Goal: Task Accomplishment & Management: Manage account settings

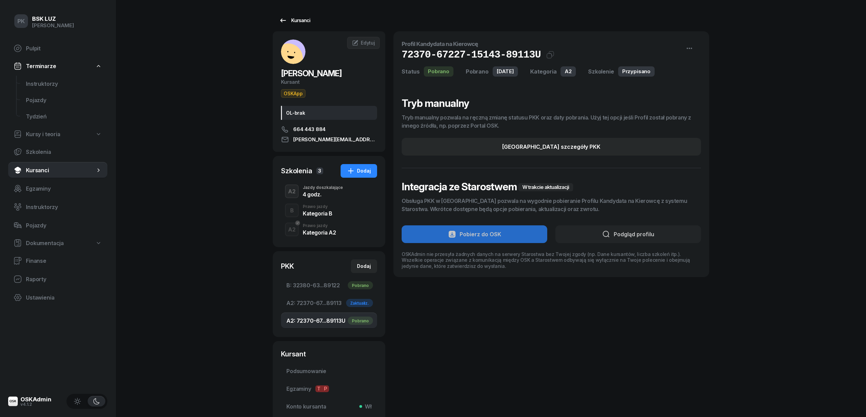
click at [287, 24] on div "Kursanci" at bounding box center [294, 20] width 31 height 8
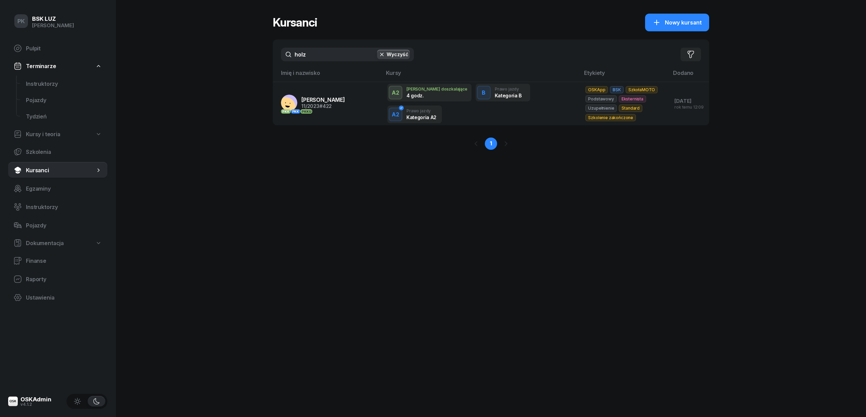
click at [268, 62] on div "PK BSK LUZ Piotr Klimek Pulpit Terminarze Instruktorzy Pojazdy Tydzień Kursy i …" at bounding box center [433, 208] width 866 height 417
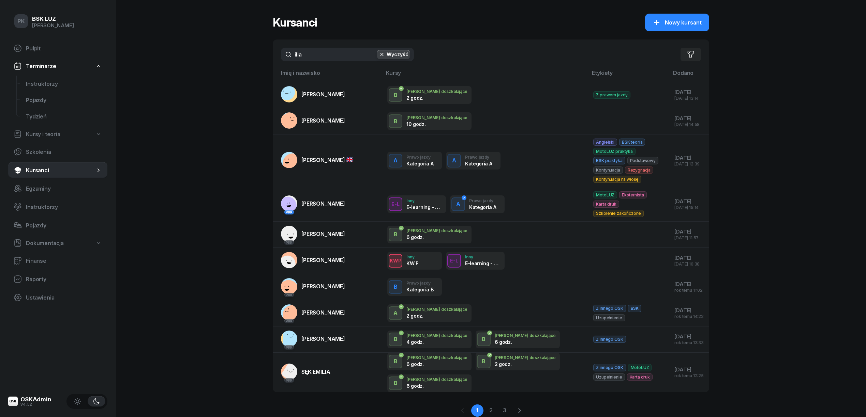
drag, startPoint x: 319, startPoint y: 55, endPoint x: 217, endPoint y: 59, distance: 102.7
click at [217, 59] on div "PK BSK LUZ Piotr Klimek Pulpit Terminarze Instruktorzy Pojazdy Tydzień Kursy i …" at bounding box center [433, 221] width 866 height 443
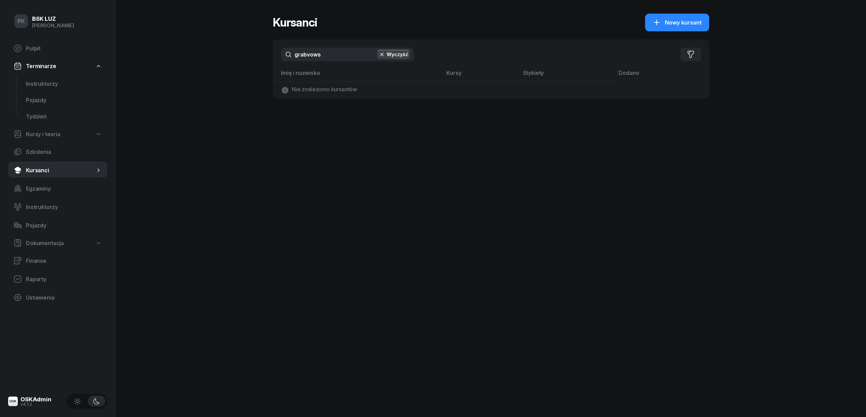
drag, startPoint x: 238, startPoint y: 58, endPoint x: 221, endPoint y: 61, distance: 17.3
click at [221, 61] on div "PK BSK LUZ Piotr Klimek Pulpit Terminarze Instruktorzy Pojazdy Tydzień Kursy i …" at bounding box center [433, 208] width 866 height 417
drag, startPoint x: 331, startPoint y: 51, endPoint x: 163, endPoint y: 62, distance: 168.0
click at [163, 62] on div "PK BSK LUZ Piotr Klimek Pulpit Terminarze Instruktorzy Pojazdy Tydzień Kursy i …" at bounding box center [433, 208] width 866 height 417
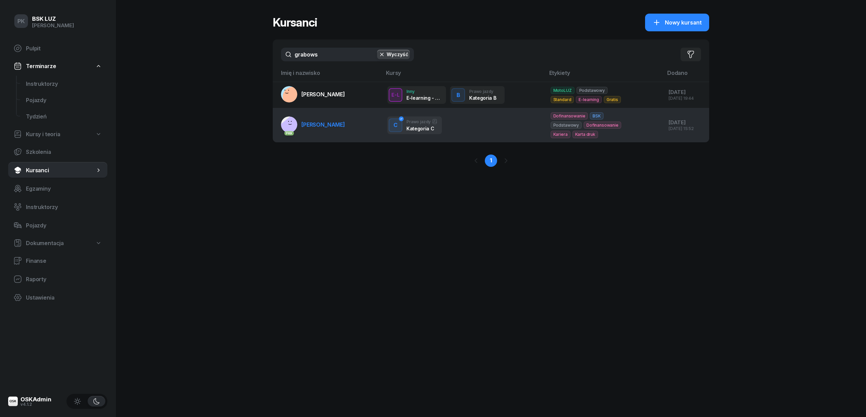
type input "grabows"
click at [337, 128] on link "PKK GRABOWSKI DOMINIK" at bounding box center [313, 125] width 64 height 16
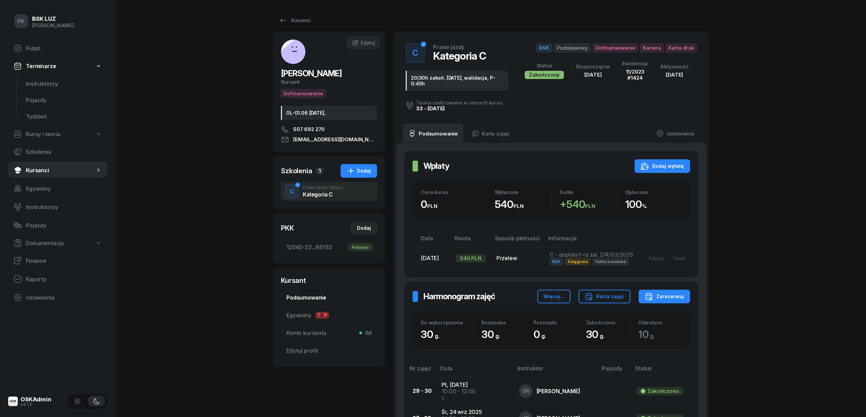
click at [321, 301] on span "Podsumowanie" at bounding box center [328, 298] width 85 height 6
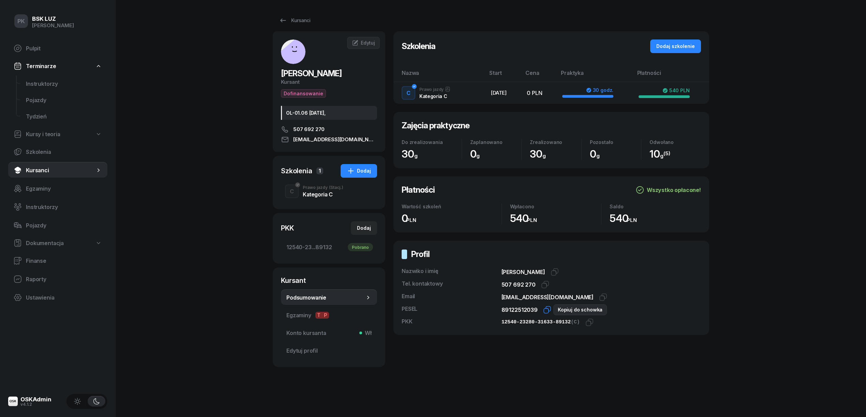
click at [543, 307] on icon "button" at bounding box center [547, 310] width 8 height 8
click at [438, 398] on div "Kursanci GRABOWSKI DOMINIK Kursant Dofinansowanie OL-01.06 2030-02-26, 507 692 …" at bounding box center [491, 208] width 436 height 417
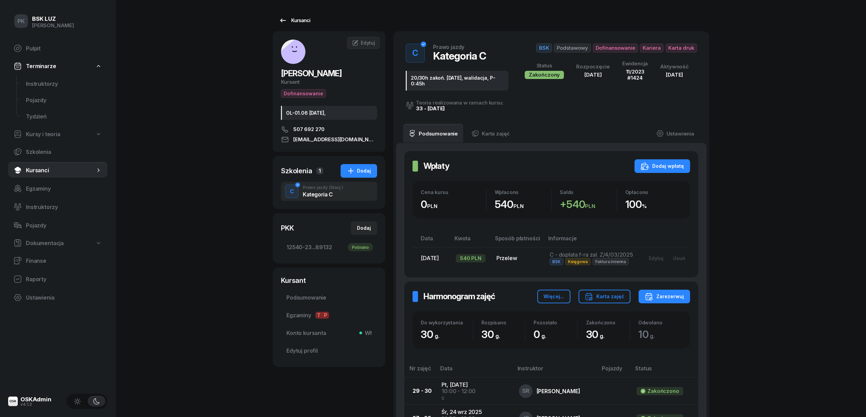
click at [301, 22] on div "Kursanci" at bounding box center [294, 20] width 31 height 8
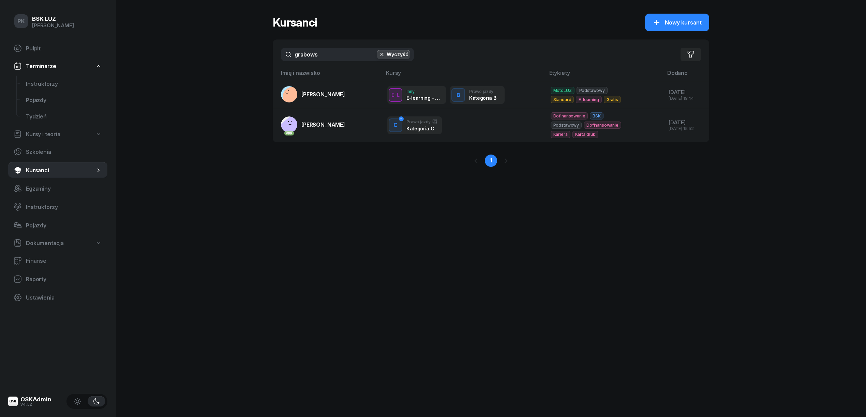
drag, startPoint x: 345, startPoint y: 55, endPoint x: 244, endPoint y: 54, distance: 100.5
click at [244, 54] on div "PK BSK LUZ Piotr Klimek Pulpit Terminarze Instruktorzy Pojazdy Tydzień Kursy i …" at bounding box center [433, 208] width 866 height 417
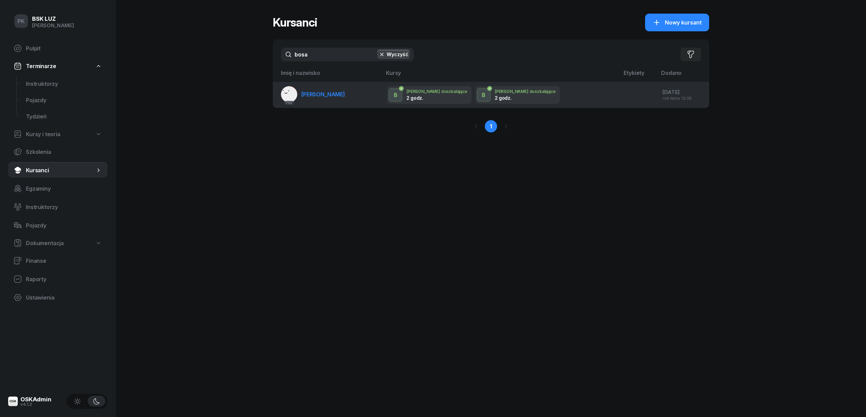
type input "bosa"
click at [322, 90] on link "PKK BOSAK ZUZANNA" at bounding box center [313, 94] width 64 height 16
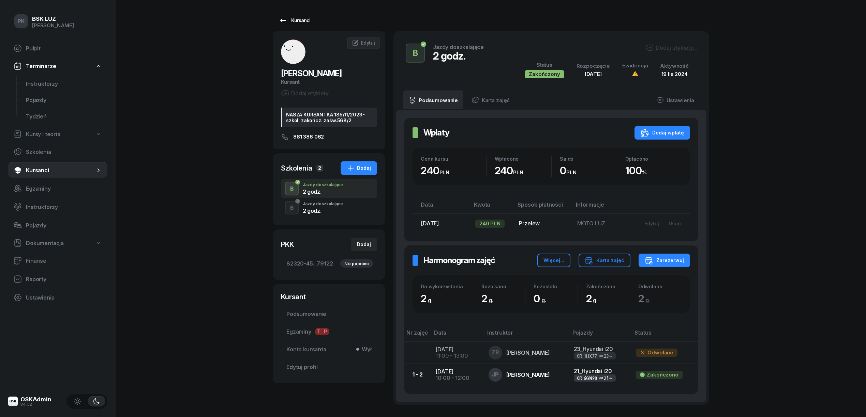
click at [295, 18] on div "Kursanci" at bounding box center [294, 20] width 31 height 8
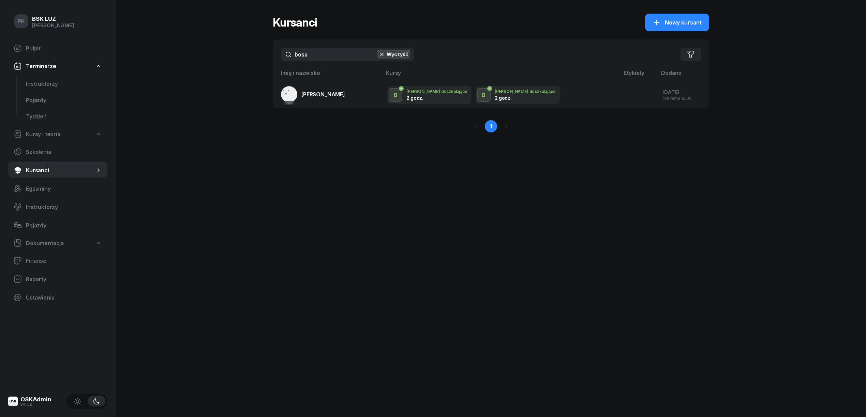
click at [328, 56] on input "bosa" at bounding box center [347, 55] width 133 height 14
click at [543, 249] on div "Kursanci Nowy kursant bosak Wyczyść Filtruj Imię i nazwisko Kursy Etykiety Doda…" at bounding box center [491, 208] width 436 height 417
drag, startPoint x: 326, startPoint y: 55, endPoint x: 239, endPoint y: 54, distance: 87.2
click at [239, 54] on div "PK BSK LUZ Piotr Klimek Pulpit Terminarze Instruktorzy Pojazdy Tydzień Kursy i …" at bounding box center [433, 208] width 866 height 417
type input "skoczek"
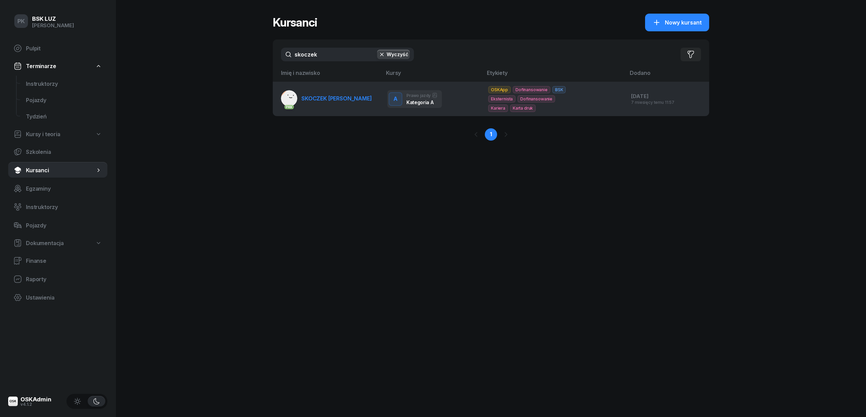
click at [326, 96] on span "SKOCZEK ŁUKASZ" at bounding box center [336, 98] width 71 height 7
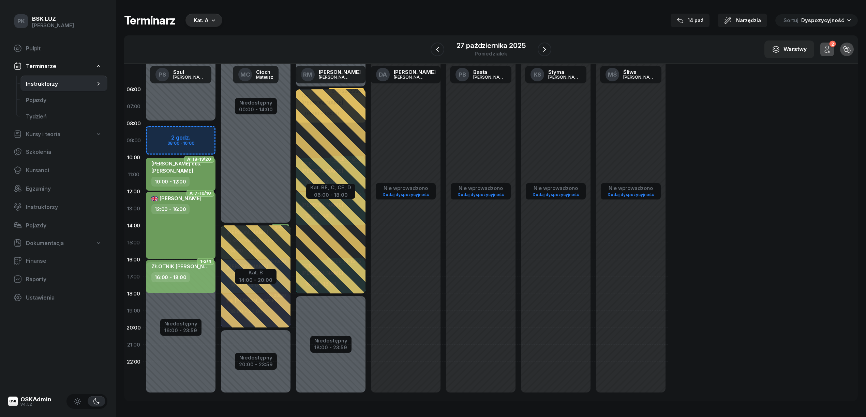
click at [210, 21] on icon "button" at bounding box center [213, 20] width 7 height 7
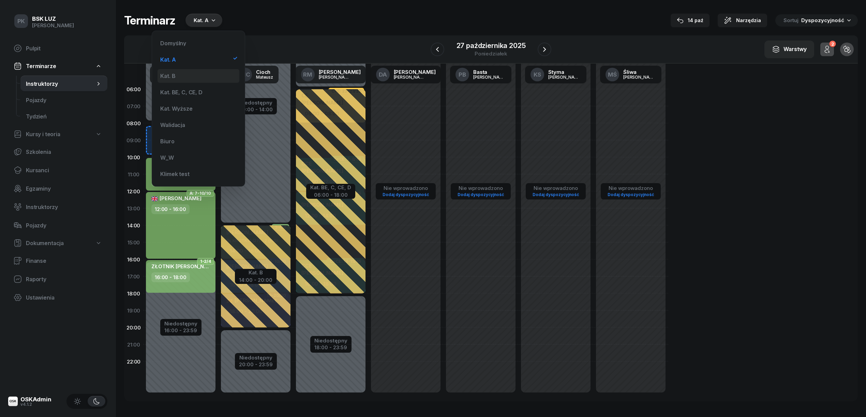
click at [208, 78] on div "Kat. B" at bounding box center [198, 76] width 82 height 14
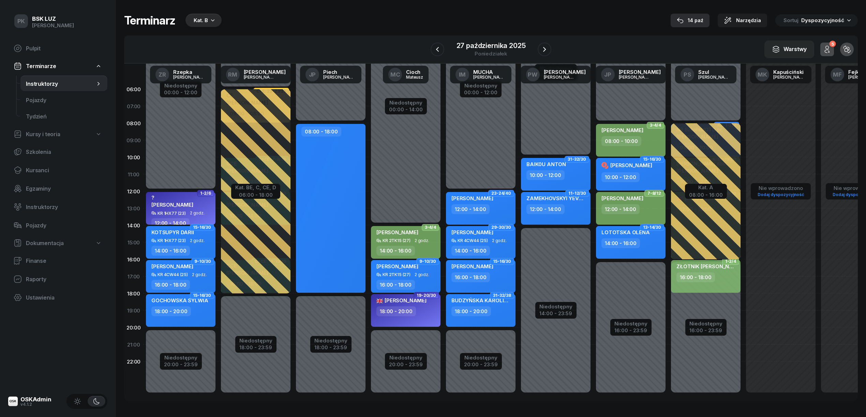
click at [696, 22] on div "14 paź" at bounding box center [689, 20] width 27 height 8
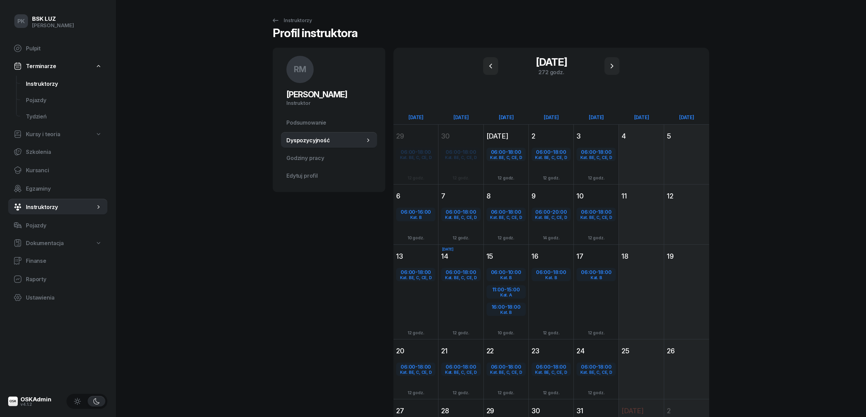
click at [45, 82] on span "Instruktorzy" at bounding box center [64, 84] width 76 height 6
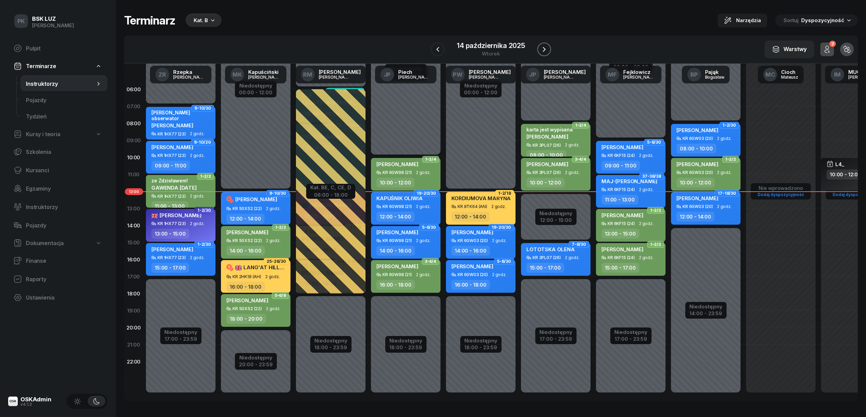
click at [542, 51] on icon "button" at bounding box center [544, 49] width 8 height 8
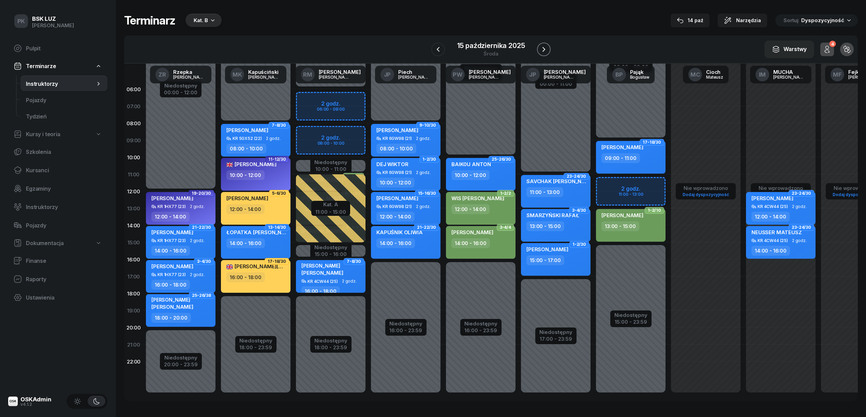
click at [546, 48] on icon "button" at bounding box center [543, 49] width 8 height 8
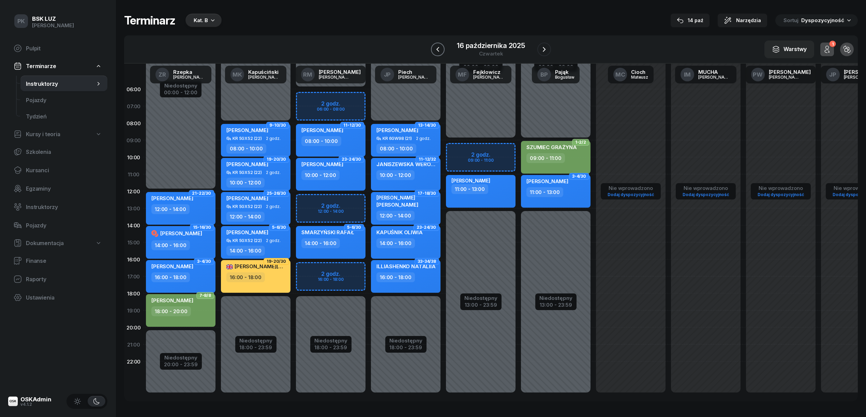
click at [438, 48] on icon "button" at bounding box center [437, 49] width 3 height 5
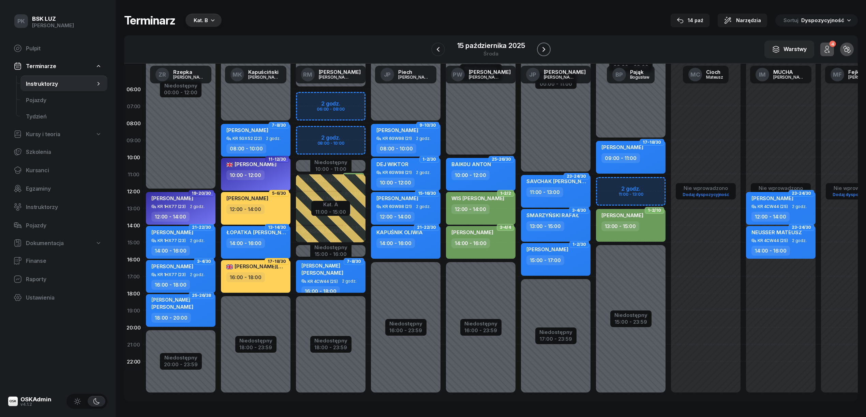
click at [546, 46] on icon "button" at bounding box center [543, 49] width 8 height 8
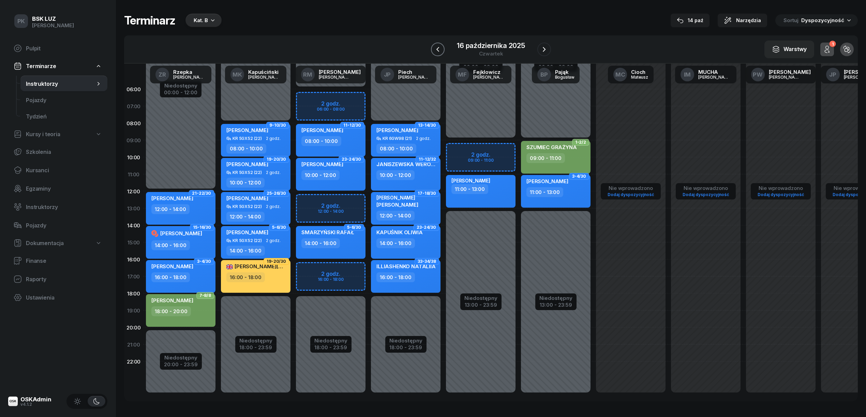
click at [439, 48] on icon "button" at bounding box center [437, 49] width 8 height 8
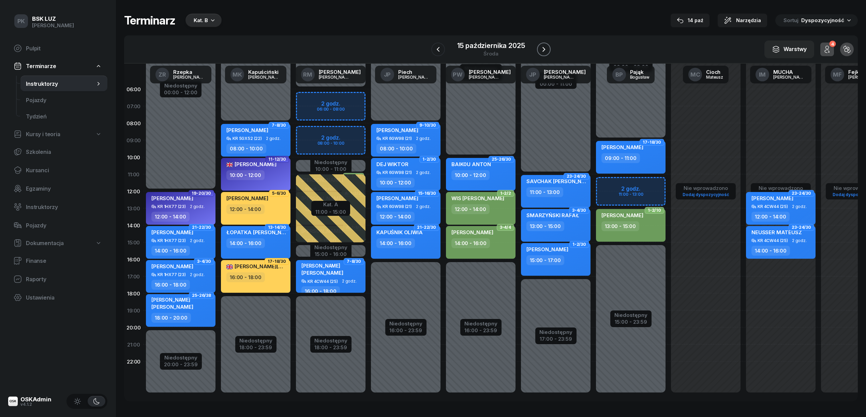
click at [545, 51] on icon "button" at bounding box center [543, 49] width 8 height 8
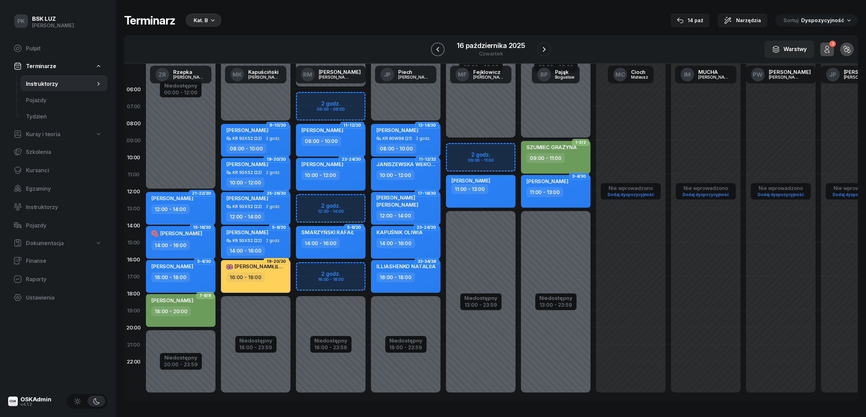
click at [437, 48] on icon "button" at bounding box center [437, 49] width 3 height 5
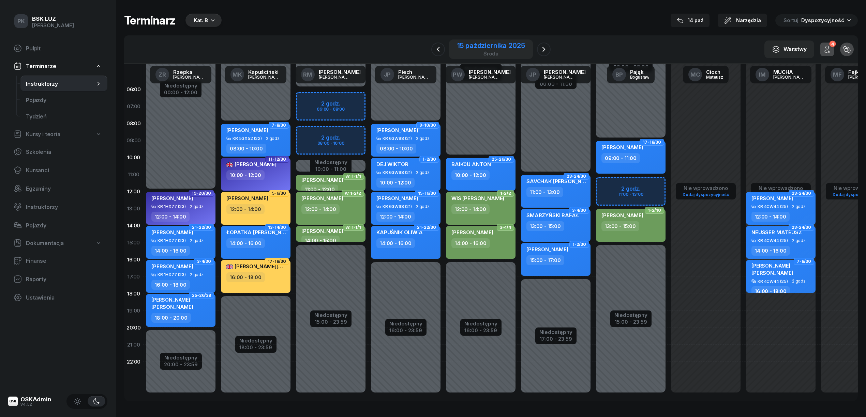
click at [482, 49] on div "15 października 2025" at bounding box center [491, 45] width 68 height 7
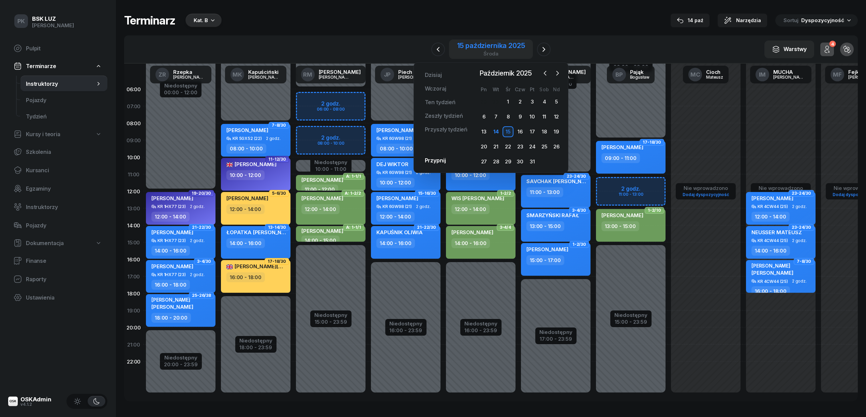
click at [482, 49] on div "15 października 2025" at bounding box center [491, 45] width 68 height 7
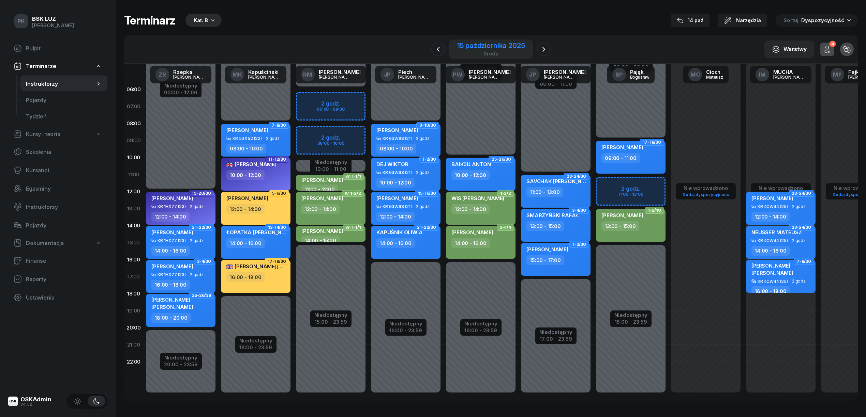
click at [482, 50] on div "15 października 2025 środa" at bounding box center [491, 49] width 68 height 14
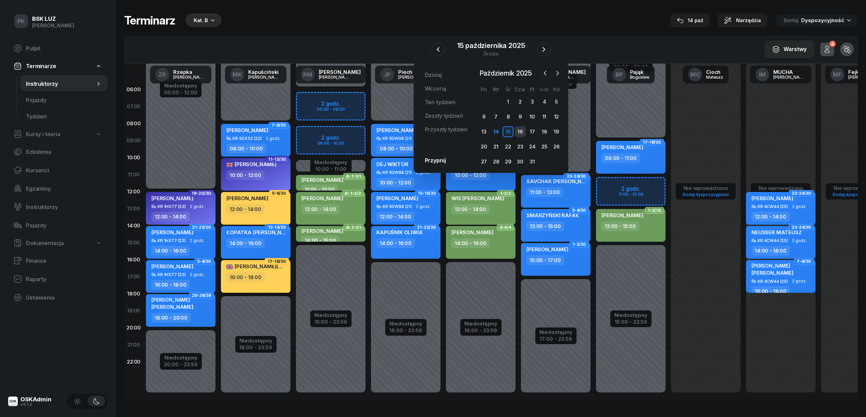
click at [521, 133] on div "16" at bounding box center [520, 131] width 11 height 11
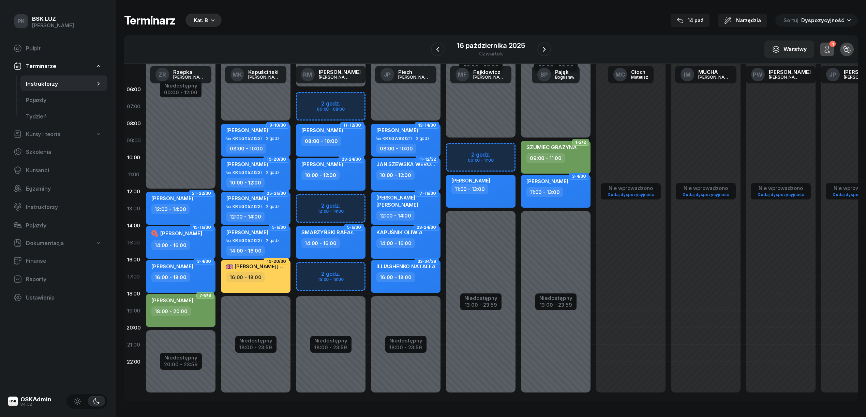
click at [403, 279] on div "16:00 - 18:00" at bounding box center [395, 278] width 39 height 10
select select "16"
select select "18"
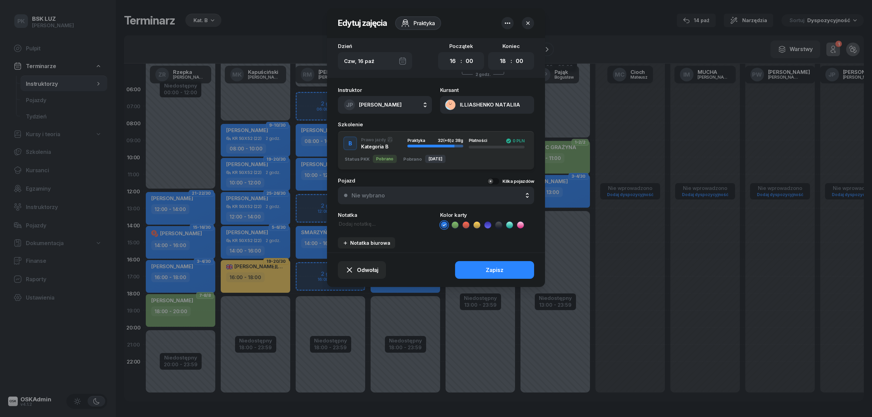
click at [499, 103] on button "ILLIASHENKO NATALIIA" at bounding box center [487, 105] width 94 height 18
click at [508, 128] on link "Otwórz profil" at bounding box center [486, 127] width 89 height 15
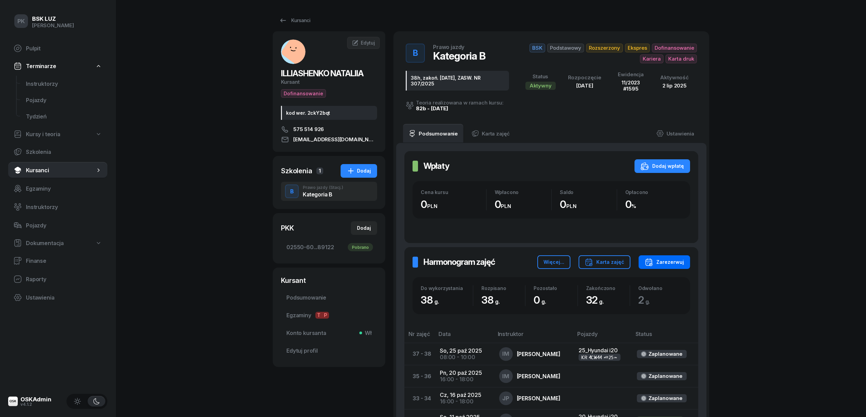
click at [679, 258] on div "Zarezerwuj" at bounding box center [663, 262] width 39 height 8
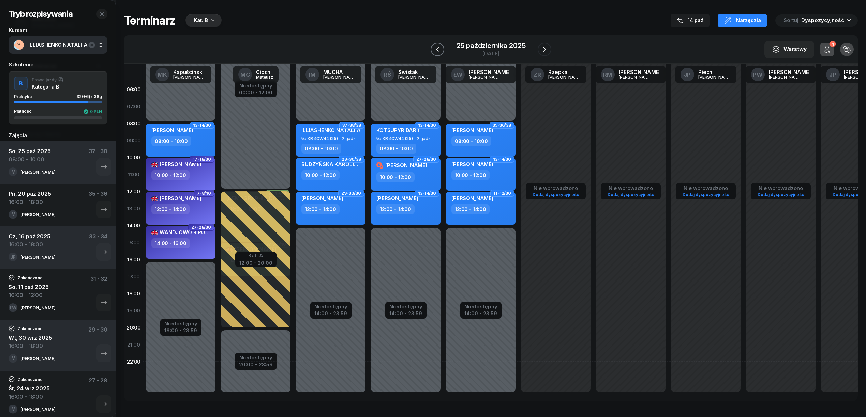
click at [440, 48] on icon "button" at bounding box center [437, 49] width 8 height 8
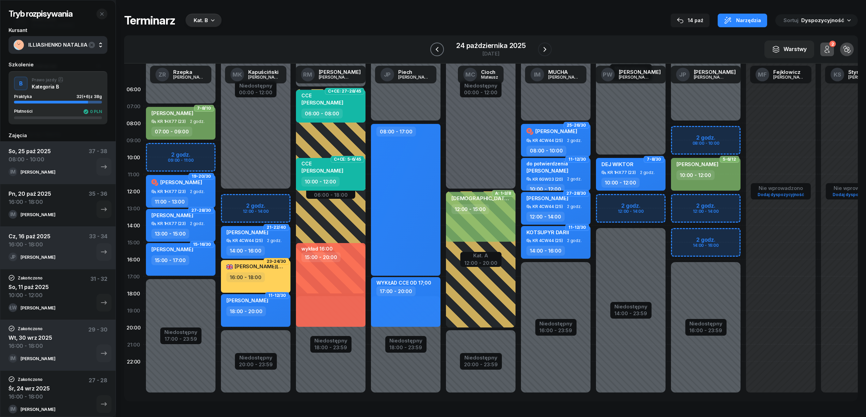
click at [440, 48] on icon "button" at bounding box center [437, 49] width 8 height 8
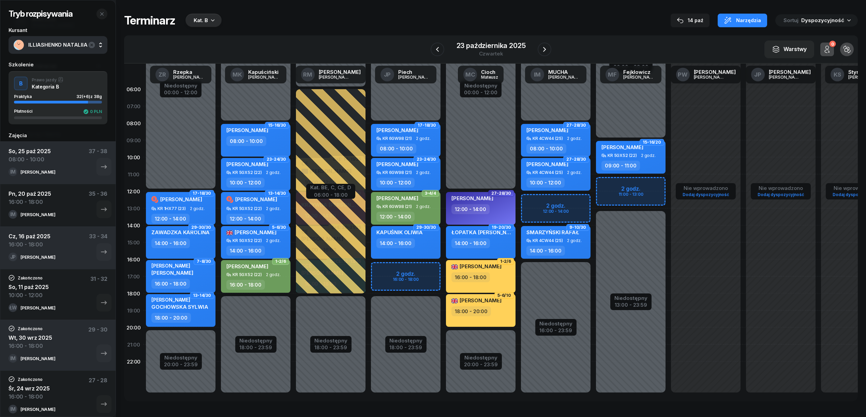
click at [426, 270] on div "Niedostępny 00:00 - 08:00 Niedostępny 18:00 - 23:59 2 godz. 16:00 - 18:00 17-18…" at bounding box center [405, 243] width 75 height 324
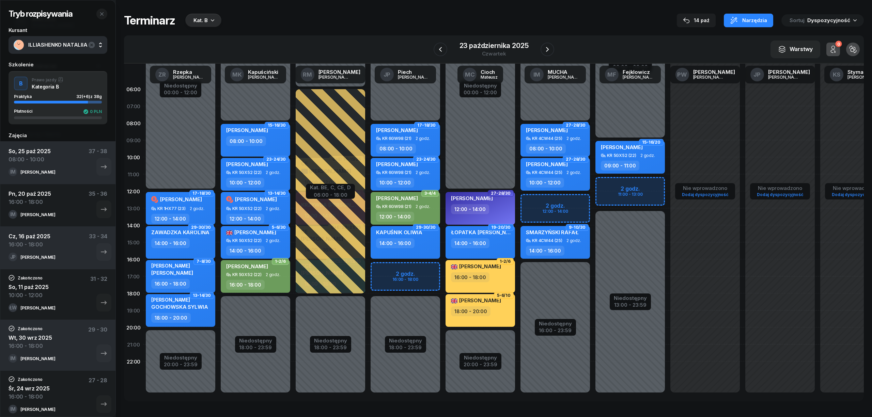
select select "16"
select select "18"
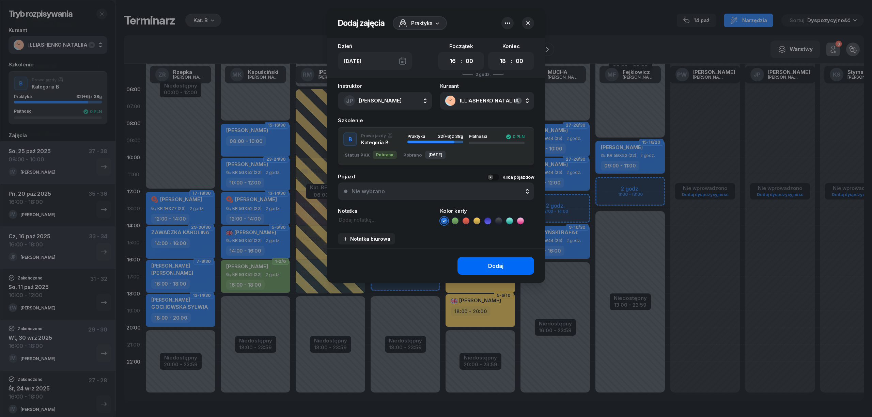
click at [475, 263] on button "Dodaj" at bounding box center [496, 266] width 77 height 18
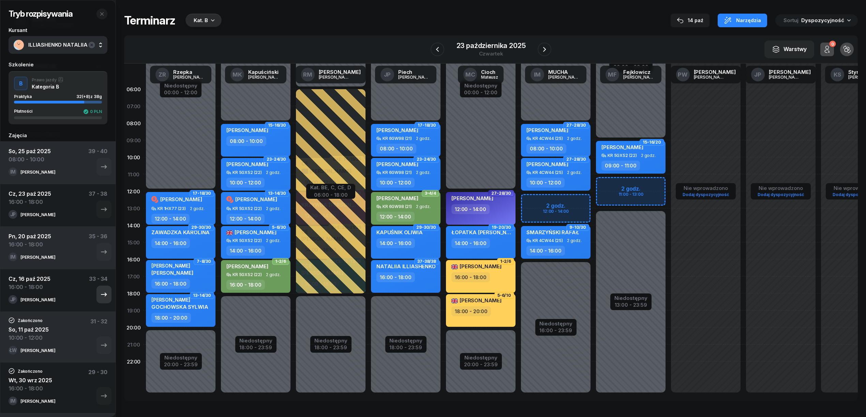
click at [101, 294] on icon "button" at bounding box center [104, 295] width 6 height 4
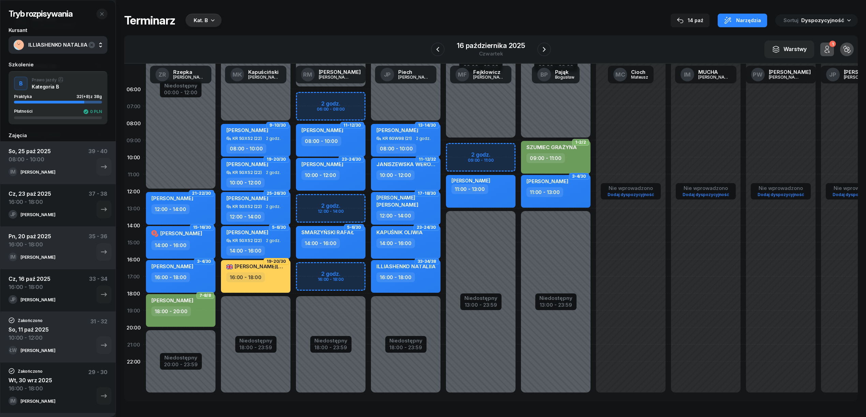
click at [414, 285] on div "ILLIASHENKO NATALIIA 16:00 - 18:00" at bounding box center [406, 276] width 70 height 33
select select "16"
select select "18"
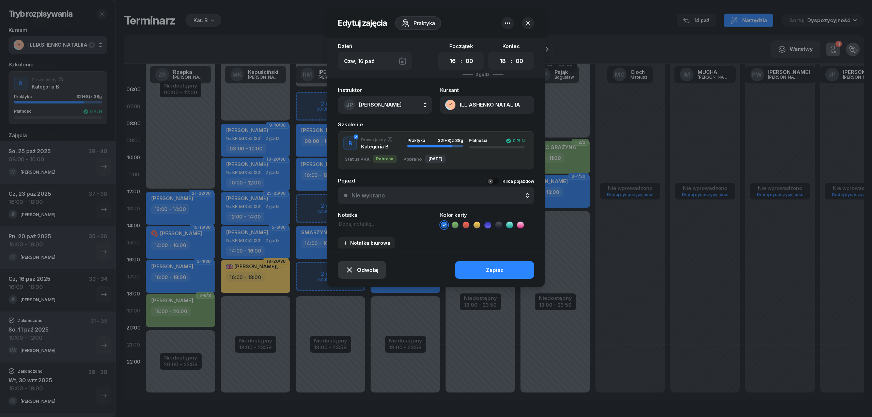
click at [363, 267] on span "Odwołaj" at bounding box center [367, 270] width 21 height 6
click at [356, 229] on div "Kursant odwołał" at bounding box center [350, 229] width 40 height 6
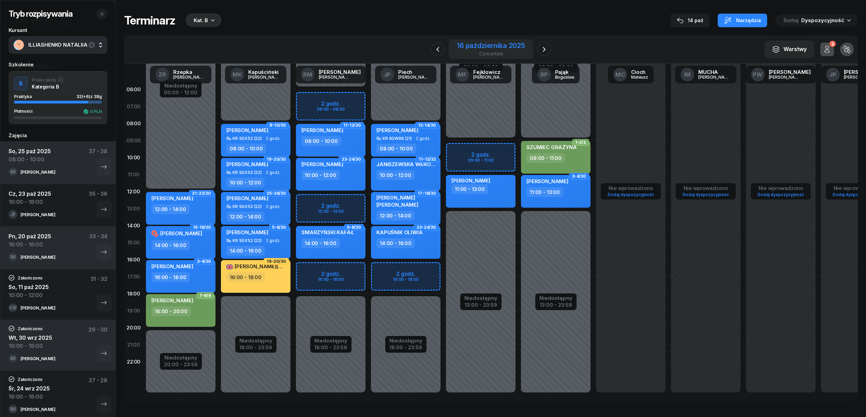
click at [498, 44] on div "16 października 2025" at bounding box center [491, 45] width 68 height 7
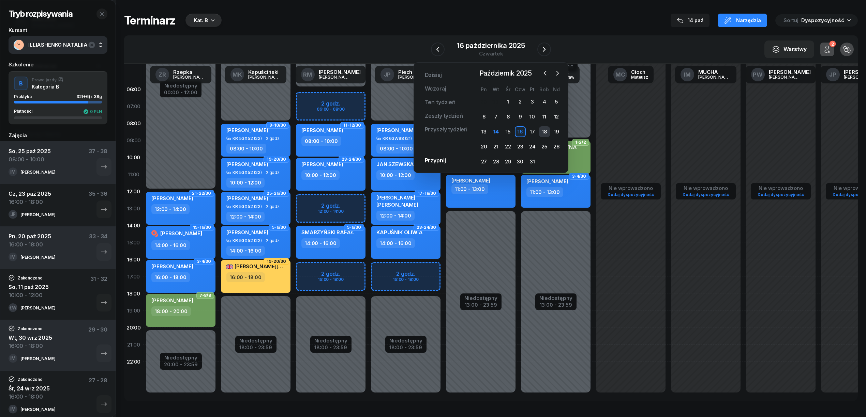
click at [540, 133] on div "18" at bounding box center [544, 131] width 11 height 11
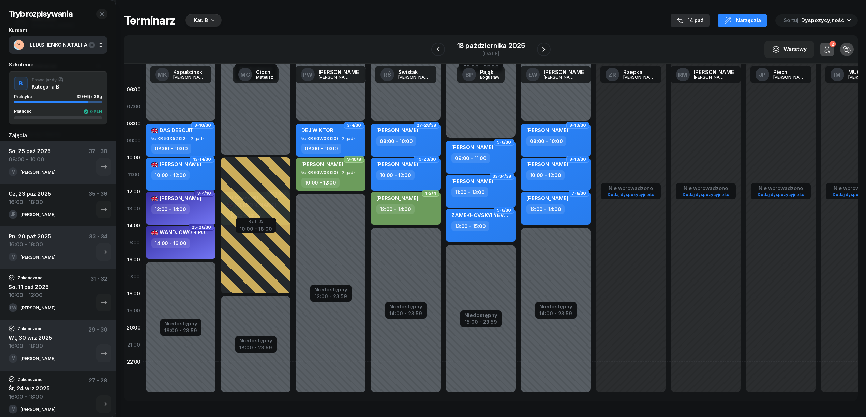
click at [701, 19] on div "14 paź" at bounding box center [689, 20] width 27 height 8
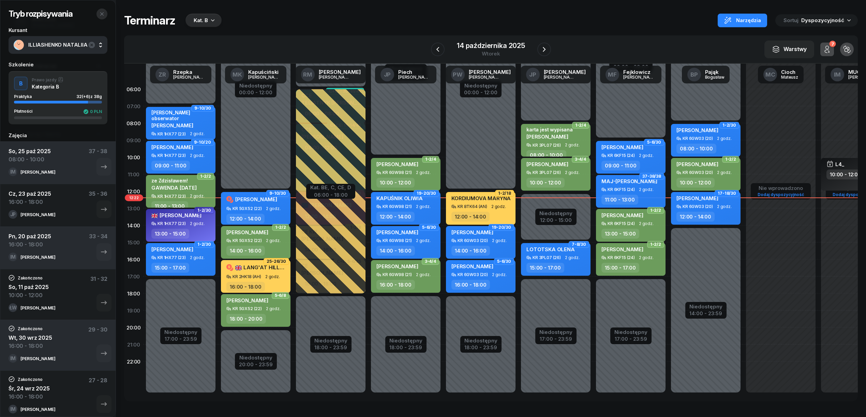
click at [100, 16] on icon "button" at bounding box center [101, 13] width 5 height 5
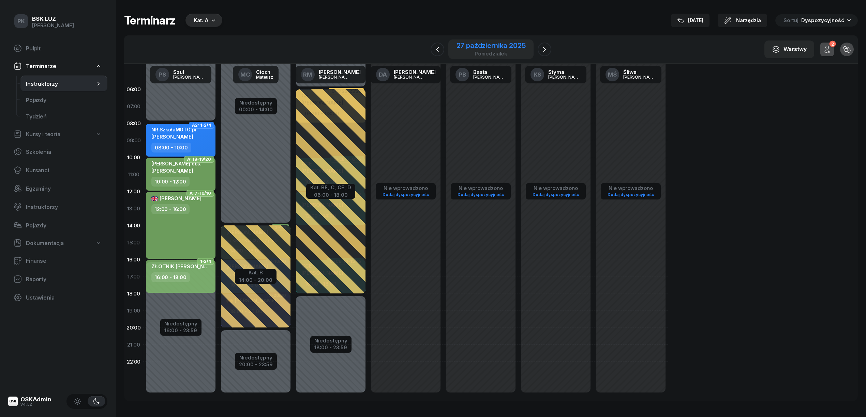
click at [464, 41] on div "27 października 2025 poniedziałek" at bounding box center [491, 49] width 86 height 19
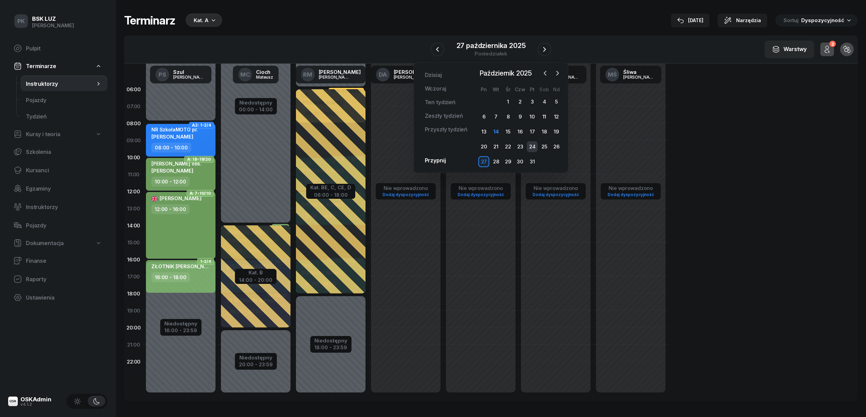
click at [536, 146] on div "24" at bounding box center [532, 146] width 11 height 11
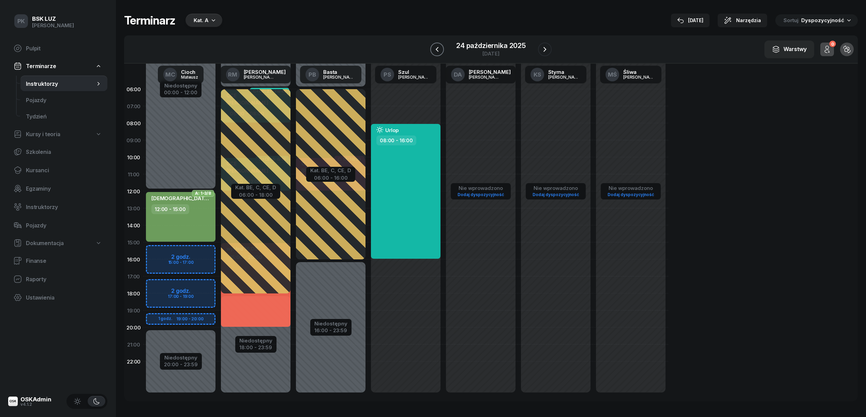
click at [436, 51] on icon "button" at bounding box center [437, 49] width 8 height 8
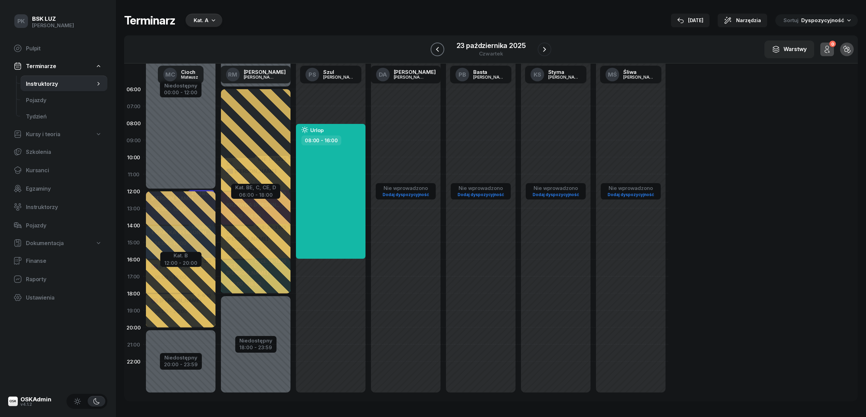
click at [436, 51] on icon "button" at bounding box center [437, 49] width 8 height 8
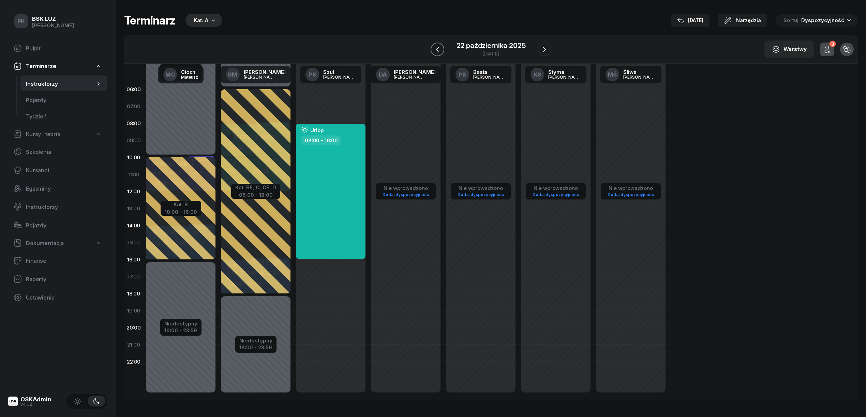
click at [436, 51] on icon "button" at bounding box center [437, 49] width 8 height 8
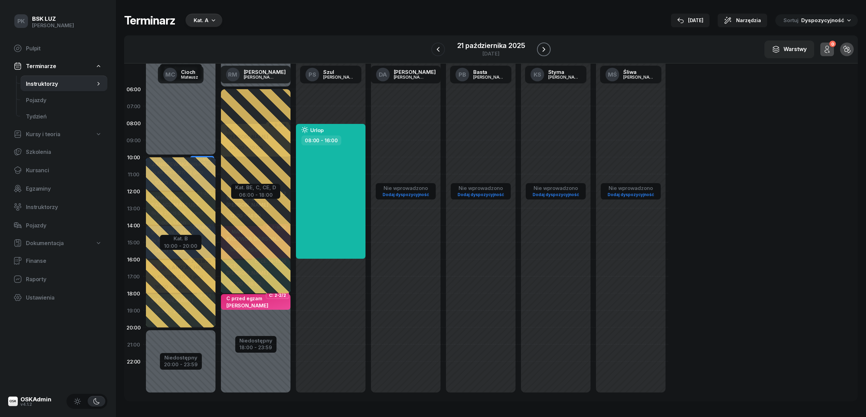
click at [540, 50] on icon "button" at bounding box center [543, 49] width 8 height 8
click at [540, 50] on icon "button" at bounding box center [544, 49] width 8 height 8
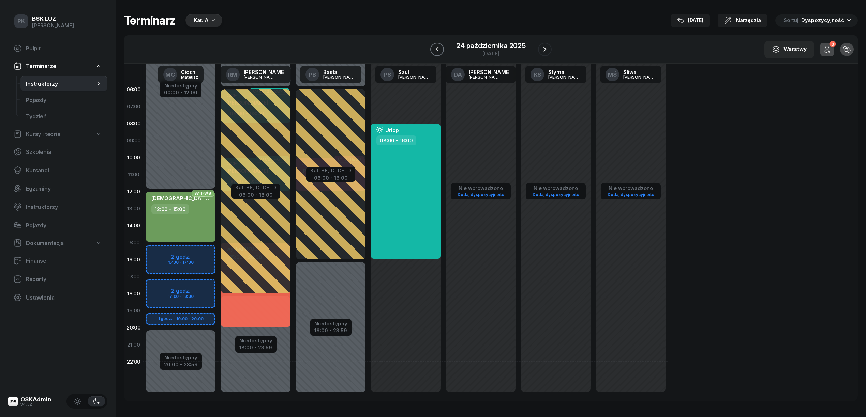
click at [435, 50] on icon "button" at bounding box center [437, 49] width 8 height 8
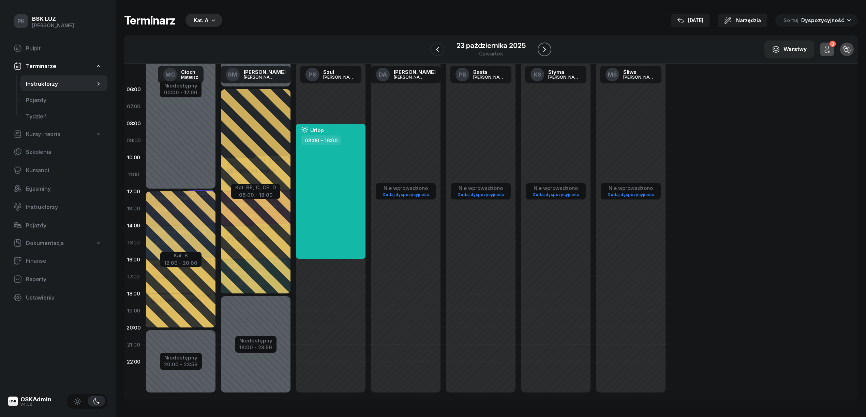
click at [542, 48] on icon "button" at bounding box center [544, 49] width 8 height 8
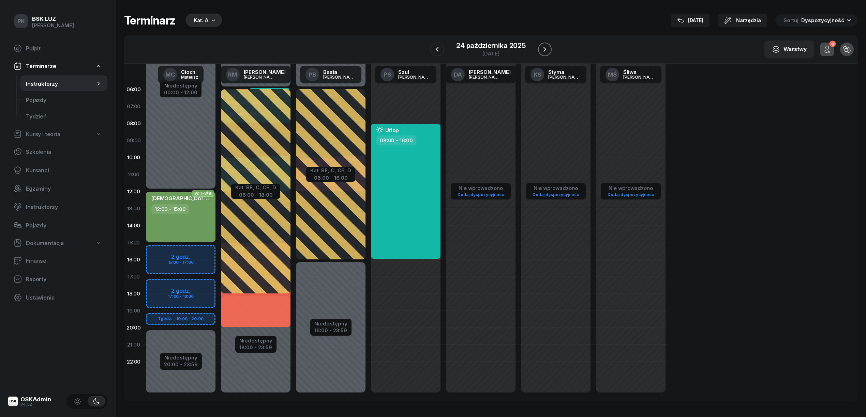
click at [548, 48] on icon "button" at bounding box center [544, 49] width 8 height 8
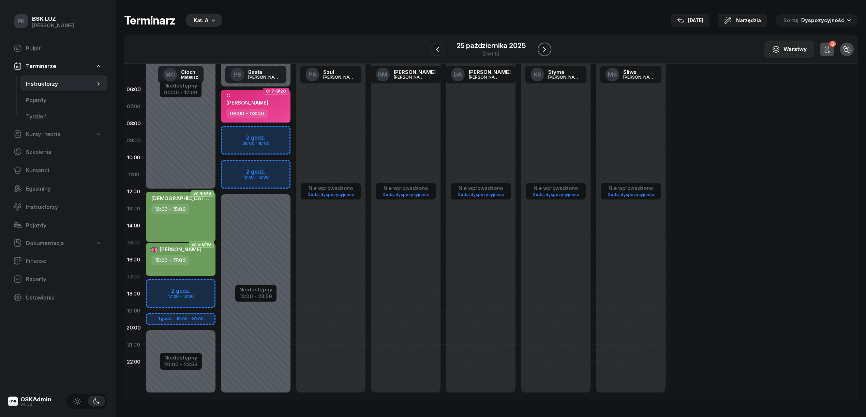
click at [547, 45] on icon "button" at bounding box center [544, 49] width 8 height 8
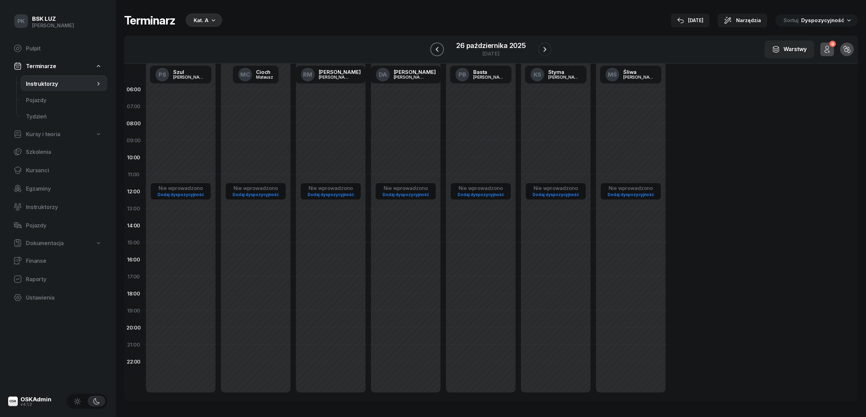
click at [434, 50] on icon "button" at bounding box center [437, 49] width 8 height 8
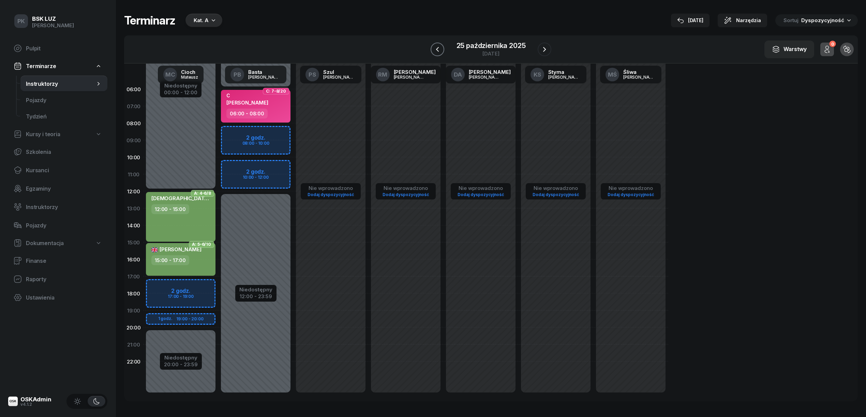
click at [434, 50] on icon "button" at bounding box center [437, 49] width 8 height 8
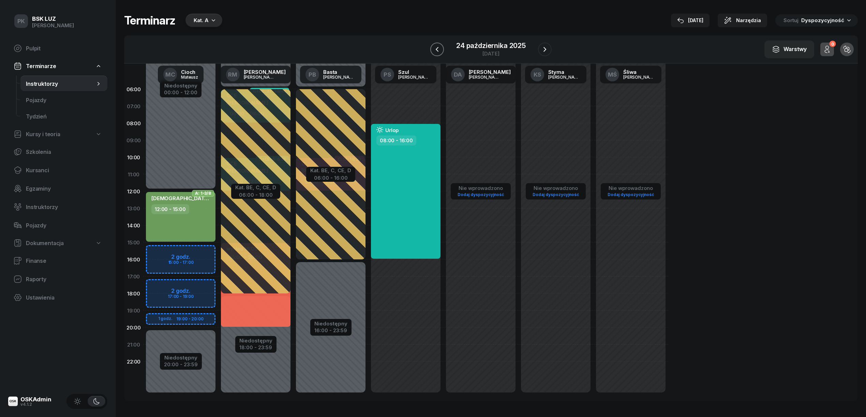
click at [434, 50] on icon "button" at bounding box center [437, 49] width 8 height 8
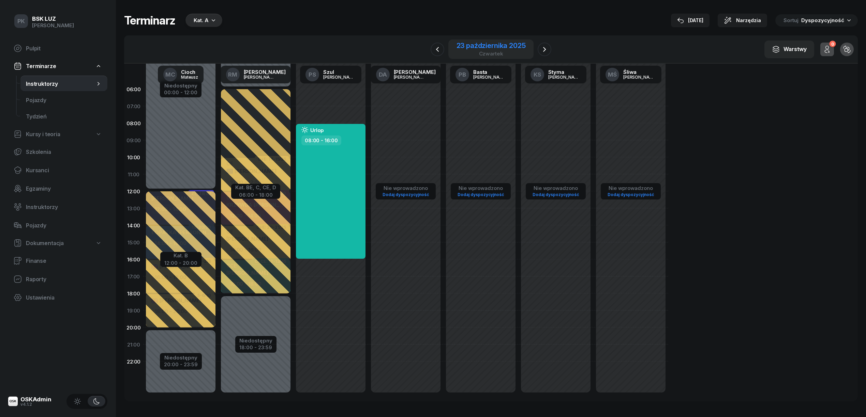
click at [473, 44] on div "23 października 2025" at bounding box center [490, 45] width 69 height 7
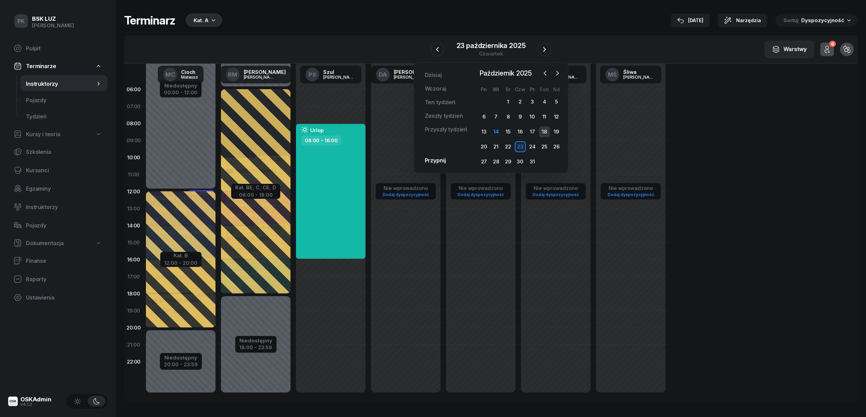
click at [543, 129] on div "18" at bounding box center [544, 131] width 11 height 11
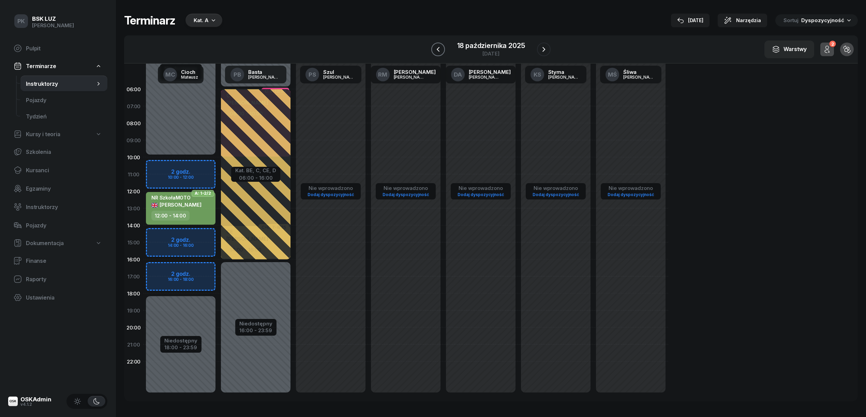
click at [434, 48] on icon "button" at bounding box center [438, 49] width 8 height 8
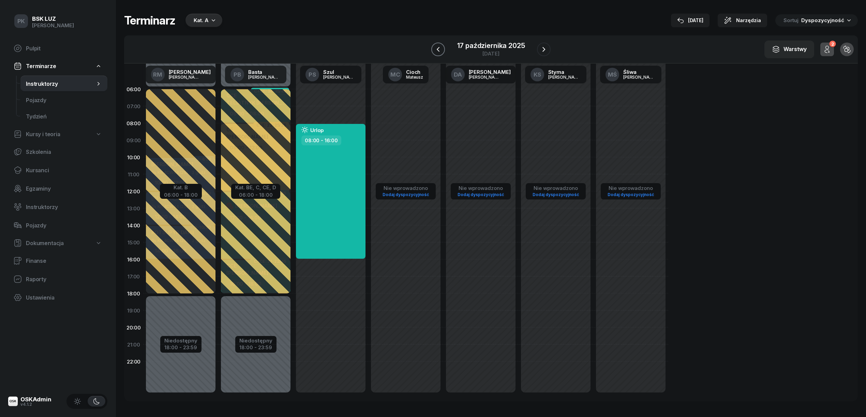
click at [436, 49] on icon "button" at bounding box center [438, 49] width 8 height 8
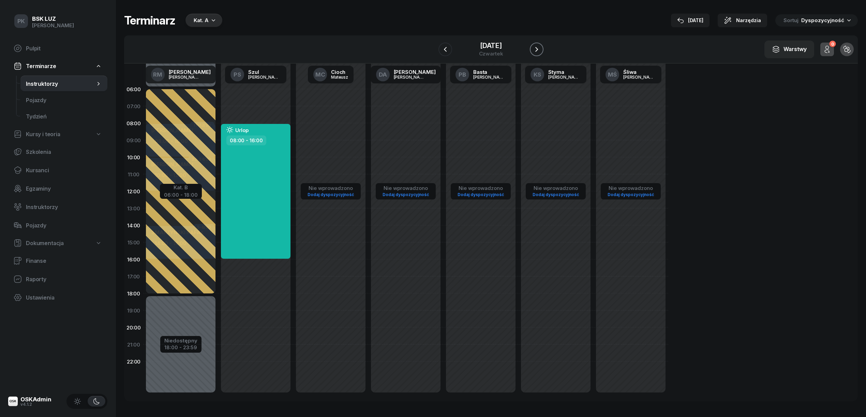
click at [538, 48] on icon "button" at bounding box center [536, 49] width 3 height 5
click at [544, 48] on icon "button" at bounding box center [543, 49] width 8 height 8
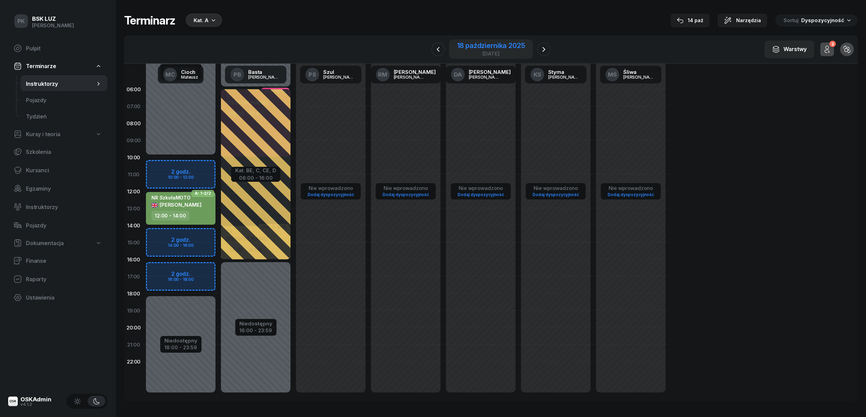
click at [480, 42] on div "18 października 2025" at bounding box center [491, 45] width 68 height 7
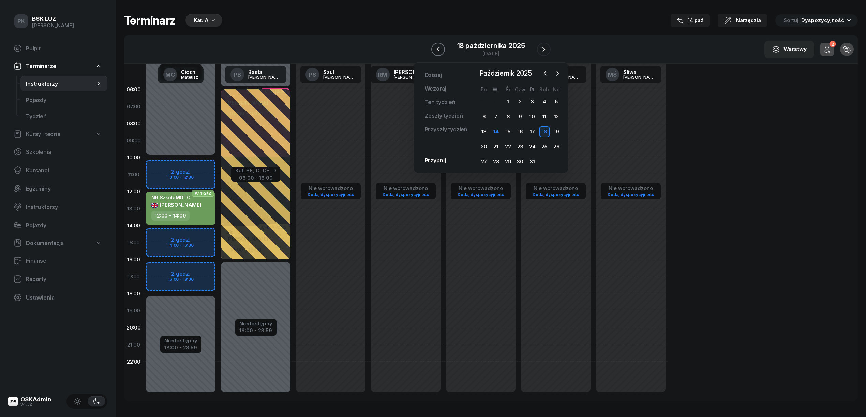
click at [441, 47] on icon "button" at bounding box center [438, 49] width 8 height 8
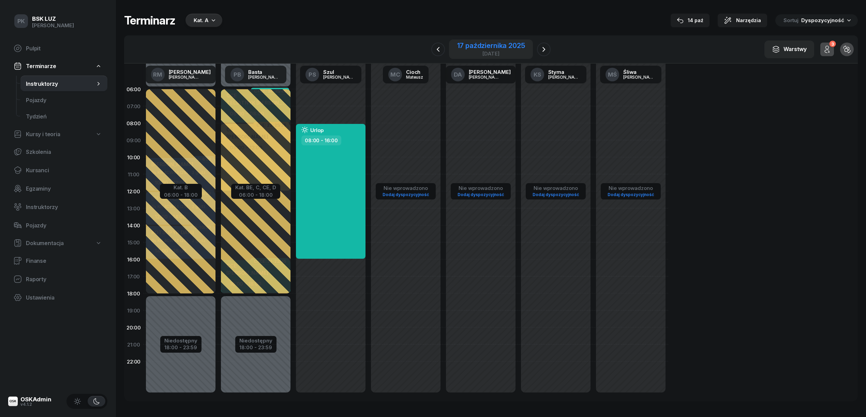
click at [488, 46] on div "17 października 2025" at bounding box center [491, 45] width 68 height 7
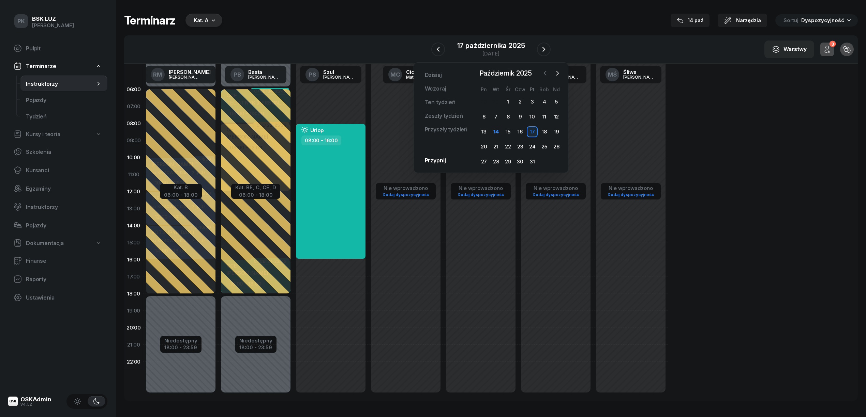
click at [543, 73] on icon "button" at bounding box center [545, 73] width 7 height 7
click at [520, 146] on div "25" at bounding box center [520, 146] width 11 height 11
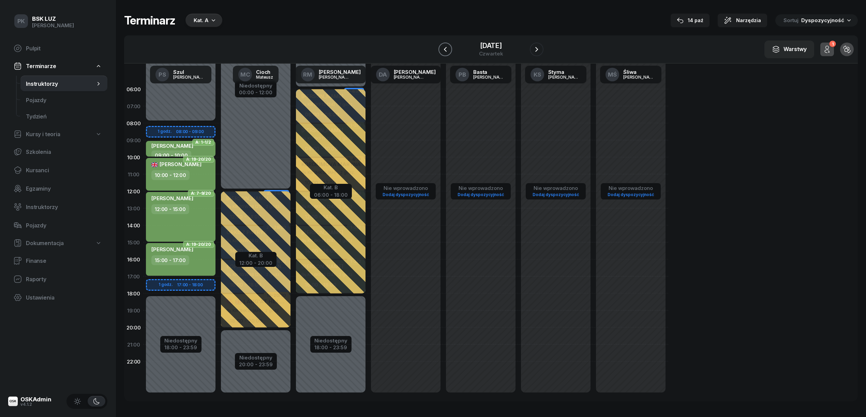
click at [441, 48] on icon "button" at bounding box center [445, 49] width 8 height 8
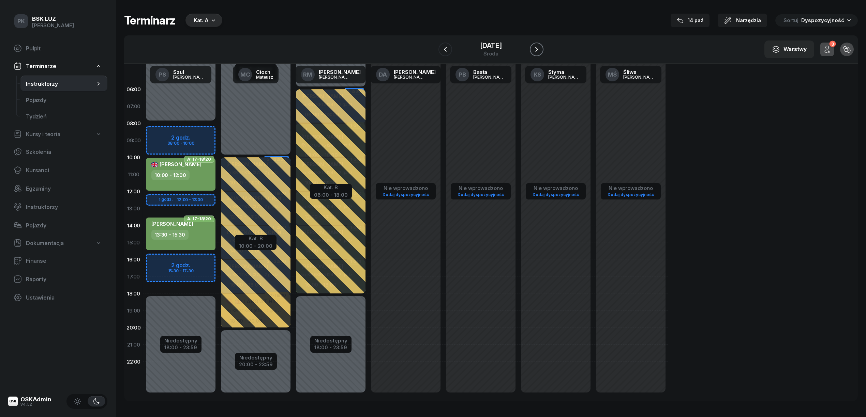
click at [537, 46] on icon "button" at bounding box center [536, 49] width 8 height 8
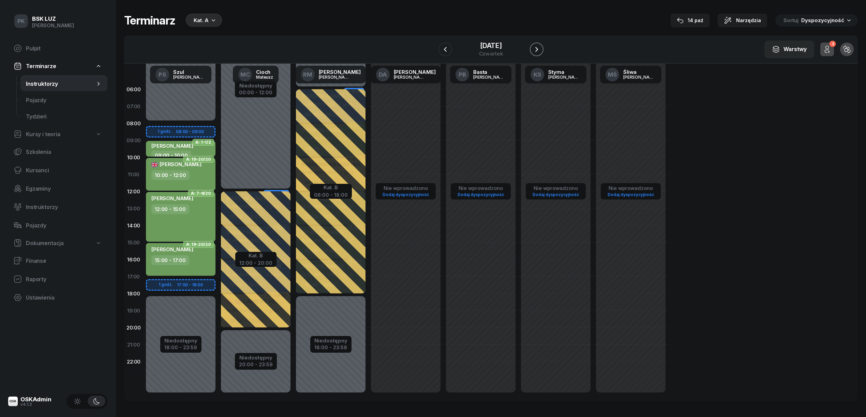
click at [537, 46] on icon "button" at bounding box center [536, 49] width 8 height 8
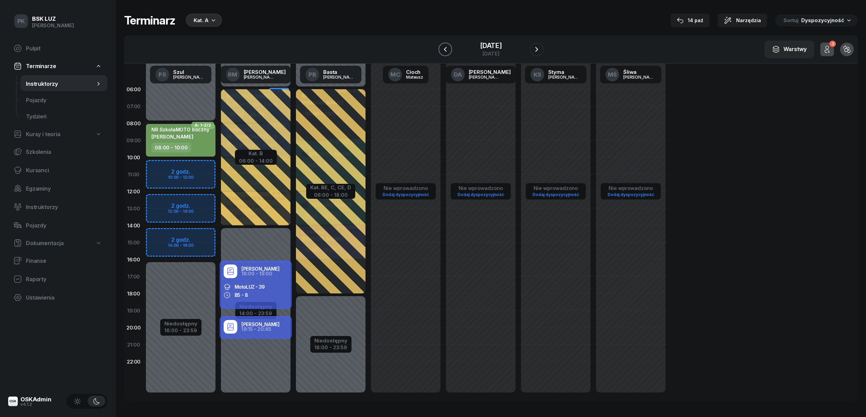
click at [445, 48] on icon "button" at bounding box center [445, 49] width 8 height 8
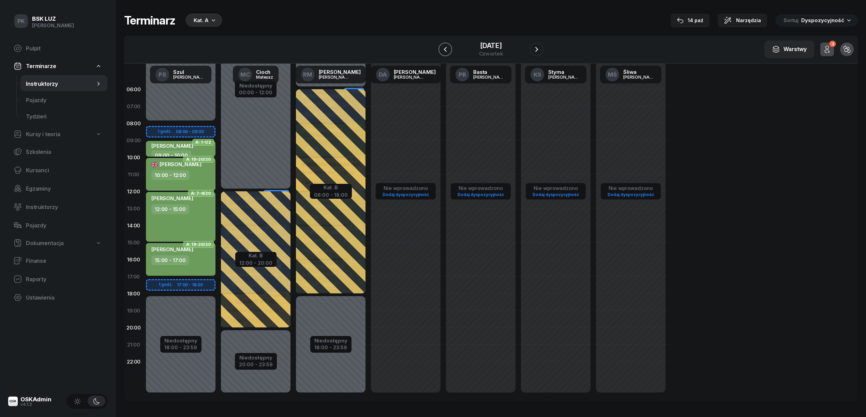
click at [445, 48] on icon "button" at bounding box center [445, 49] width 8 height 8
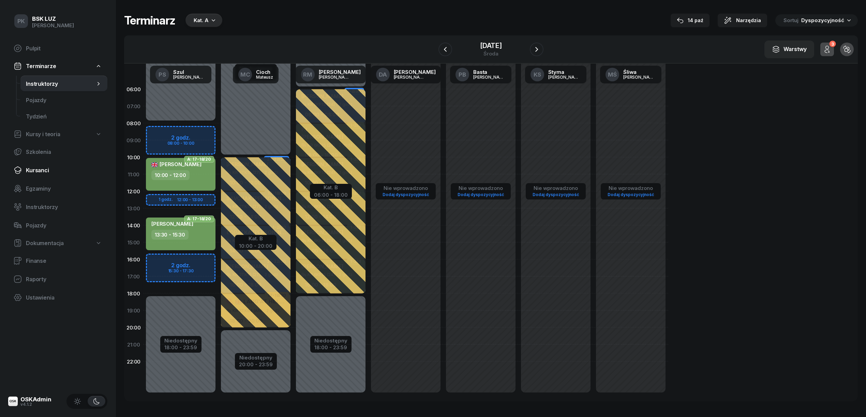
click at [36, 170] on span "Kursanci" at bounding box center [64, 170] width 76 height 6
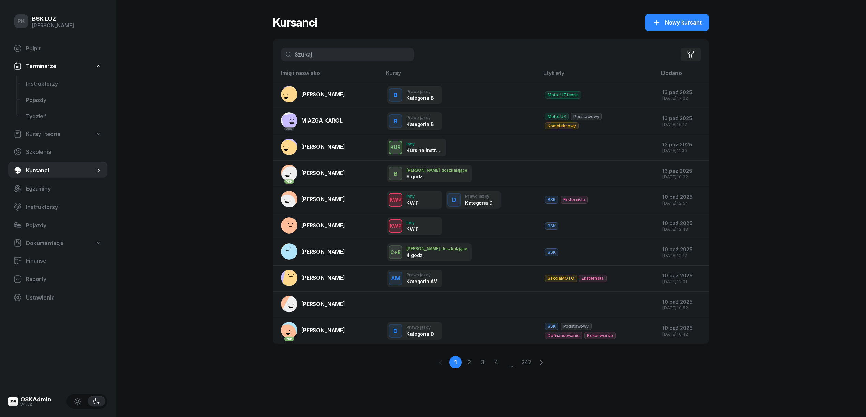
click at [309, 50] on input "text" at bounding box center [347, 55] width 133 height 14
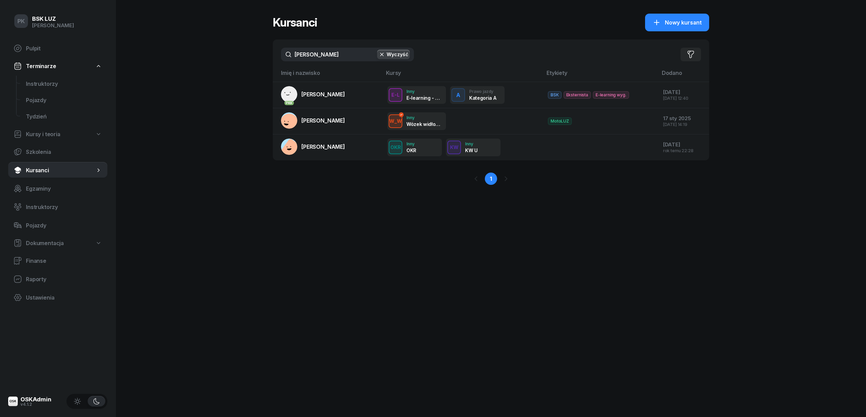
type input "marko"
click at [48, 81] on span "Instruktorzy" at bounding box center [64, 84] width 76 height 6
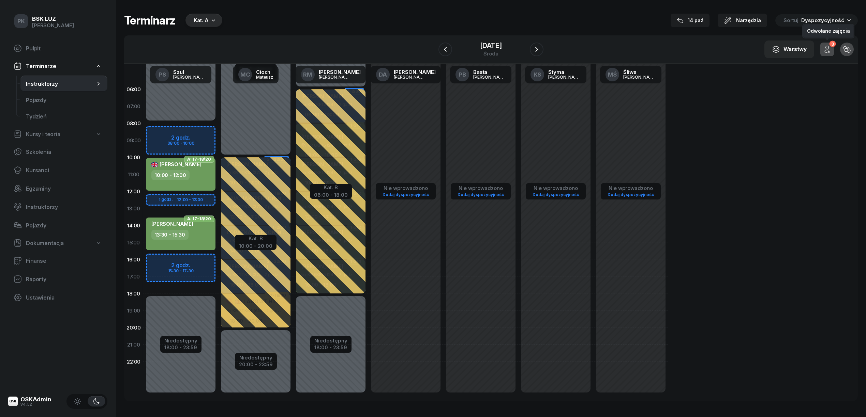
click at [823, 47] on icon "button" at bounding box center [827, 49] width 8 height 8
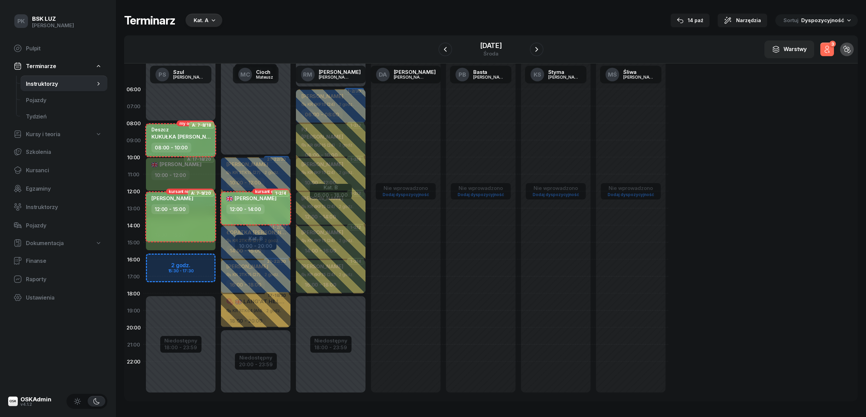
click at [823, 47] on icon "button" at bounding box center [827, 49] width 8 height 8
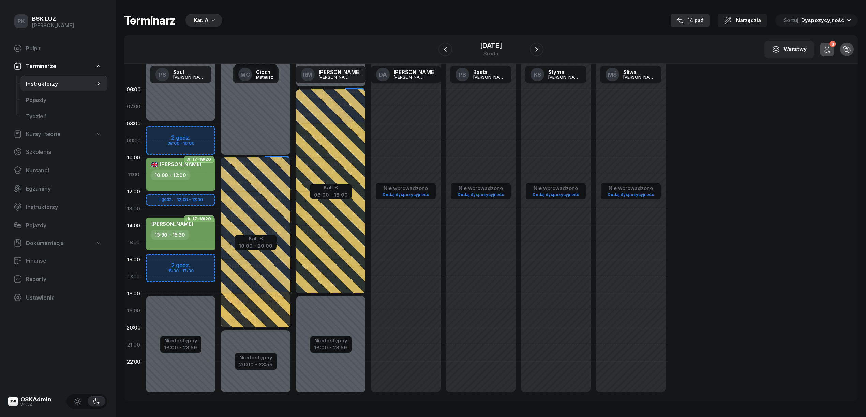
click at [690, 23] on div "14 paź" at bounding box center [689, 20] width 27 height 8
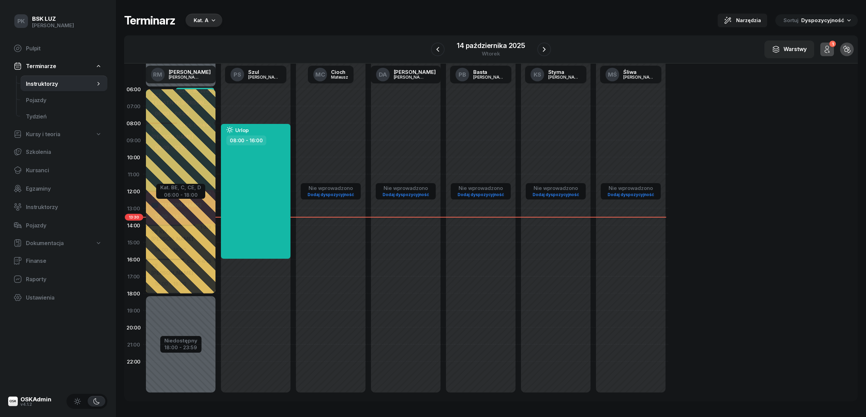
click at [221, 19] on button "Kat. A" at bounding box center [202, 21] width 39 height 14
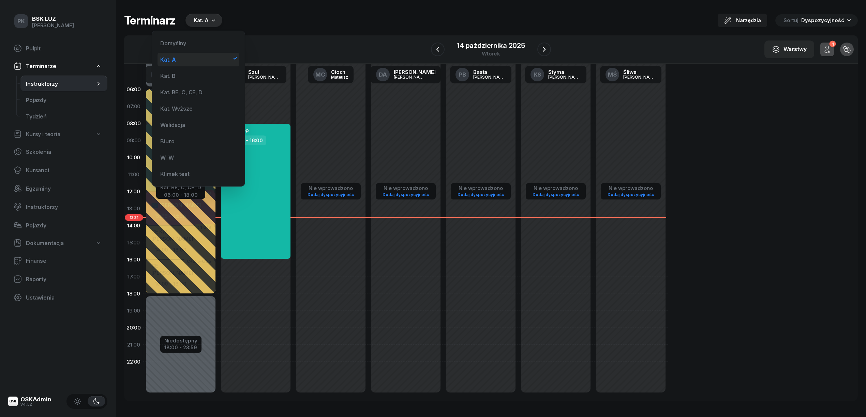
click at [185, 61] on div "Kat. A" at bounding box center [198, 60] width 82 height 14
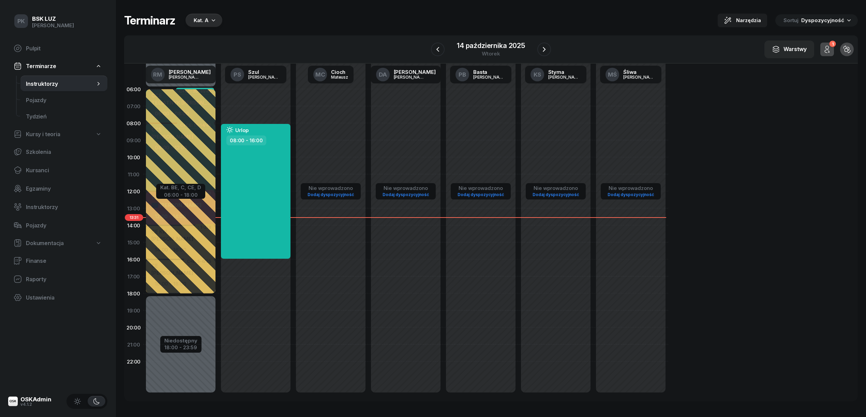
click at [190, 21] on div "Kat. A" at bounding box center [203, 21] width 37 height 14
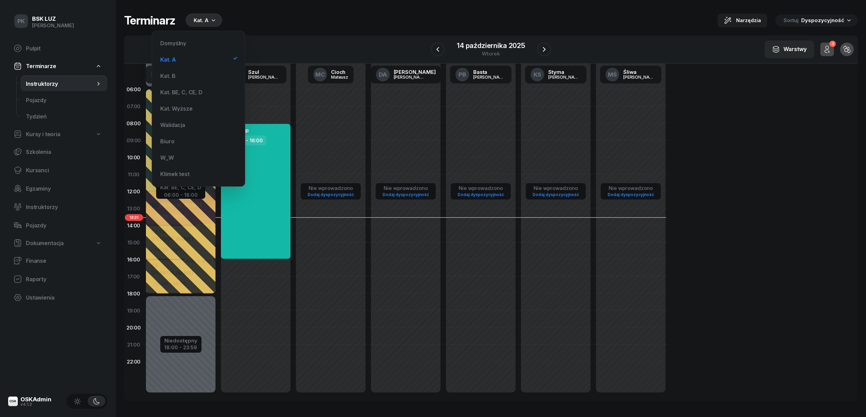
click at [194, 22] on div "Kat. A" at bounding box center [201, 20] width 15 height 8
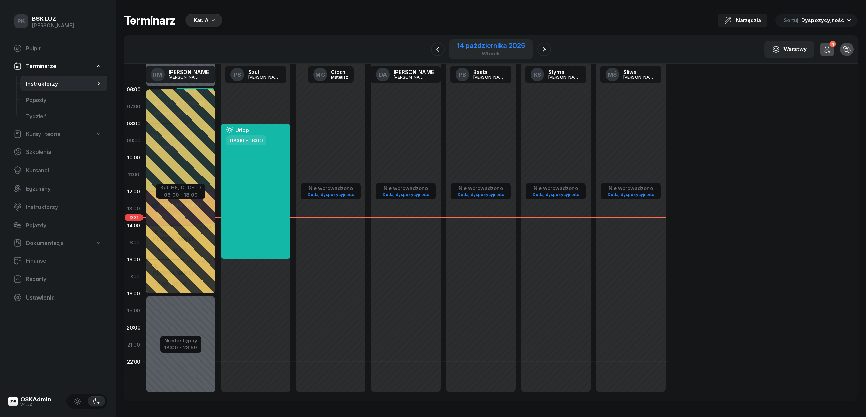
click at [513, 44] on div "14 października 2025" at bounding box center [491, 45] width 68 height 7
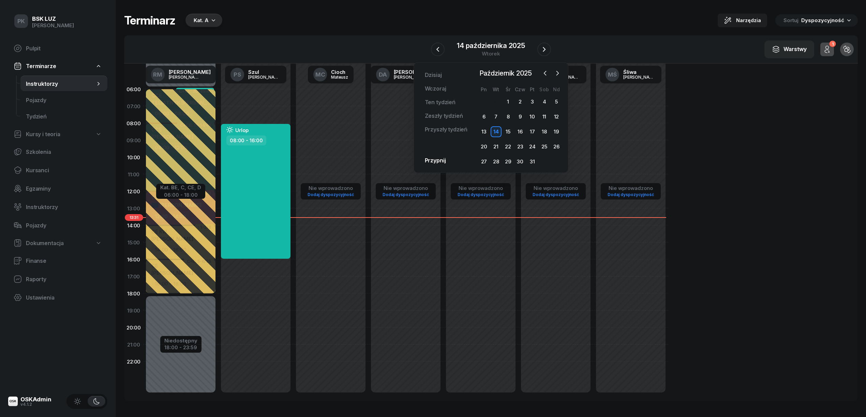
click at [560, 6] on div "Terminarz Kat. A Narzędzia Sortuj Dyspozycyjność W Wybierz AK Koryciński Artur …" at bounding box center [490, 207] width 733 height 415
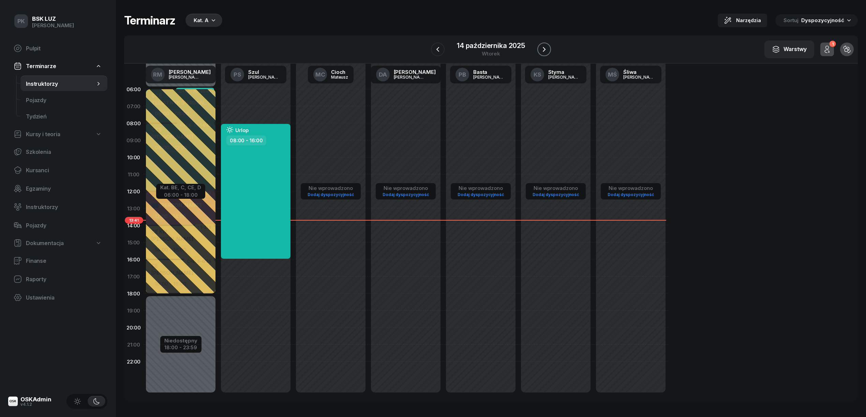
click at [544, 46] on icon "button" at bounding box center [544, 49] width 8 height 8
click at [544, 46] on icon "button" at bounding box center [543, 49] width 8 height 8
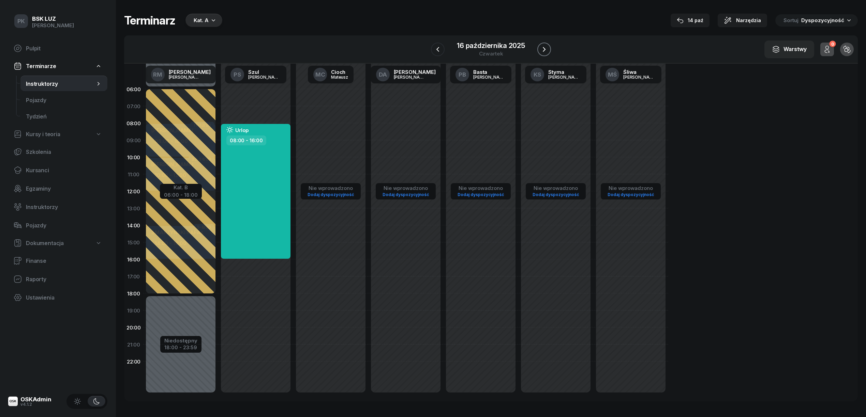
click at [544, 46] on icon "button" at bounding box center [544, 49] width 8 height 8
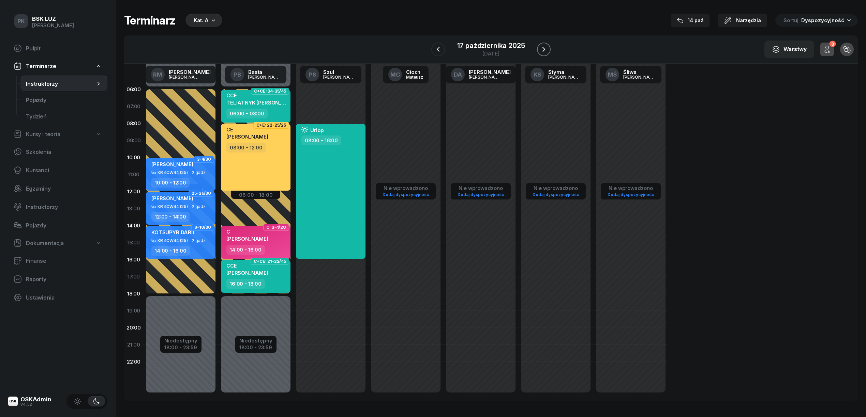
click at [544, 46] on icon "button" at bounding box center [543, 49] width 8 height 8
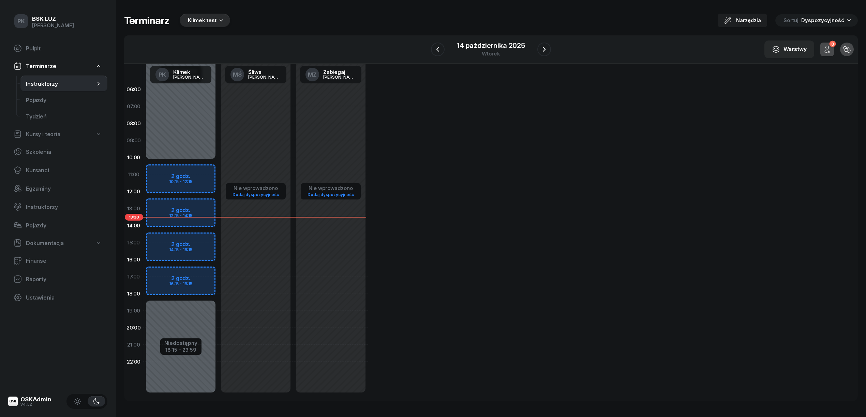
click at [208, 25] on div "Klimek test" at bounding box center [205, 21] width 50 height 14
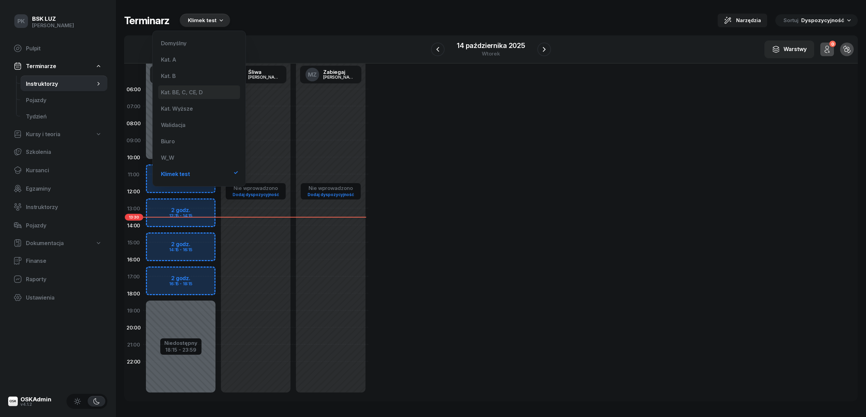
click at [199, 90] on div "Kat. BE, C, CE, D" at bounding box center [182, 92] width 42 height 5
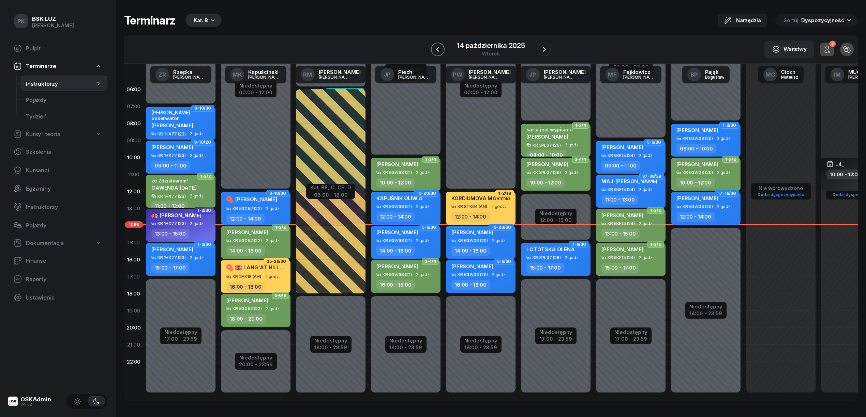
click at [442, 50] on icon "button" at bounding box center [437, 49] width 8 height 8
click at [441, 49] on icon "button" at bounding box center [445, 49] width 8 height 8
click at [440, 49] on icon "button" at bounding box center [439, 49] width 8 height 8
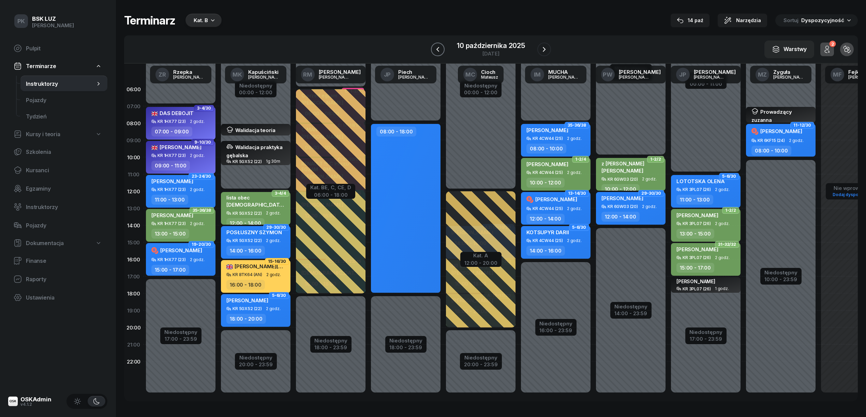
click at [440, 49] on icon "button" at bounding box center [437, 49] width 8 height 8
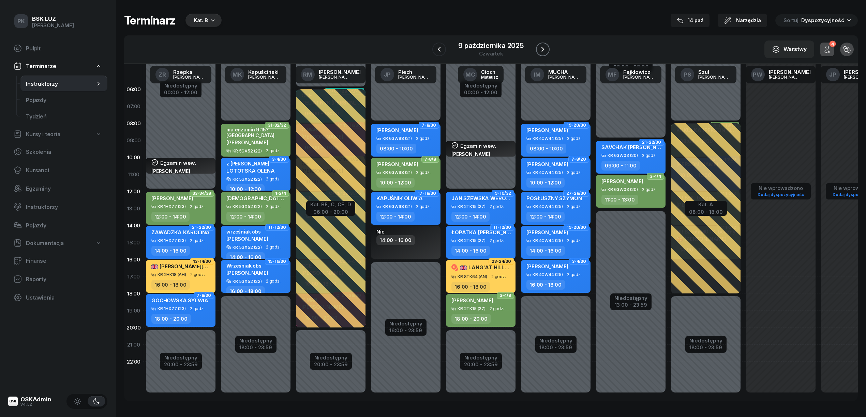
click at [536, 49] on button "button" at bounding box center [543, 50] width 14 height 14
click at [537, 49] on button "button" at bounding box center [544, 50] width 14 height 14
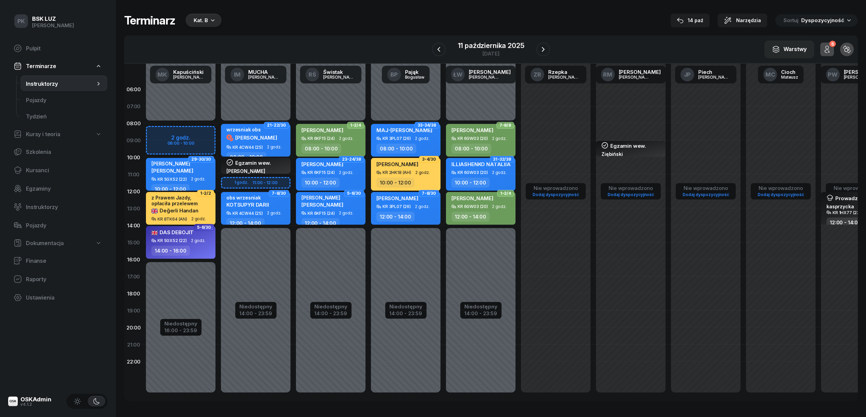
click at [200, 133] on div "Niedostępny 00:00 - 08:00 Niedostępny 16:00 - 23:59 2 godz. 08:00 - 10:00 3-4/1…" at bounding box center [180, 243] width 75 height 324
select select "08"
select select "10"
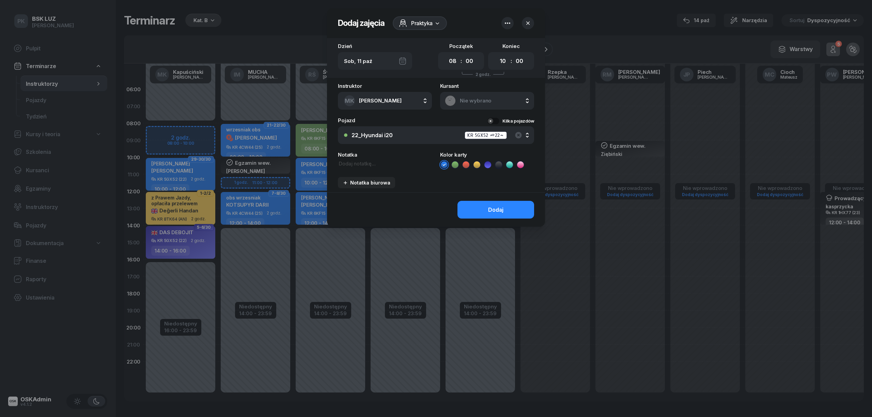
drag, startPoint x: 406, startPoint y: 20, endPoint x: 406, endPoint y: 25, distance: 5.1
click at [406, 21] on icon at bounding box center [403, 23] width 8 height 8
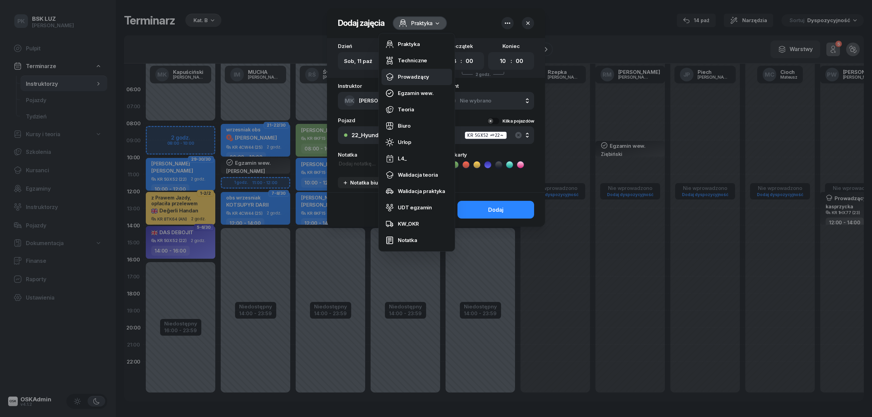
click at [417, 79] on div "Prowadzący" at bounding box center [413, 77] width 31 height 6
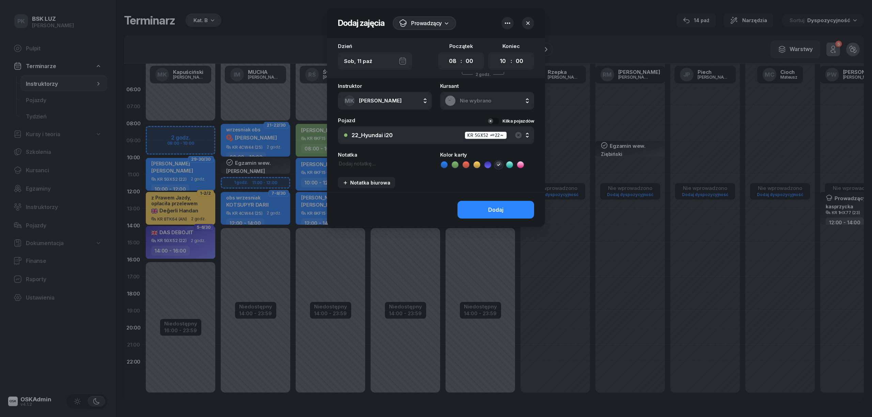
click at [356, 169] on div "Instruktor MK Kapuściński Marek AK Koryciński Artur BP Pająk Bogusław DA Arenda…" at bounding box center [436, 137] width 218 height 109
click at [352, 164] on textarea at bounding box center [385, 163] width 94 height 7
type textarea "Holzer Jan"
click at [471, 211] on button "Dodaj" at bounding box center [496, 210] width 77 height 18
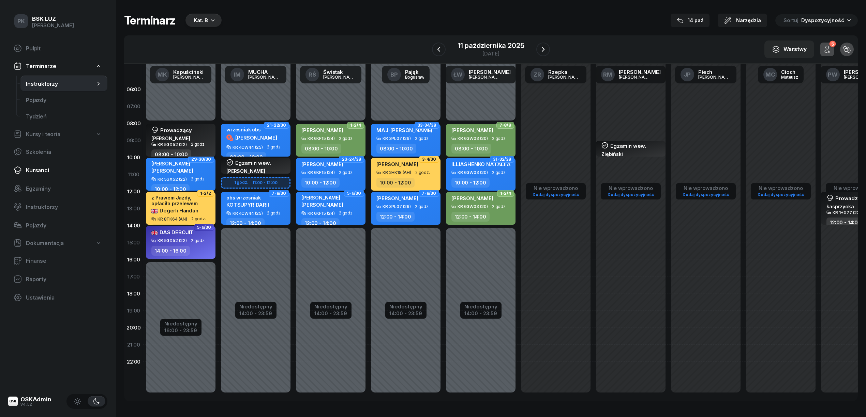
click at [44, 173] on span "Kursanci" at bounding box center [64, 170] width 76 height 6
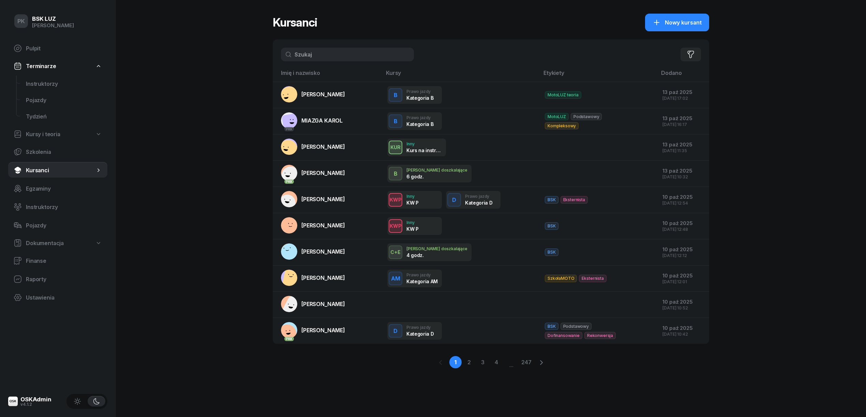
click at [318, 55] on input "text" at bounding box center [347, 55] width 133 height 14
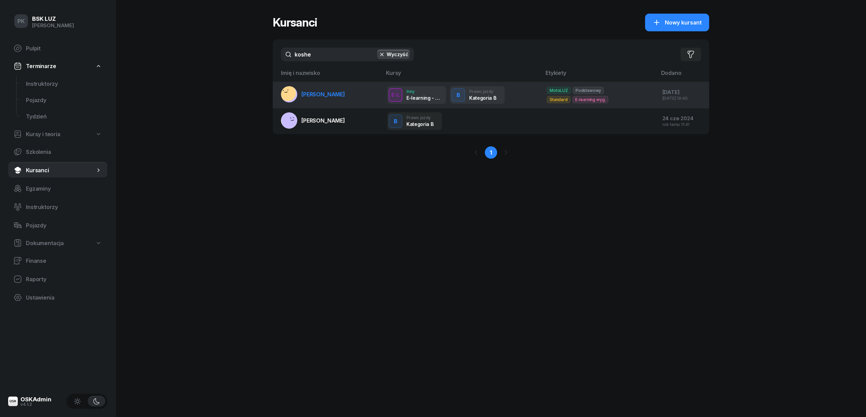
type input "koshe"
click at [345, 106] on td "KOSHELIEVA OLEKSANDRA" at bounding box center [327, 95] width 109 height 26
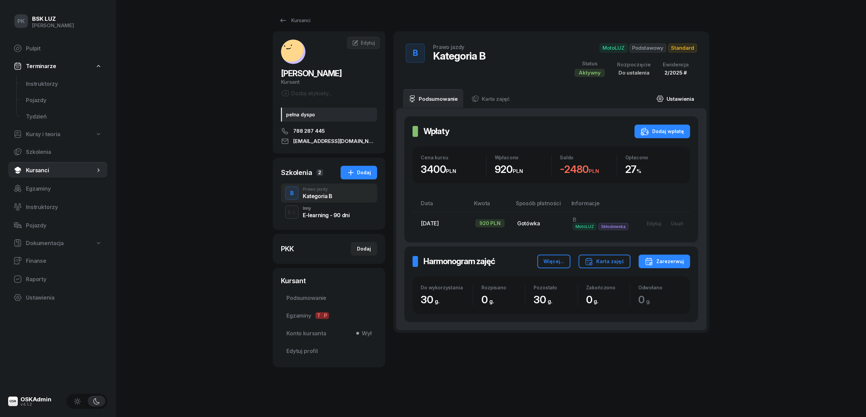
click at [682, 99] on link "Ustawienia" at bounding box center [675, 98] width 49 height 19
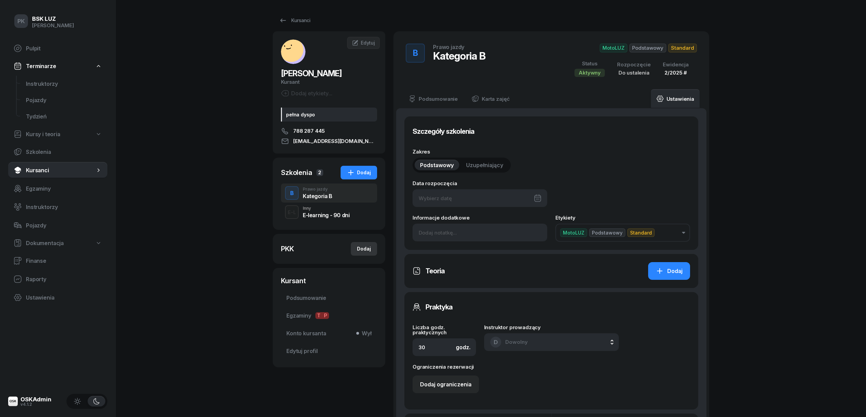
click at [369, 253] on div "Dodaj" at bounding box center [364, 249] width 14 height 8
select select
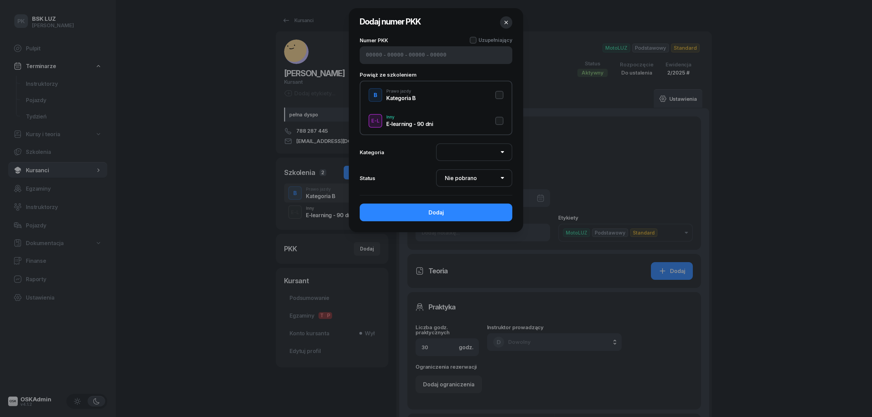
click at [380, 52] on input at bounding box center [374, 55] width 16 height 6
type input "72560"
type input "65145"
type input "43773"
type input "89122"
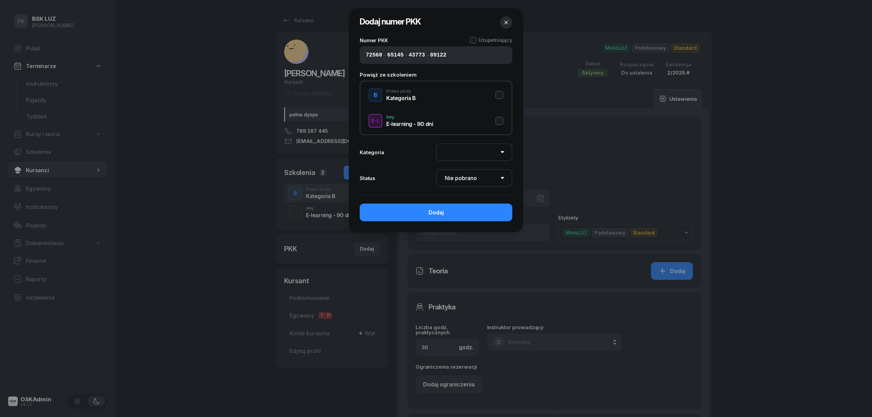
click at [502, 95] on button "B Prawo jazdy Kategoria B" at bounding box center [436, 95] width 135 height 14
select select "B"
click at [467, 216] on button "Dodaj" at bounding box center [436, 213] width 153 height 18
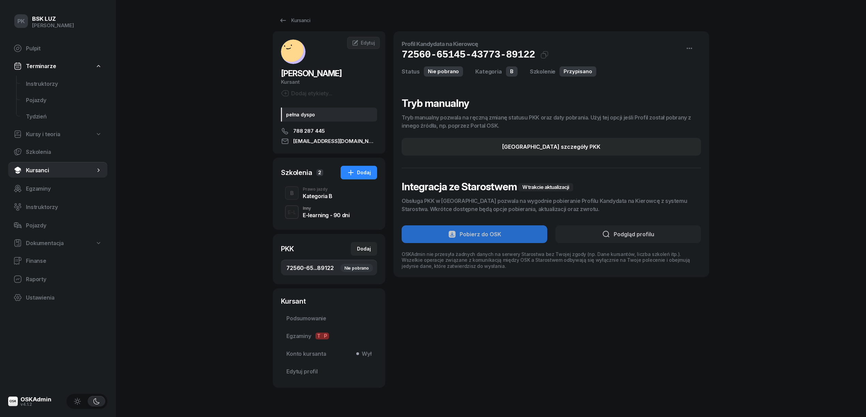
click at [191, 179] on div "PK BSK LUZ Piotr Klimek Pulpit Terminarze Instruktorzy Pojazdy Tydzień Kursy i …" at bounding box center [433, 217] width 866 height 435
click at [311, 322] on span "Podsumowanie" at bounding box center [328, 319] width 85 height 6
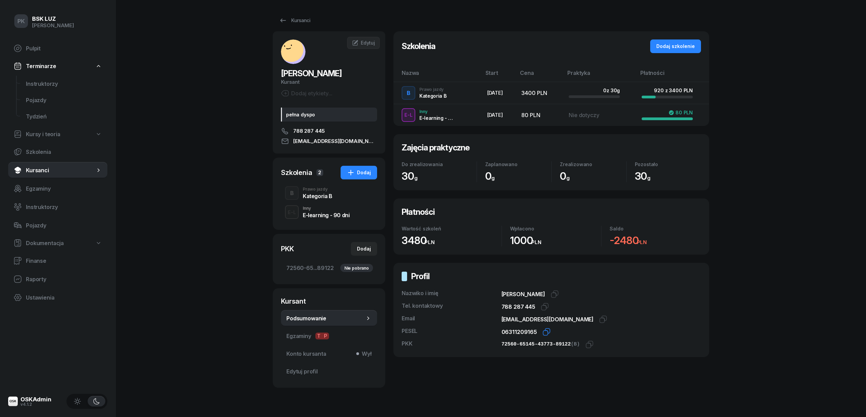
click at [543, 333] on icon "button" at bounding box center [546, 332] width 8 height 8
click at [586, 344] on icon "button" at bounding box center [588, 346] width 5 height 5
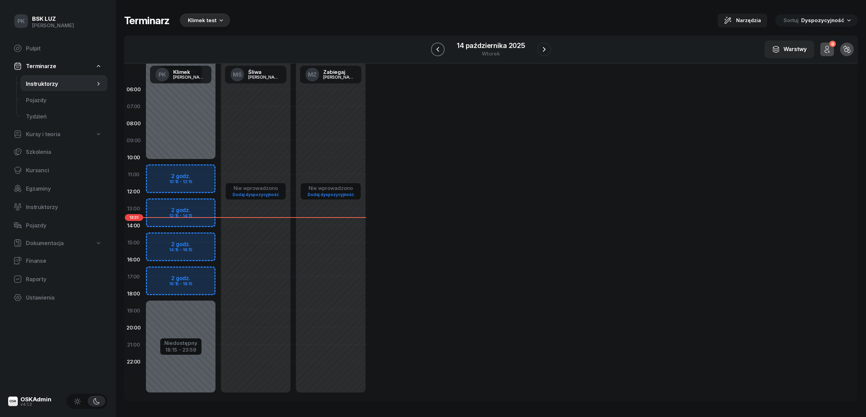
click at [440, 48] on icon "button" at bounding box center [437, 49] width 8 height 8
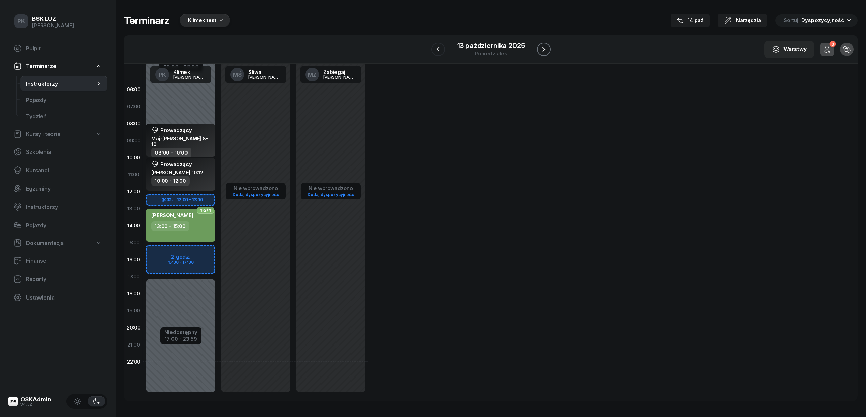
click at [540, 48] on icon "button" at bounding box center [543, 49] width 8 height 8
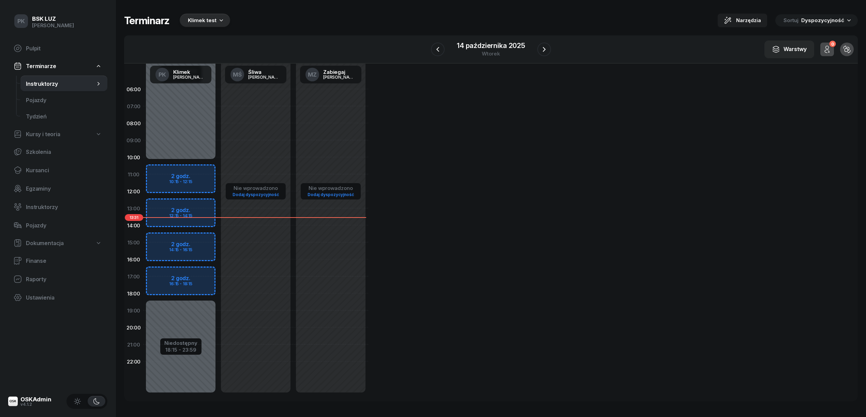
click at [206, 168] on div "Niedostępny 00:00 - 10:15 Niedostępny 18:15 - 23:59 2 godz. 10:15 - 12:15 2 god…" at bounding box center [180, 243] width 75 height 324
select select "10"
select select "12"
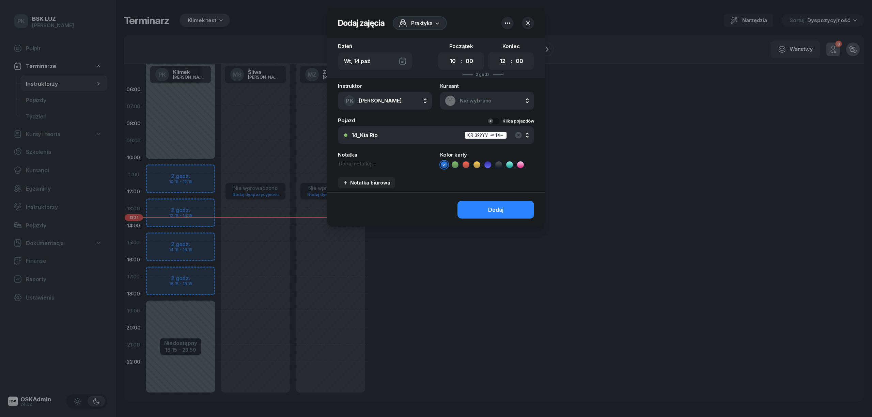
click at [432, 24] on span "Praktyka" at bounding box center [421, 23] width 21 height 8
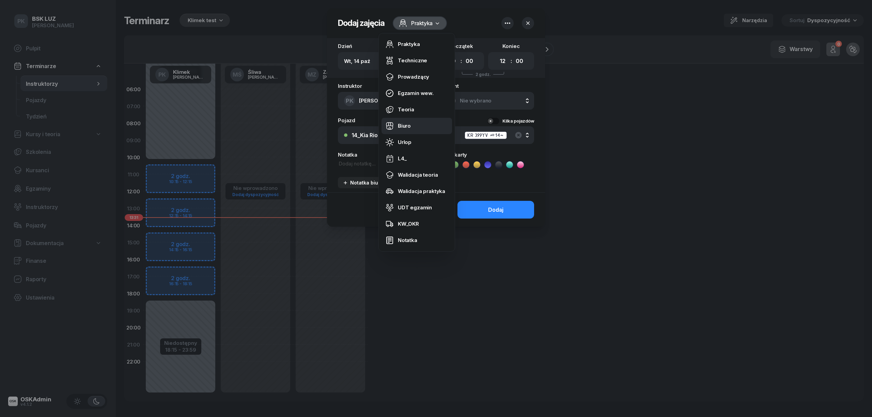
click at [411, 120] on link "Biuro" at bounding box center [417, 126] width 71 height 16
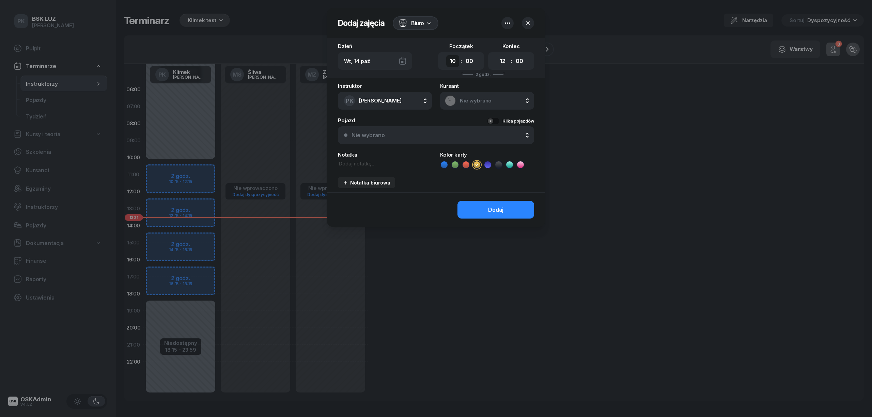
click at [450, 59] on select "00 01 02 03 04 05 06 07 08 09 10 11 12 13 14 15 16 17 18 19 20 21 22 23" at bounding box center [452, 61] width 13 height 12
click at [476, 59] on div "00 01 02 03 04 05 06 07 08 09 10 11 12 13 14 15 16 17 18 19 20 21 22 23 : 00 05…" at bounding box center [461, 61] width 46 height 18
click at [473, 59] on select "00 05 10 15 20 25 30 35 40 45 50 55" at bounding box center [469, 61] width 13 height 12
select select "15"
click at [463, 55] on select "00 05 10 15 20 25 30 35 40 45 50 55" at bounding box center [469, 61] width 13 height 12
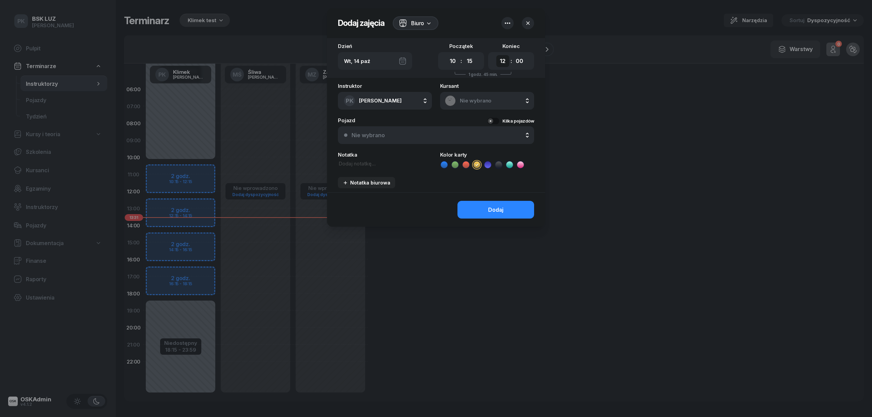
click at [500, 61] on select "00 01 02 03 04 05 06 07 08 09 10 11 12 13 14 15 16 17 18 19 20 21 22 23" at bounding box center [503, 61] width 13 height 12
click at [497, 55] on select "00 01 02 03 04 05 06 07 08 09 10 11 12 13 14 15 16 17 18 19 20 21 22 23" at bounding box center [503, 61] width 13 height 12
drag, startPoint x: 501, startPoint y: 62, endPoint x: 525, endPoint y: 157, distance: 98.8
click at [503, 68] on div "00 01 02 03 04 05 06 07 08 09 10 11 12 13 14 15 16 17 18 19 20 21 22 23 : 00 05…" at bounding box center [511, 61] width 46 height 18
select select "18"
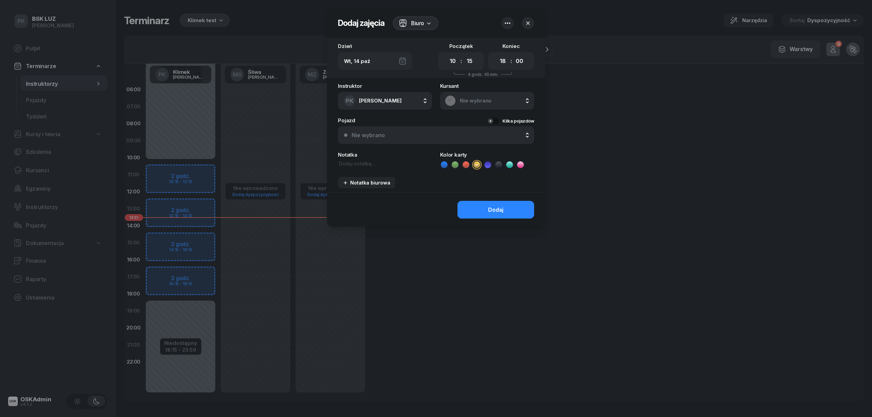
click at [497, 55] on select "00 01 02 03 04 05 06 07 08 09 10 11 12 13 14 15 16 17 18 19 20 21 22 23" at bounding box center [503, 61] width 13 height 12
drag, startPoint x: 520, startPoint y: 62, endPoint x: 517, endPoint y: 66, distance: 4.7
click at [520, 62] on select "00 05 10 15 20 25 30 35 40 45 50 55" at bounding box center [519, 61] width 13 height 12
select select "15"
click at [513, 55] on select "00 05 10 15 20 25 30 35 40 45 50 55" at bounding box center [519, 61] width 13 height 12
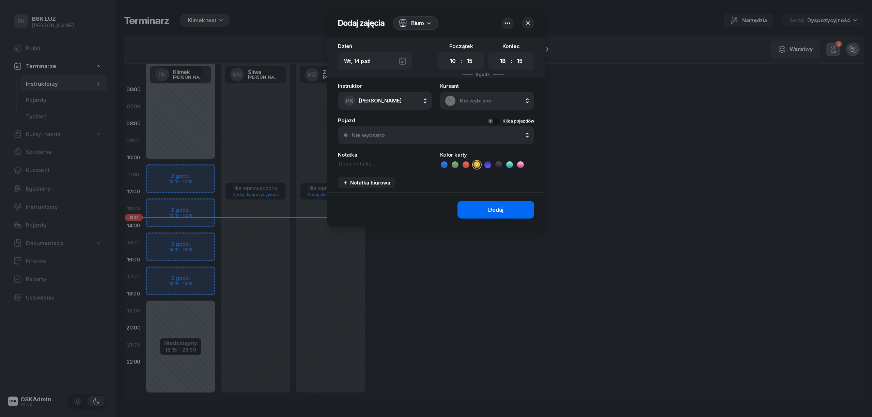
click at [486, 209] on button "Dodaj" at bounding box center [496, 210] width 77 height 18
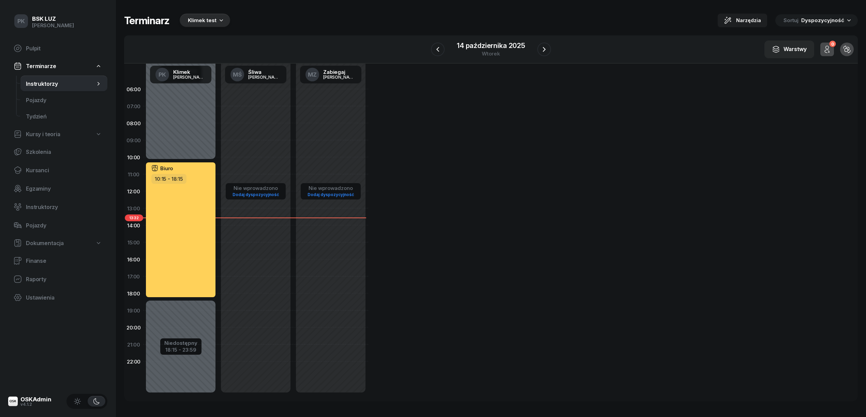
click at [203, 149] on div "Niedostępny 00:00 - 10:15 Niedostępny 18:15 - 23:59 Biuro 10:15 - 18:15" at bounding box center [180, 243] width 75 height 324
select select "09"
select select "10"
select select "15"
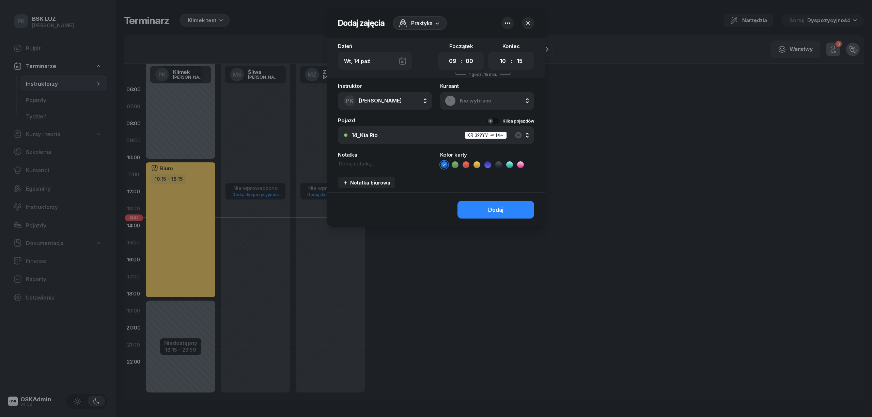
click at [405, 25] on icon at bounding box center [403, 23] width 8 height 8
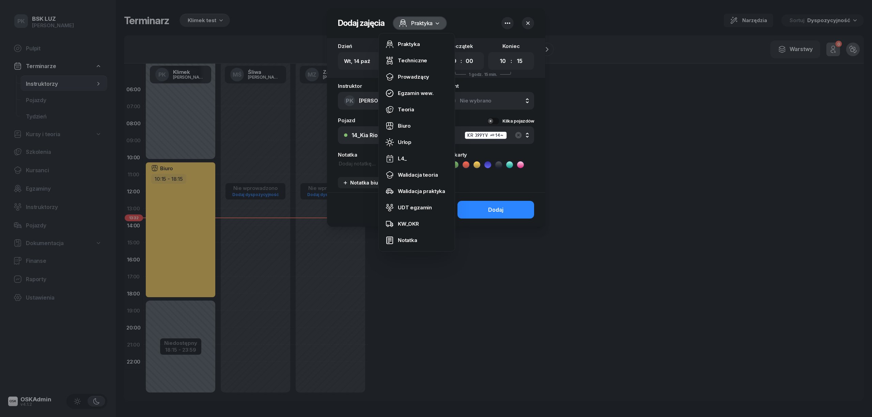
click at [406, 25] on icon at bounding box center [403, 23] width 8 height 8
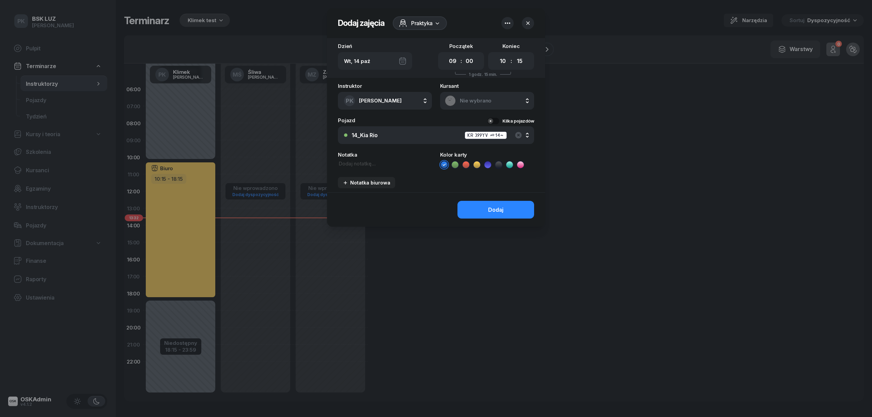
click at [464, 96] on div "Nie wybrano" at bounding box center [487, 100] width 85 height 11
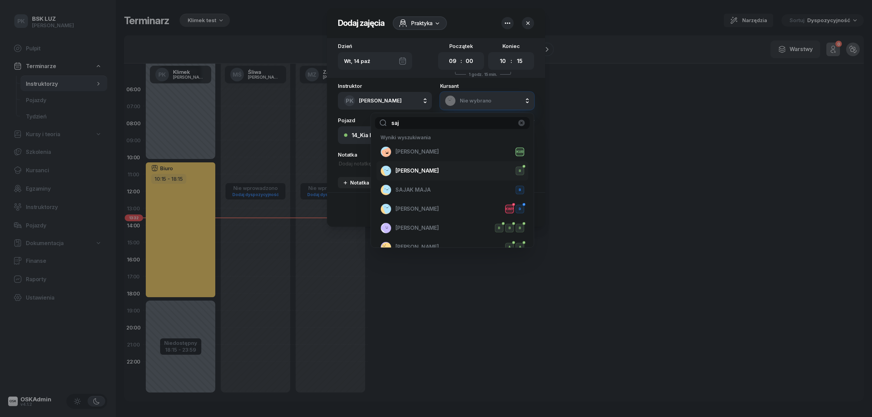
type input "saj"
click at [420, 174] on span "[PERSON_NAME]" at bounding box center [418, 171] width 44 height 6
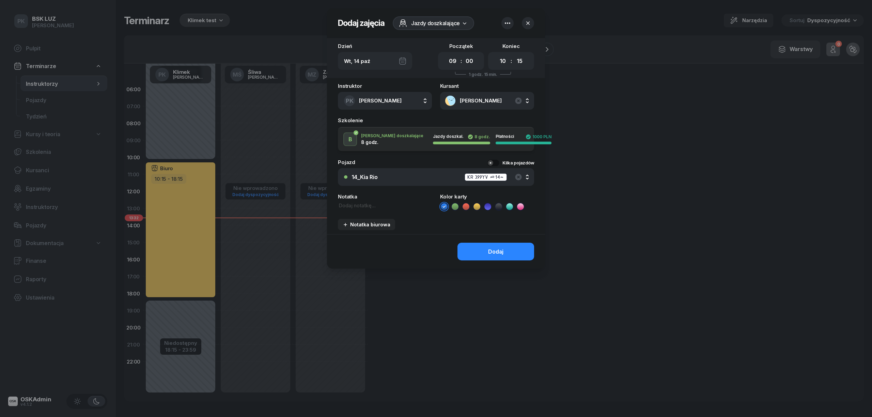
click at [454, 53] on div "00 01 02 03 04 05 06 07 08 09 10 11 12 13 14 15 16 17 18 19 20 21 22 23 : 00 05…" at bounding box center [461, 61] width 46 height 18
click at [454, 60] on select "00 01 02 03 04 05 06 07 08 09 10 11 12 13 14 15 16 17 18 19 20 21 22 23" at bounding box center [452, 61] width 13 height 12
select select "12"
click at [446, 55] on select "00 01 02 03 04 05 06 07 08 09 10 11 12 13 14 15 16 17 18 19 20 21 22 23" at bounding box center [452, 61] width 13 height 12
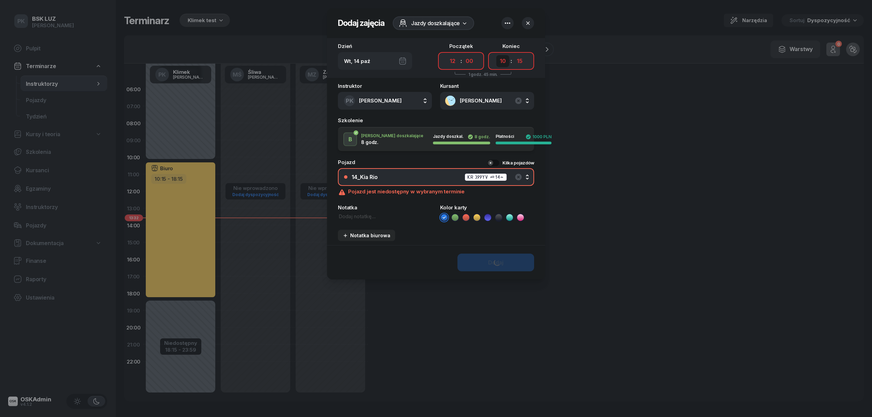
click at [497, 61] on select "00 01 02 03 04 05 06 07 08 09 10 11 12 13 14 15 16 17 18 19 20 21 22 23" at bounding box center [503, 61] width 13 height 12
select select "14"
click at [497, 55] on select "00 01 02 03 04 05 06 07 08 09 10 11 12 13 14 15 16 17 18 19 20 21 22 23" at bounding box center [503, 61] width 13 height 12
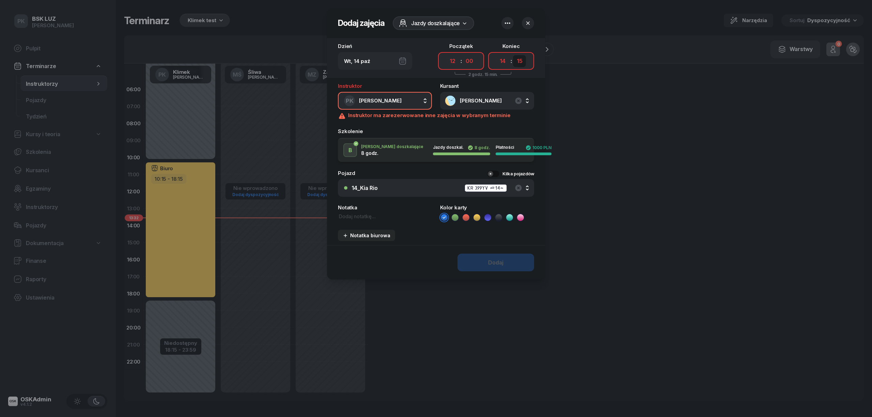
click at [522, 59] on select "00 05 10 15 20 25 30 35 40 45 50 55" at bounding box center [519, 61] width 13 height 12
select select "00"
click at [513, 55] on select "00 05 10 15 20 25 30 35 40 45 50 55" at bounding box center [519, 61] width 13 height 12
click at [506, 25] on icon "button" at bounding box center [508, 23] width 8 height 8
click at [529, 57] on div "Wył." at bounding box center [536, 60] width 18 height 8
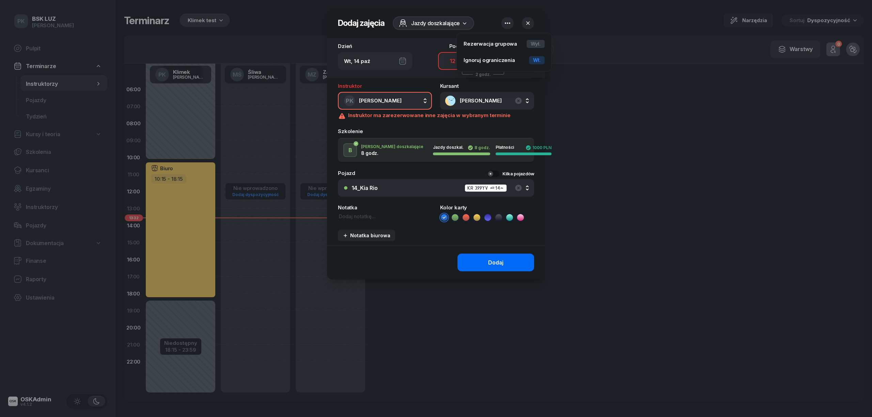
click at [522, 260] on button "Dodaj" at bounding box center [496, 263] width 77 height 18
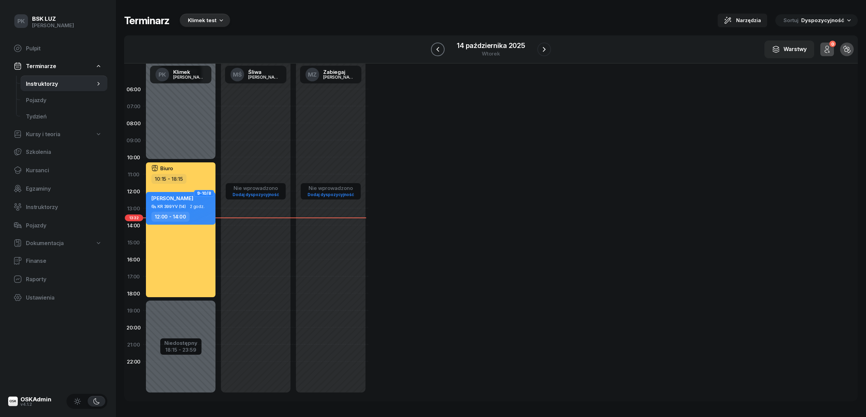
click at [439, 48] on icon "button" at bounding box center [437, 49] width 8 height 8
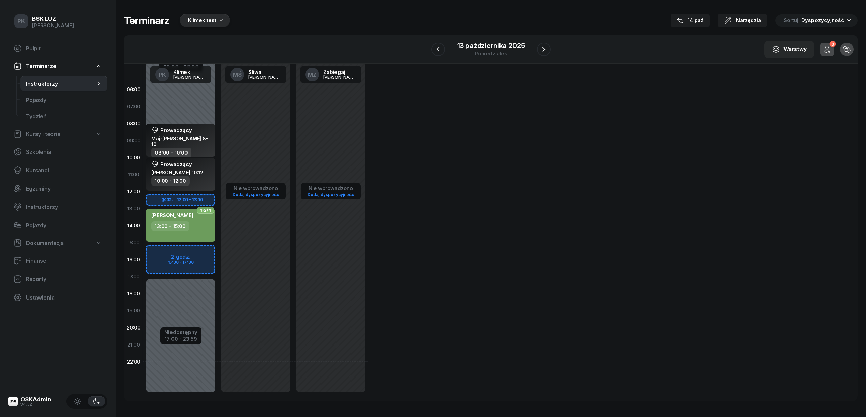
click at [203, 112] on div "Niedostępny 00:00 - 09:00 Niedostępny 17:00 - 23:59 1 godz. 12:00 - 13:00 2 god…" at bounding box center [180, 243] width 75 height 324
select select "07"
select select "08"
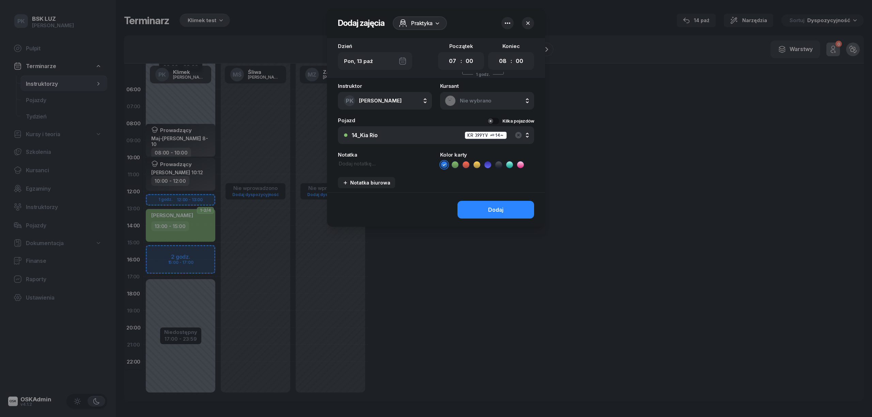
click at [414, 18] on div "Praktyka" at bounding box center [420, 23] width 54 height 14
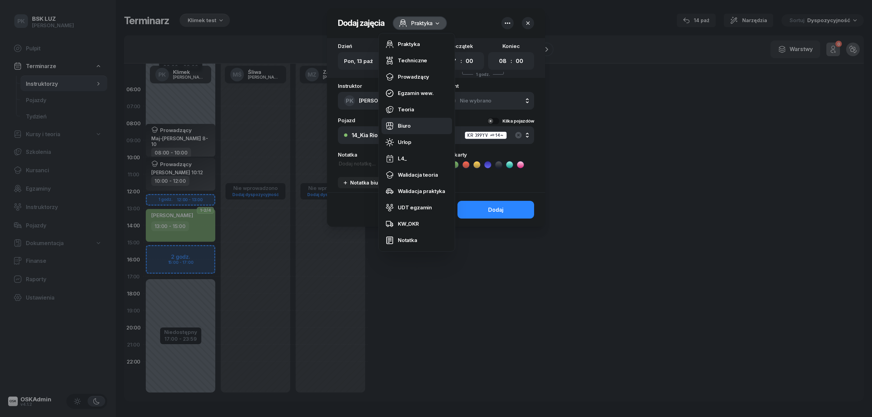
click at [412, 123] on link "Biuro" at bounding box center [417, 126] width 71 height 16
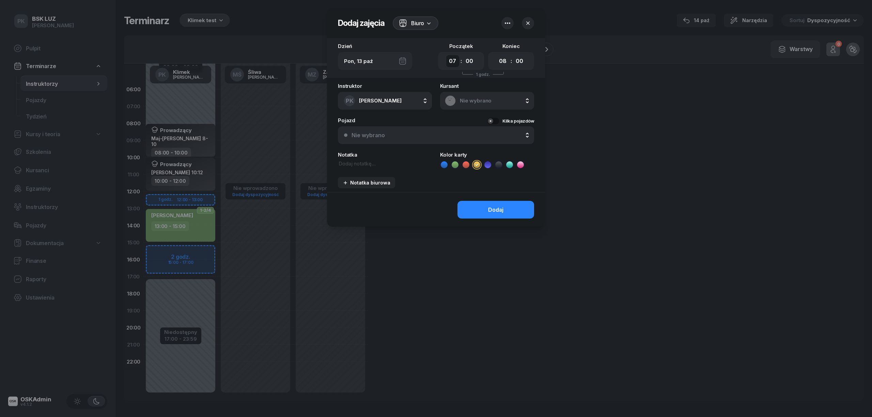
click at [448, 60] on select "00 01 02 03 04 05 06 07 08 09 10 11 12 13 14 15 16 17 18 19 20 21 22 23" at bounding box center [452, 61] width 13 height 12
select select "09"
click at [446, 55] on select "00 01 02 03 04 05 06 07 08 09 10 11 12 13 14 15 16 17 18 19 20 21 22 23" at bounding box center [452, 61] width 13 height 12
click at [502, 60] on select "00 01 02 03 04 05 06 07 08 09 10 11 12 13 14 15 16 17 18 19 20 21 22 23" at bounding box center [503, 61] width 13 height 12
select select "17"
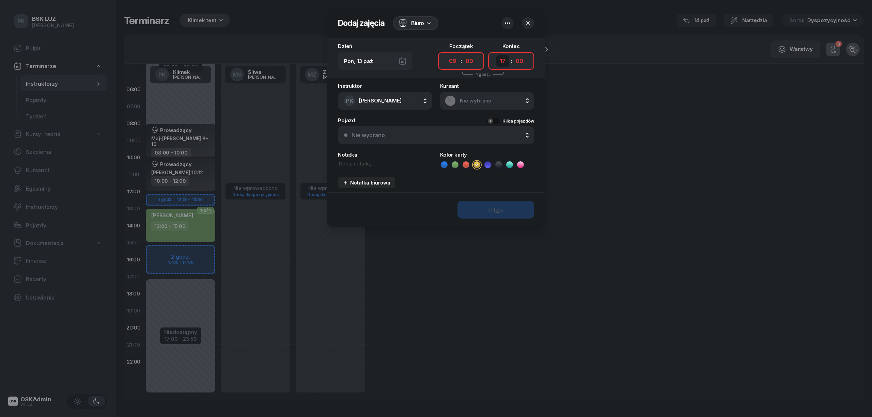
click at [497, 55] on select "00 01 02 03 04 05 06 07 08 09 10 11 12 13 14 15 16 17 18 19 20 21 22 23" at bounding box center [503, 61] width 13 height 12
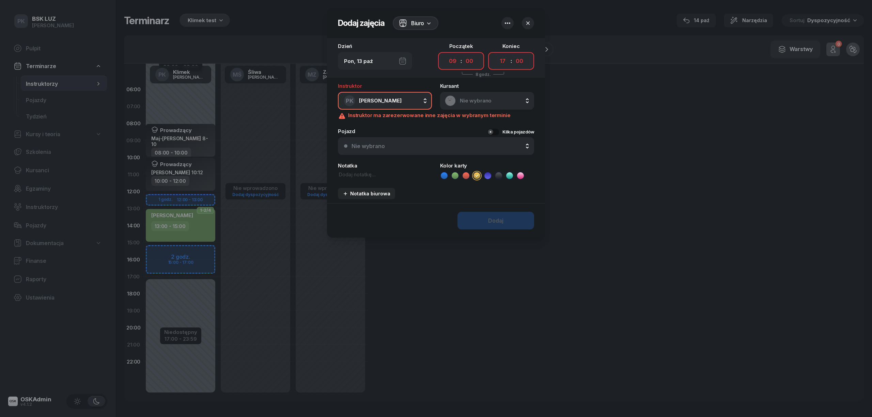
click at [509, 24] on icon "button" at bounding box center [508, 23] width 8 height 8
click at [534, 60] on div "Wył." at bounding box center [536, 60] width 18 height 8
click at [516, 216] on button "Dodaj" at bounding box center [496, 221] width 77 height 18
click at [516, 221] on button "Dodaj" at bounding box center [496, 221] width 77 height 18
click at [532, 21] on button "button" at bounding box center [528, 23] width 12 height 12
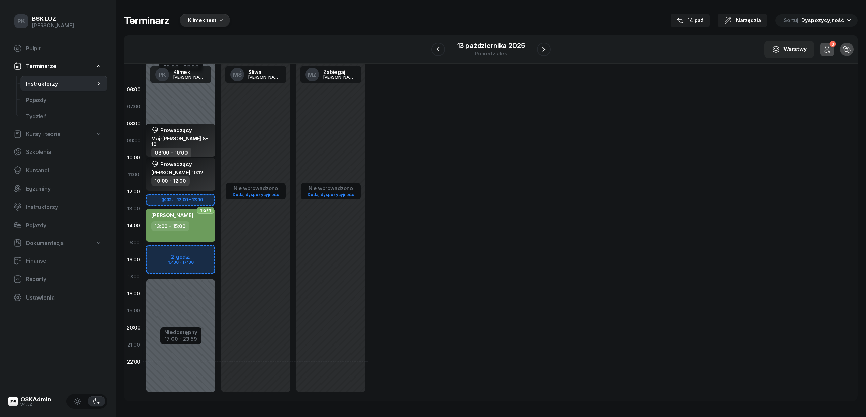
click at [209, 148] on div "08:00 - 10:00" at bounding box center [181, 153] width 60 height 10
select select "08"
select select "10"
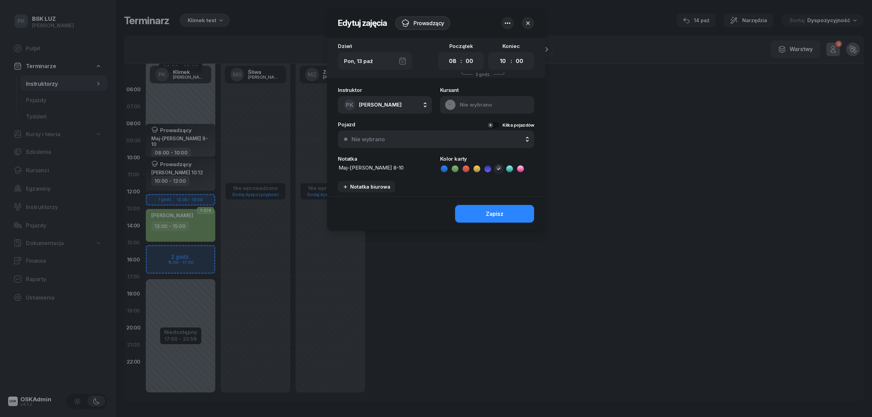
click at [400, 101] on button "PK [PERSON_NAME]" at bounding box center [385, 105] width 94 height 18
type input "s"
type input "śliw"
click at [514, 213] on button "Zapisz" at bounding box center [494, 214] width 79 height 18
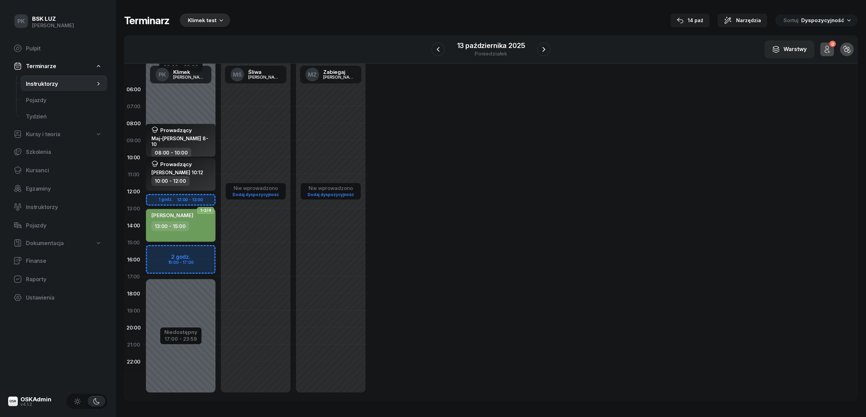
click at [190, 140] on div "Maj-[PERSON_NAME] 8-10" at bounding box center [181, 142] width 60 height 12
select select "08"
select select "10"
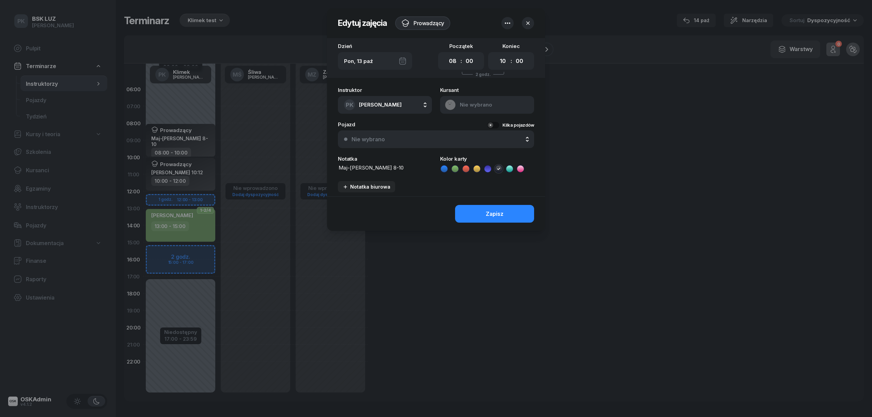
click at [387, 102] on span "[PERSON_NAME]" at bounding box center [380, 105] width 43 height 6
type input "śliwa"
click at [372, 148] on span "[PERSON_NAME]" at bounding box center [384, 148] width 42 height 6
click at [480, 214] on button "Zapisz" at bounding box center [494, 214] width 79 height 18
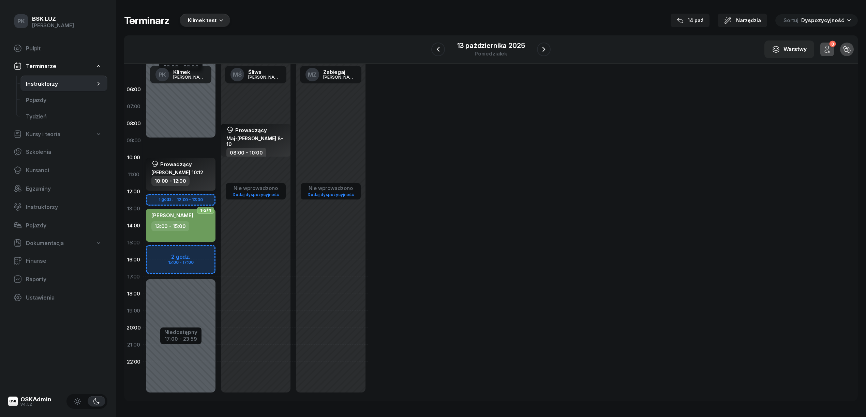
click at [201, 176] on div "10:00 - 12:00" at bounding box center [181, 181] width 60 height 10
select select "10"
select select "12"
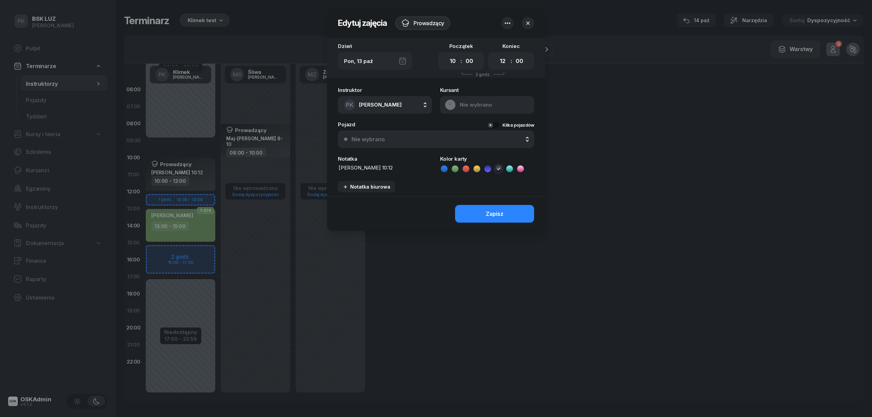
click at [369, 103] on span "[PERSON_NAME]" at bounding box center [380, 105] width 43 height 6
click at [370, 123] on input "text" at bounding box center [392, 127] width 100 height 12
type input "śliw"
click at [378, 153] on li "MŚ [PERSON_NAME]" at bounding box center [392, 147] width 97 height 19
click at [471, 209] on button "Zapisz" at bounding box center [494, 214] width 79 height 18
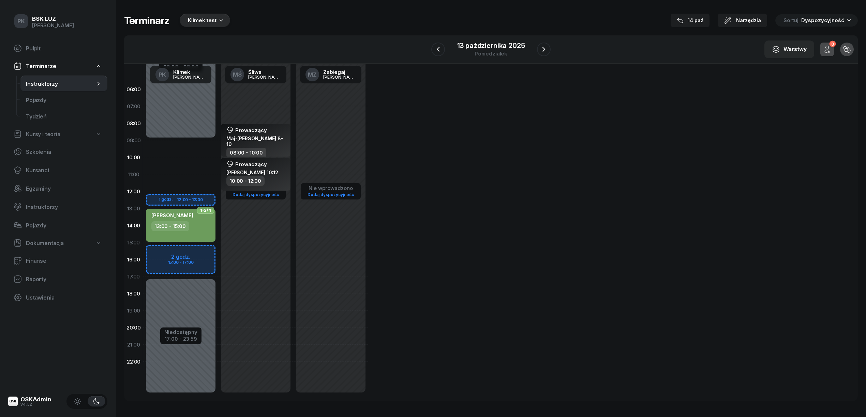
click at [249, 217] on div "Nie wprowadzono Dodaj dyspozycyjność Prowadzący Maj-[PERSON_NAME] [DATE] 08:00 …" at bounding box center [255, 243] width 75 height 324
select select "13"
select select "15"
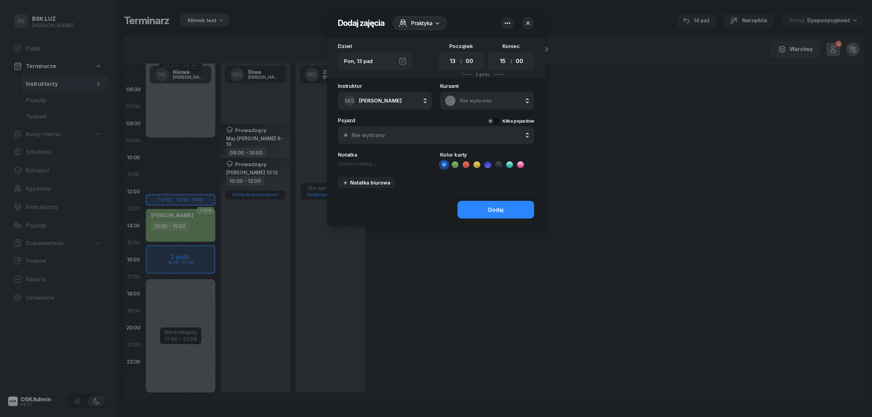
click at [388, 100] on span "[PERSON_NAME]" at bounding box center [380, 100] width 43 height 6
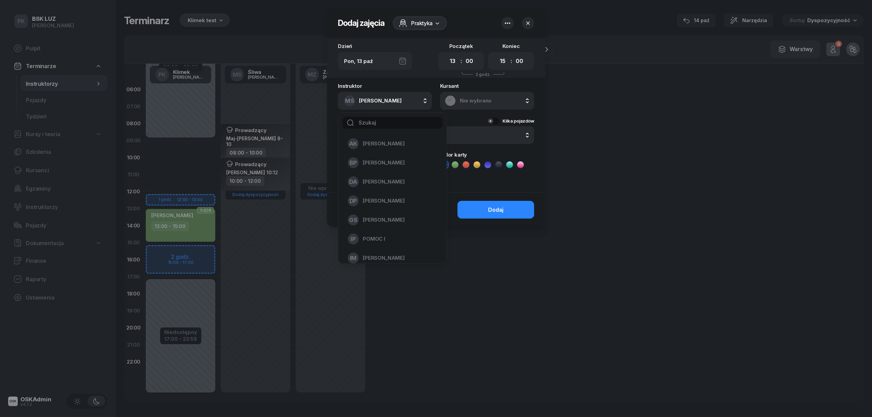
click at [379, 123] on input "text" at bounding box center [392, 123] width 100 height 12
type input "t"
type input "śliw"
click at [379, 147] on div "MŚ [PERSON_NAME]" at bounding box center [388, 143] width 81 height 11
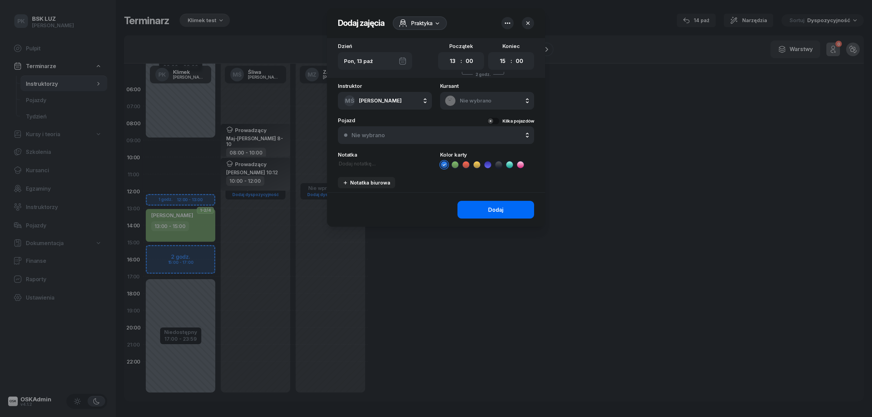
click at [475, 210] on button "Dodaj" at bounding box center [496, 210] width 77 height 18
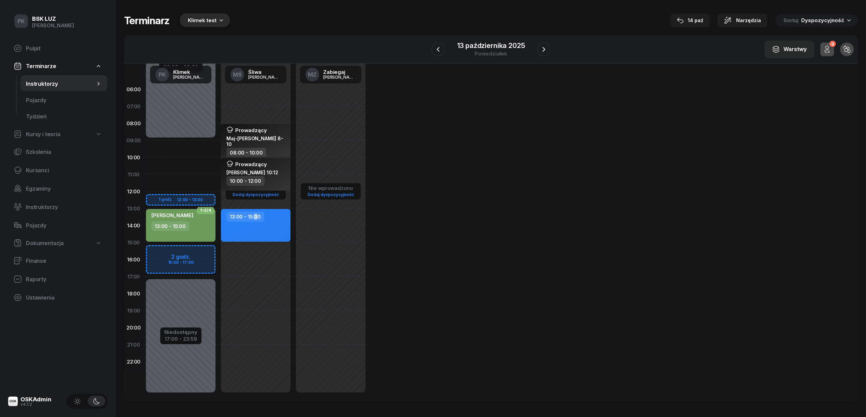
click at [258, 216] on div "13:00 - 15:00" at bounding box center [245, 217] width 38 height 10
select select "13"
select select "15"
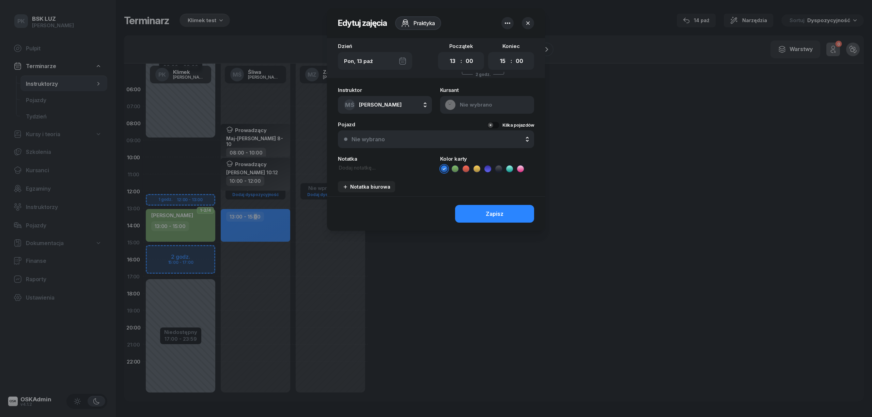
click at [502, 22] on button "button" at bounding box center [508, 23] width 12 height 12
click at [494, 41] on div "Usuń zajęcia" at bounding box center [492, 44] width 32 height 6
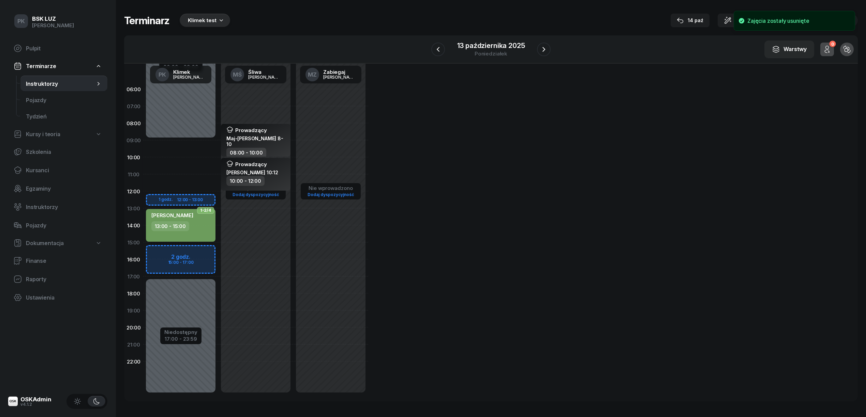
click at [201, 232] on div "[PERSON_NAME] 13:00 - 15:00" at bounding box center [181, 225] width 70 height 33
select select "13"
select select "15"
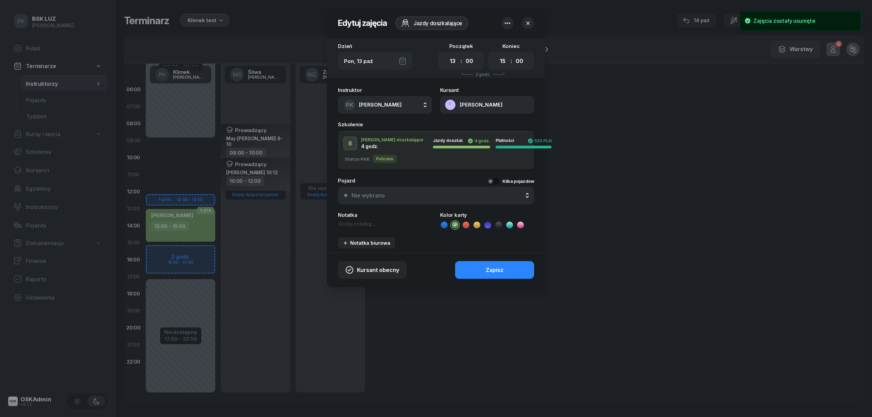
click at [361, 108] on div "PK [PERSON_NAME]" at bounding box center [373, 105] width 58 height 11
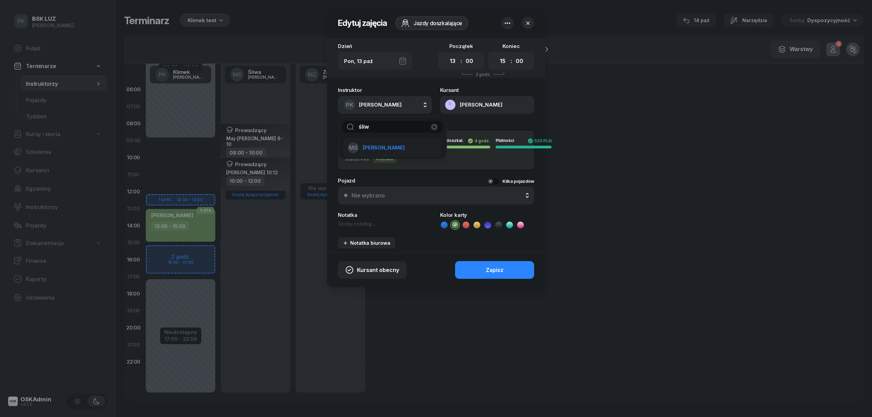
type input "śliw"
click at [394, 152] on div "MŚ [PERSON_NAME]" at bounding box center [388, 147] width 81 height 11
click at [493, 267] on div "Zapisz" at bounding box center [495, 270] width 18 height 6
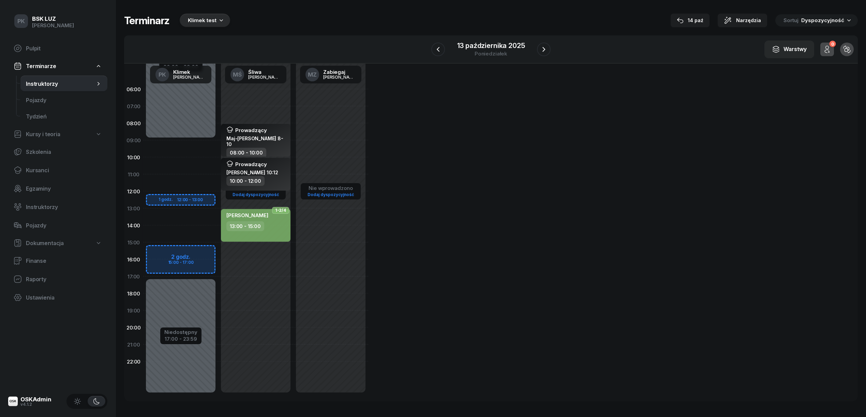
click at [191, 147] on div "Niedostępny 00:00 - 09:00 Niedostępny 17:00 - 23:59 1 godz. 12:00 - 13:00 2 god…" at bounding box center [180, 243] width 75 height 324
select select "09"
select select "11"
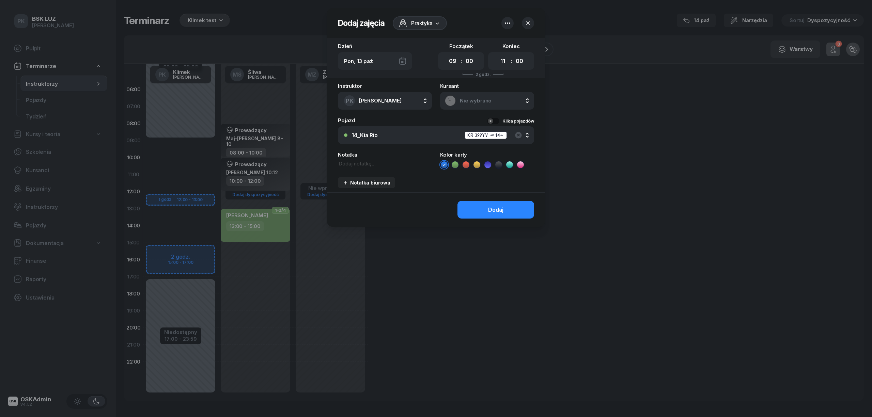
drag, startPoint x: 431, startPoint y: 21, endPoint x: 430, endPoint y: 30, distance: 9.6
click at [431, 21] on span "Praktyka" at bounding box center [421, 23] width 21 height 8
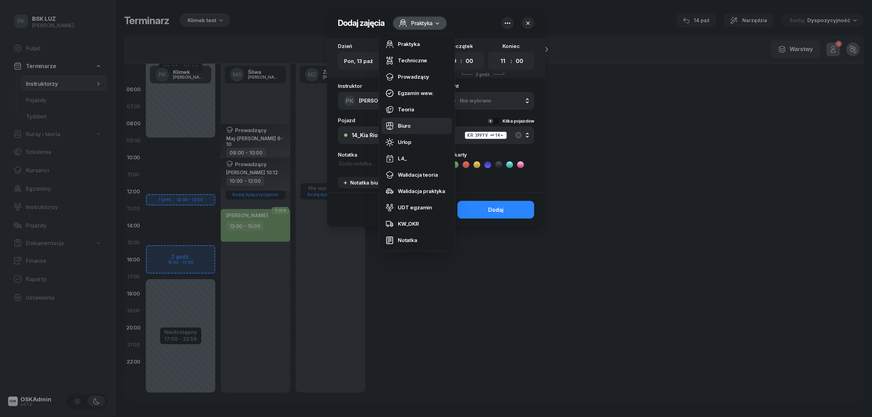
drag, startPoint x: 413, startPoint y: 122, endPoint x: 482, endPoint y: 71, distance: 85.5
click at [413, 122] on link "Biuro" at bounding box center [417, 126] width 71 height 16
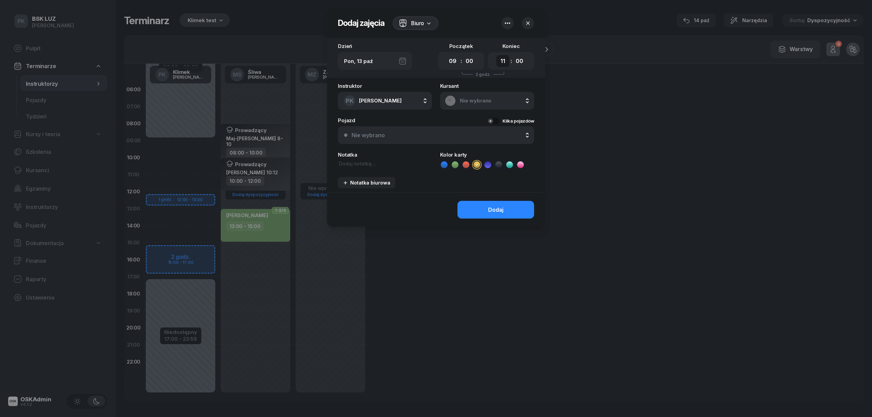
drag, startPoint x: 506, startPoint y: 62, endPoint x: 503, endPoint y: 65, distance: 4.6
click at [506, 62] on select "00 01 02 03 04 05 06 07 08 09 10 11 12 13 14 15 16 17 18 19 20 21 22 23" at bounding box center [503, 61] width 13 height 12
click at [475, 213] on button "Dodaj" at bounding box center [496, 210] width 77 height 18
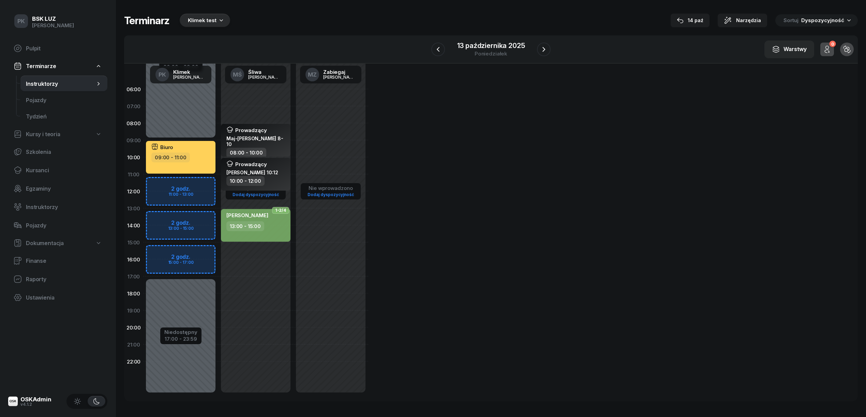
click at [194, 162] on div "09:00 - 11:00" at bounding box center [181, 158] width 60 height 10
select select "09"
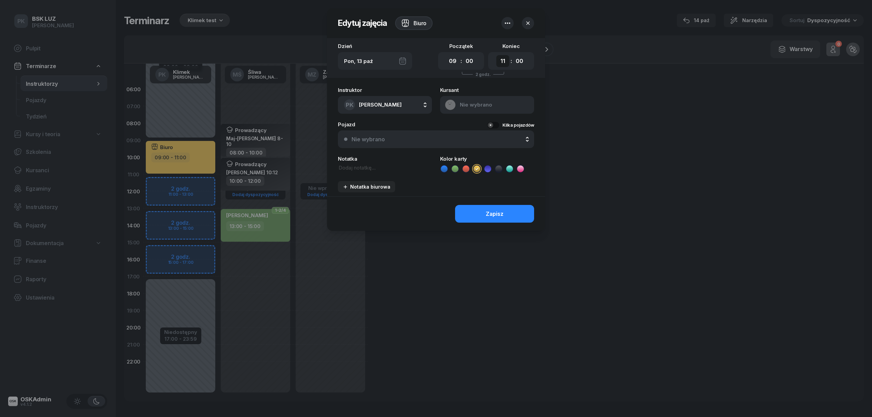
click at [497, 61] on select "00 01 02 03 04 05 06 07 08 09 10 11 12 13 14 15 16 17 18 19 20 21 22 23" at bounding box center [503, 61] width 13 height 12
select select "17"
click at [497, 55] on select "00 01 02 03 04 05 06 07 08 09 10 11 12 13 14 15 16 17 18 19 20 21 22 23" at bounding box center [503, 61] width 13 height 12
click at [491, 217] on button "Zapisz" at bounding box center [494, 214] width 79 height 18
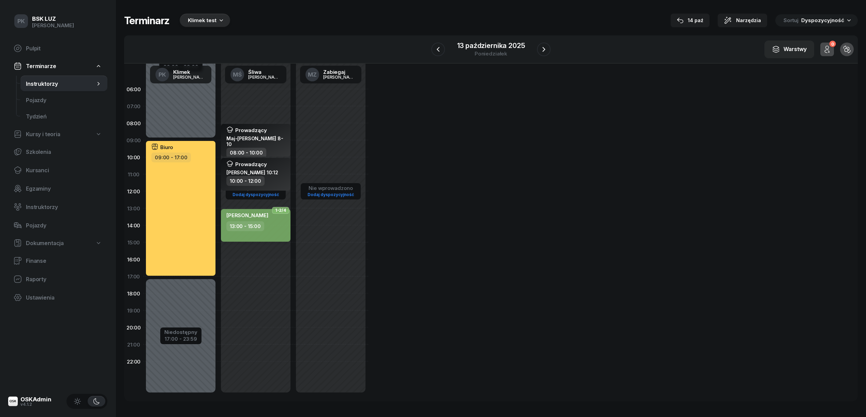
click at [280, 224] on div "13:00 - 15:00" at bounding box center [256, 227] width 60 height 10
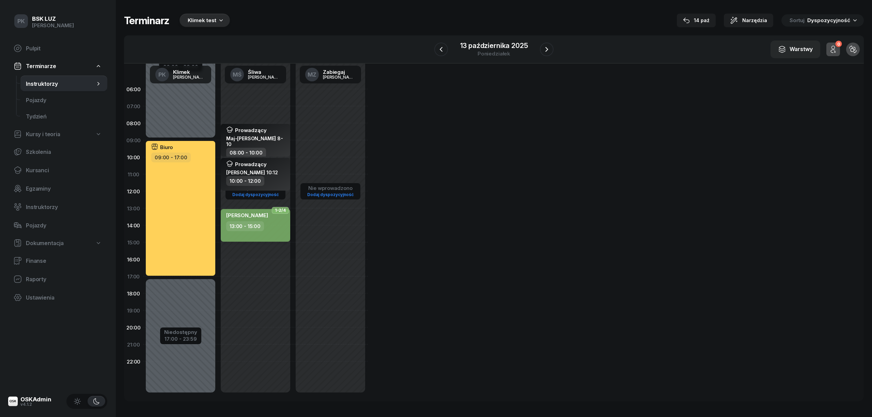
select select "13"
select select "15"
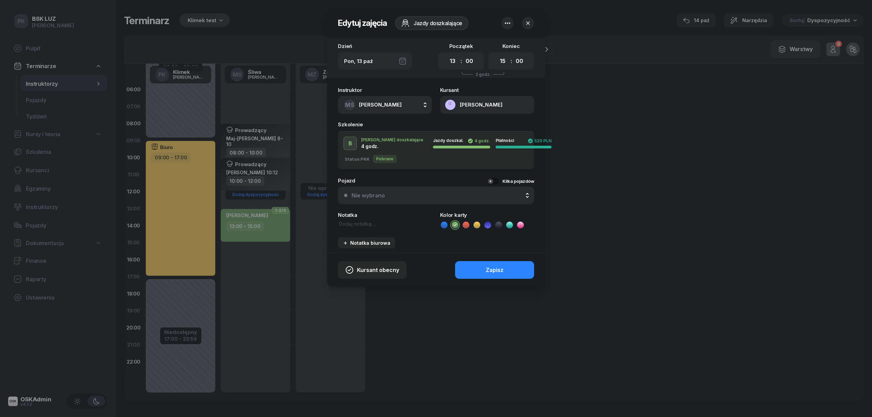
click at [393, 104] on button "MŚ [PERSON_NAME]" at bounding box center [385, 105] width 94 height 18
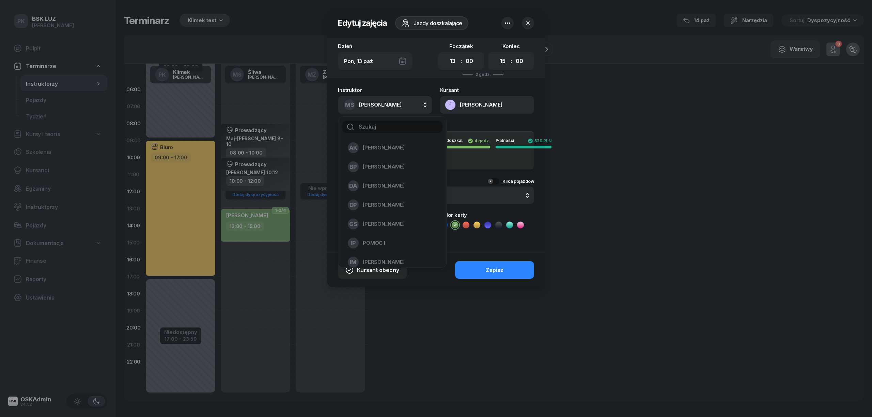
click at [381, 127] on input "text" at bounding box center [392, 127] width 100 height 12
type input "kli"
click at [371, 144] on div "PK [PERSON_NAME]" at bounding box center [388, 147] width 81 height 11
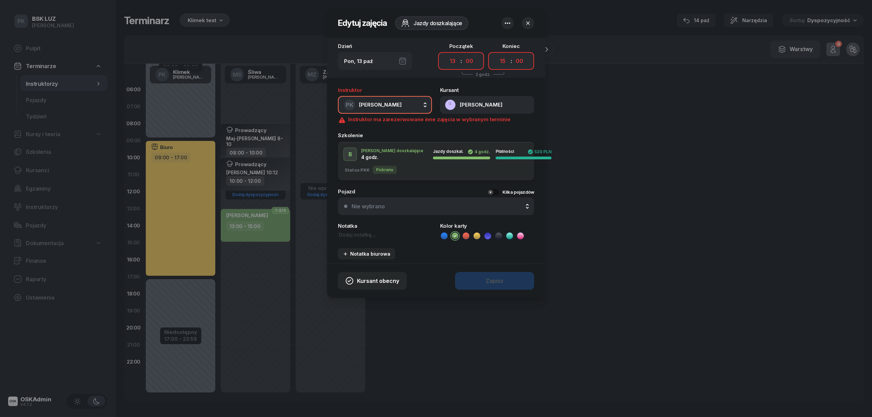
click at [510, 24] on icon "button" at bounding box center [508, 23] width 8 height 8
click at [507, 22] on icon "button" at bounding box center [507, 22] width 5 height 1
click at [510, 22] on icon "button" at bounding box center [507, 22] width 5 height 1
click at [501, 44] on div "Usuń zajęcia" at bounding box center [492, 44] width 32 height 6
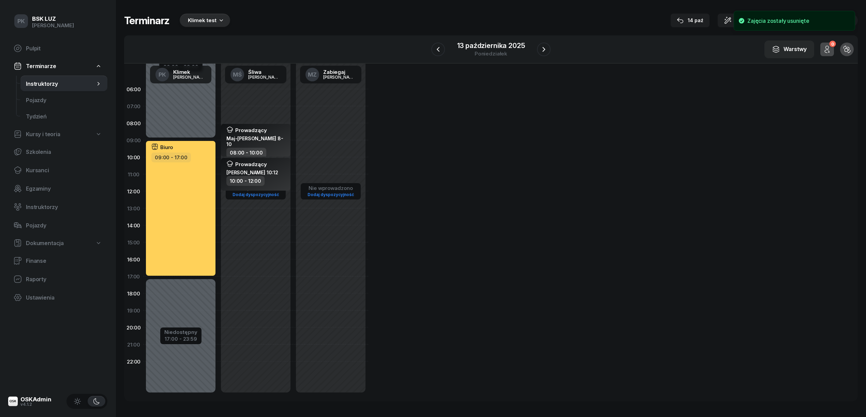
click at [200, 215] on div "Biuro 09:00 - 17:00" at bounding box center [181, 208] width 70 height 135
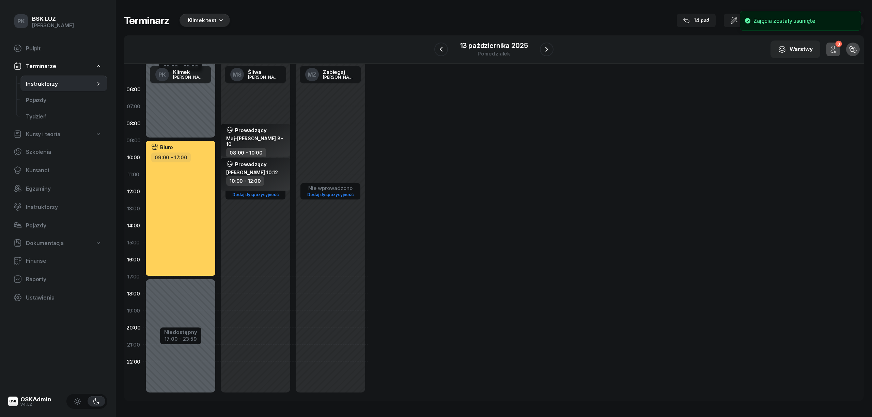
select select "09"
select select "17"
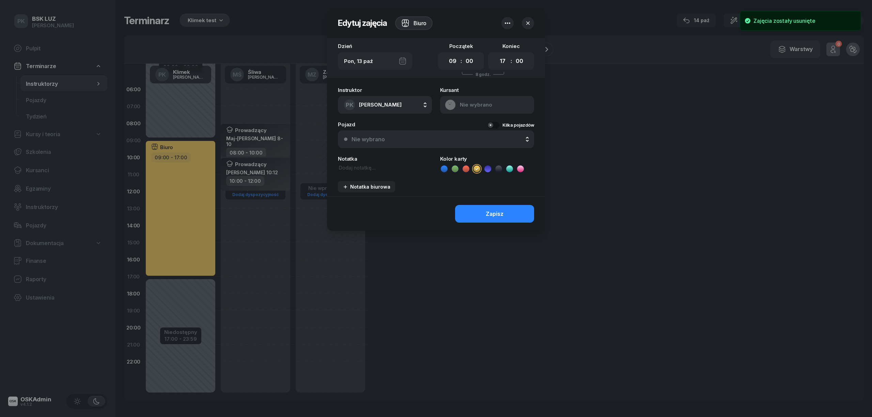
click at [317, 233] on div at bounding box center [436, 208] width 872 height 417
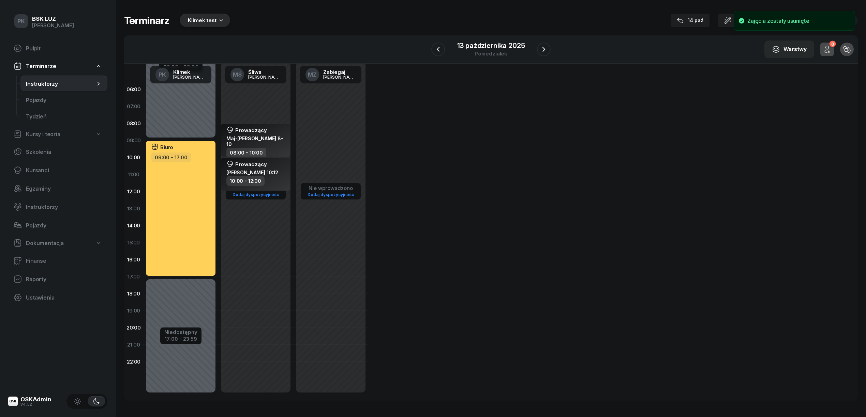
click at [190, 287] on div "Niedostępny 00:00 - 09:00 Niedostępny 17:00 - 23:59 Biuro 09:00 - 17:00" at bounding box center [180, 243] width 75 height 324
select select "17"
select select "19"
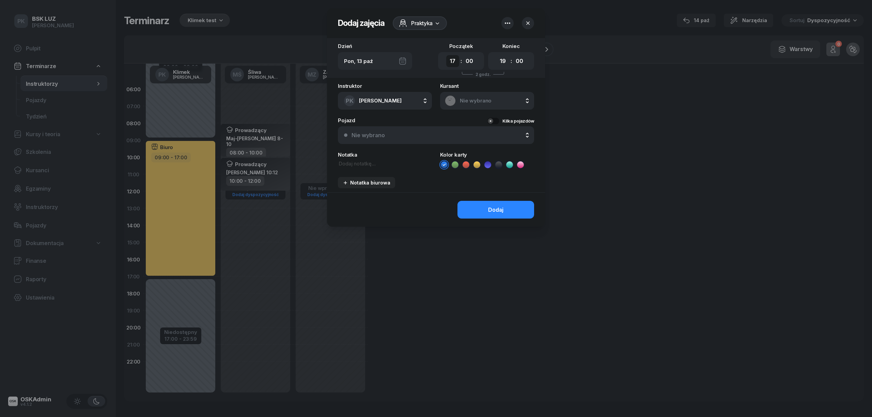
click at [458, 61] on select "00 01 02 03 04 05 06 07 08 09 10 11 12 13 14 15 16 17 18 19 20 21 22 23" at bounding box center [452, 61] width 13 height 12
select select "13"
click at [446, 55] on select "00 01 02 03 04 05 06 07 08 09 10 11 12 13 14 15 16 17 18 19 20 21 22 23" at bounding box center [452, 61] width 13 height 12
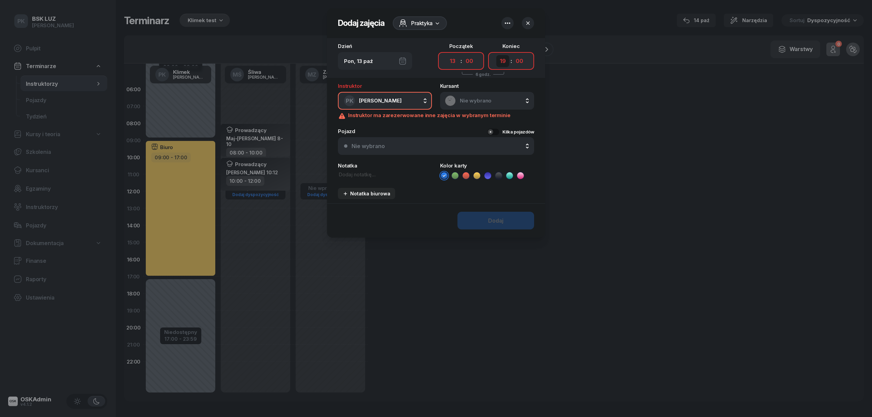
click at [505, 60] on select "00 01 02 03 04 05 06 07 08 09 10 11 12 13 14 15 16 17 18 19 20 21 22 23" at bounding box center [503, 61] width 13 height 12
select select "15"
click at [497, 55] on select "00 01 02 03 04 05 06 07 08 09 10 11 12 13 14 15 16 17 18 19 20 21 22 23" at bounding box center [503, 61] width 13 height 12
click at [473, 98] on span "Nie wybrano" at bounding box center [495, 101] width 70 height 6
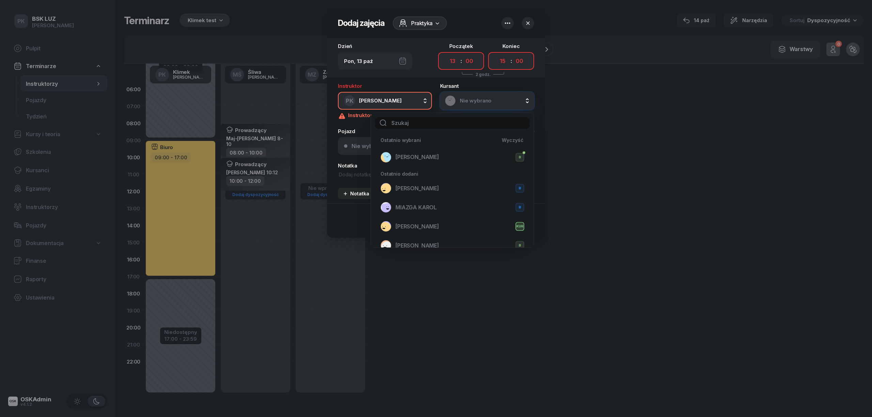
click at [460, 118] on input "text" at bounding box center [452, 123] width 155 height 12
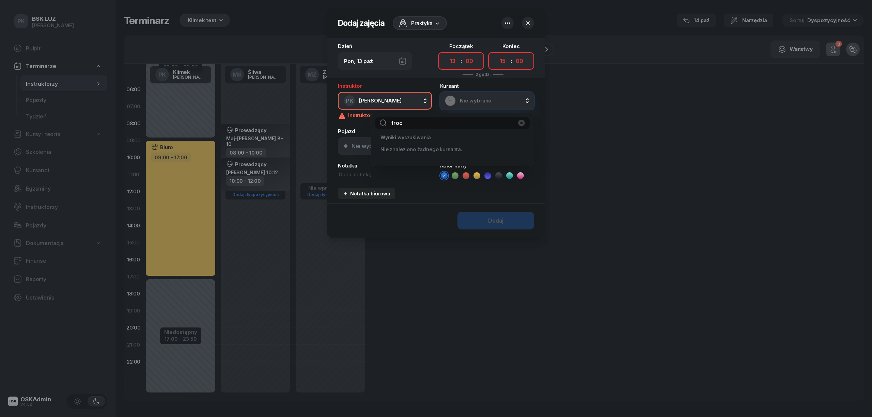
type input "troc"
click at [465, 100] on span "Nie wybrano" at bounding box center [495, 101] width 70 height 6
click at [470, 98] on span "Nie wybrano" at bounding box center [495, 101] width 70 height 6
click at [439, 123] on input "text" at bounding box center [452, 123] width 155 height 12
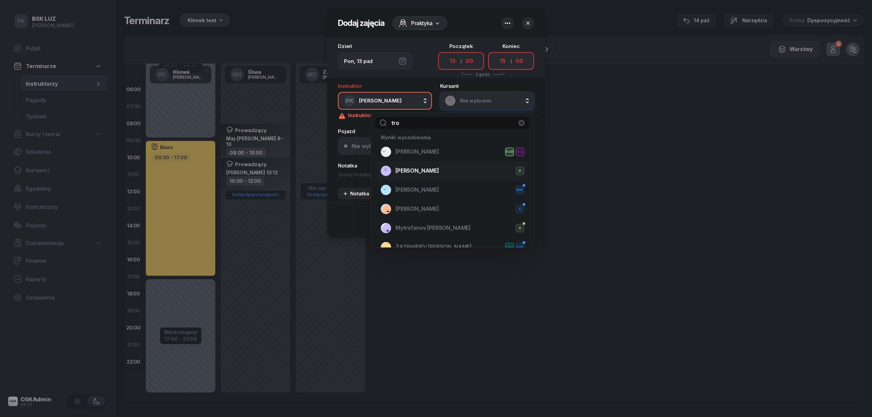
type input "tro"
click at [425, 169] on span "[PERSON_NAME]" at bounding box center [418, 171] width 44 height 6
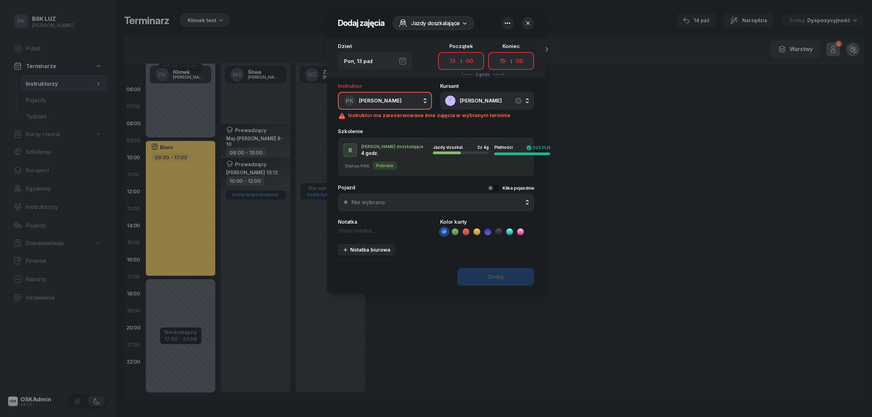
click at [508, 25] on icon "button" at bounding box center [508, 23] width 8 height 8
click at [511, 56] on div "Ignoruj ograniczenia Wył." at bounding box center [504, 60] width 81 height 8
click at [498, 277] on div "Dodaj" at bounding box center [495, 277] width 15 height 6
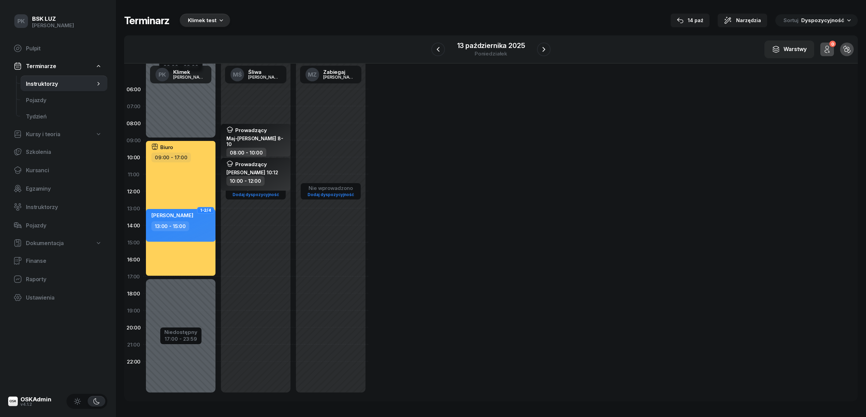
click at [275, 148] on div "08:00 - 10:00" at bounding box center [256, 153] width 60 height 10
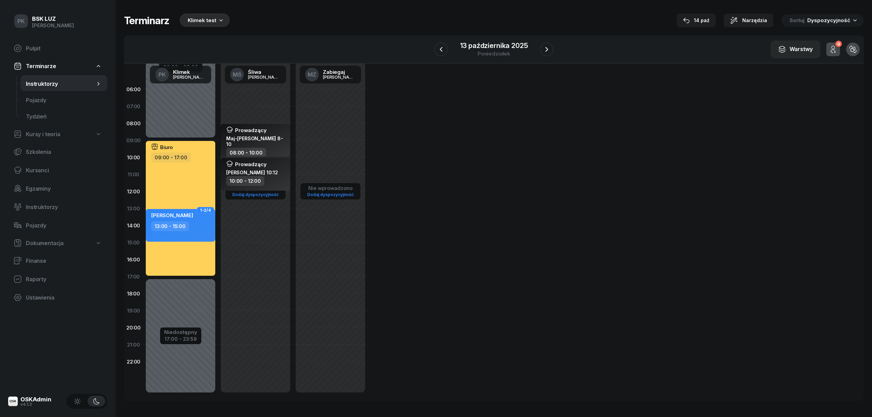
select select "08"
select select "10"
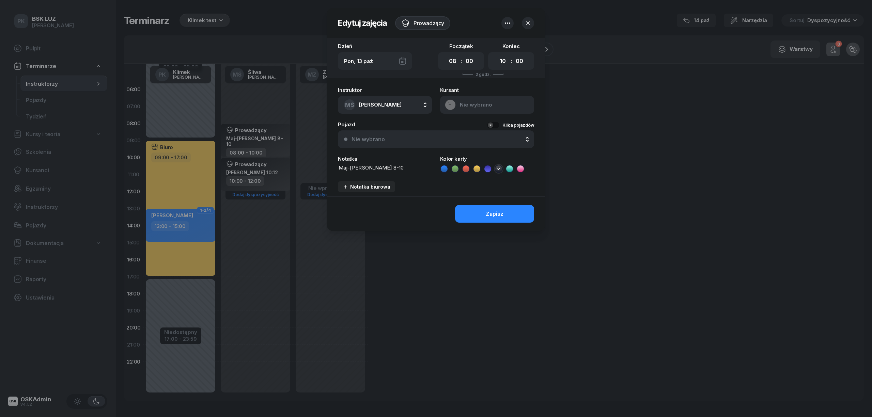
click at [509, 25] on icon "button" at bounding box center [508, 23] width 8 height 8
click at [412, 107] on button "MŚ Śliwa Michał" at bounding box center [385, 105] width 94 height 18
type input "klim"
click at [382, 145] on span "[PERSON_NAME]" at bounding box center [384, 148] width 42 height 6
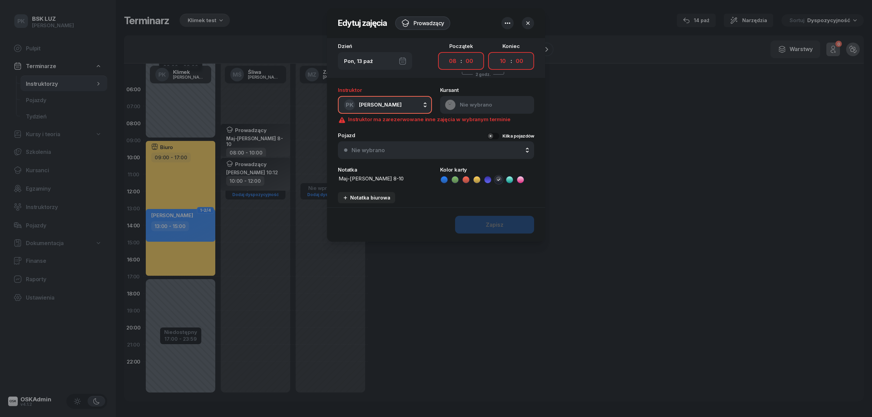
click at [508, 24] on icon "button" at bounding box center [508, 23] width 8 height 8
click at [637, 129] on div at bounding box center [436, 208] width 872 height 417
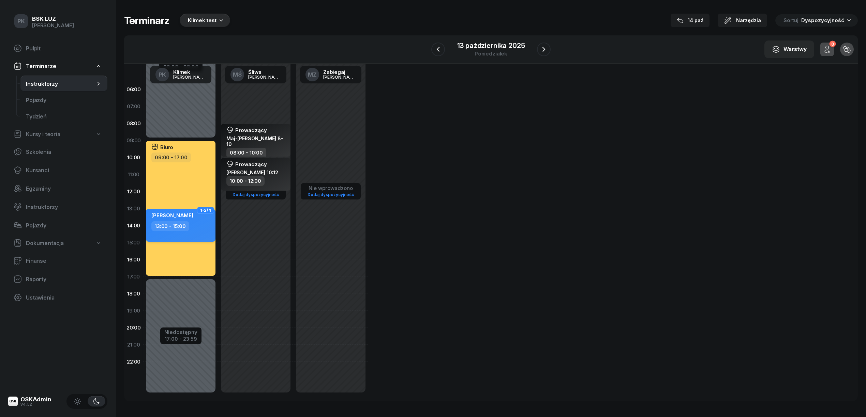
click at [206, 222] on div "13:00 - 15:00" at bounding box center [181, 227] width 60 height 10
select select "13"
select select "15"
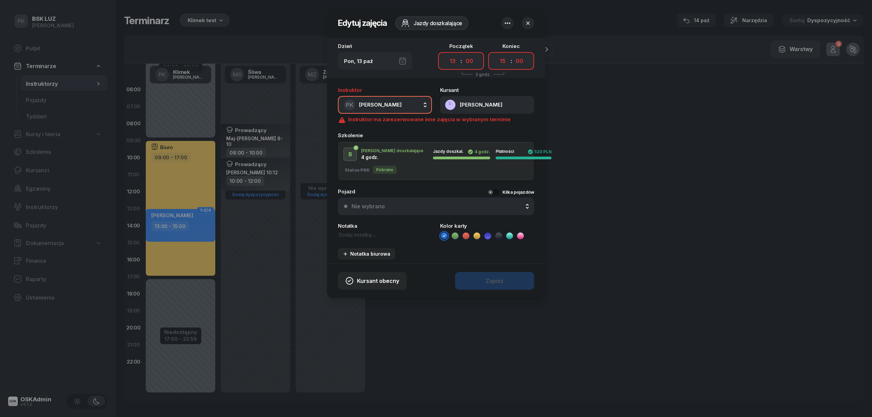
click at [360, 235] on textarea at bounding box center [385, 234] width 94 height 7
type textarea "NR MotoLUZ"
click at [481, 273] on div "Kursant obecny Zapisz" at bounding box center [436, 281] width 218 height 34
click at [484, 281] on div "Kursant obecny Zapisz" at bounding box center [436, 281] width 218 height 34
click at [485, 281] on div "Kursant obecny Zapisz" at bounding box center [436, 281] width 218 height 34
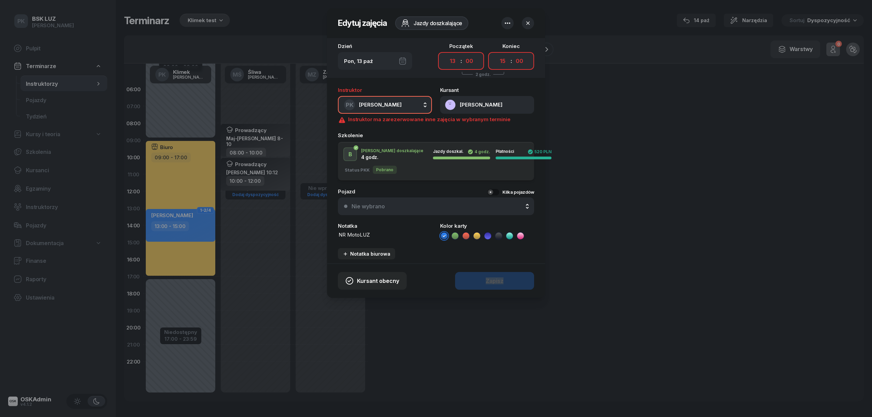
click at [485, 281] on div "Kursant obecny Zapisz" at bounding box center [436, 281] width 218 height 34
click at [506, 21] on icon "button" at bounding box center [508, 23] width 8 height 8
click at [608, 121] on div at bounding box center [436, 208] width 872 height 417
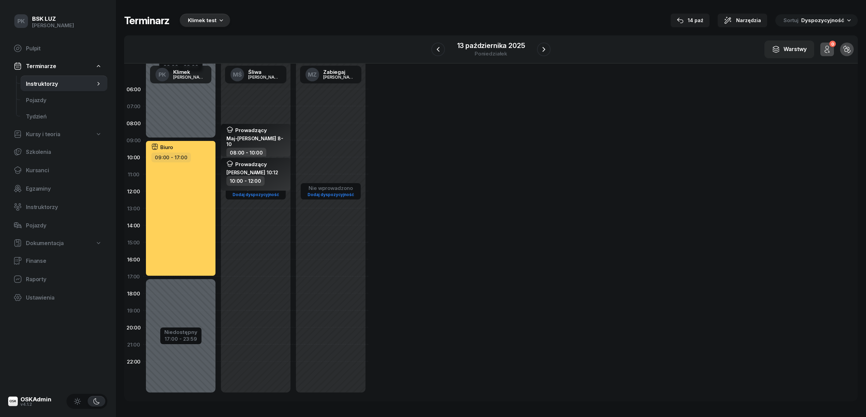
click at [211, 237] on div "Biuro 09:00 - 17:00" at bounding box center [181, 208] width 70 height 135
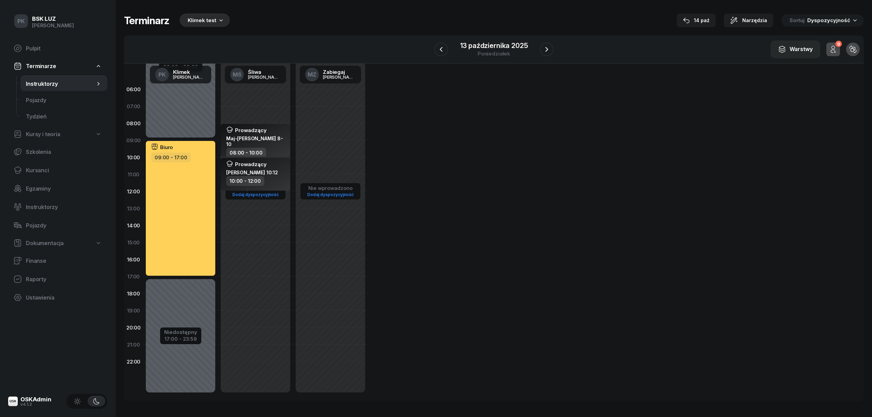
select select "09"
select select "17"
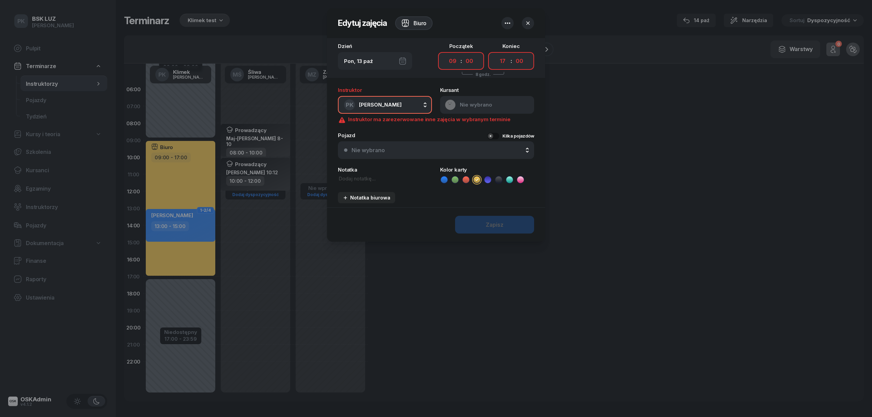
click at [476, 222] on div "Zapisz" at bounding box center [436, 225] width 218 height 34
click at [508, 22] on icon "button" at bounding box center [508, 23] width 8 height 8
click at [533, 22] on button "button" at bounding box center [528, 23] width 12 height 12
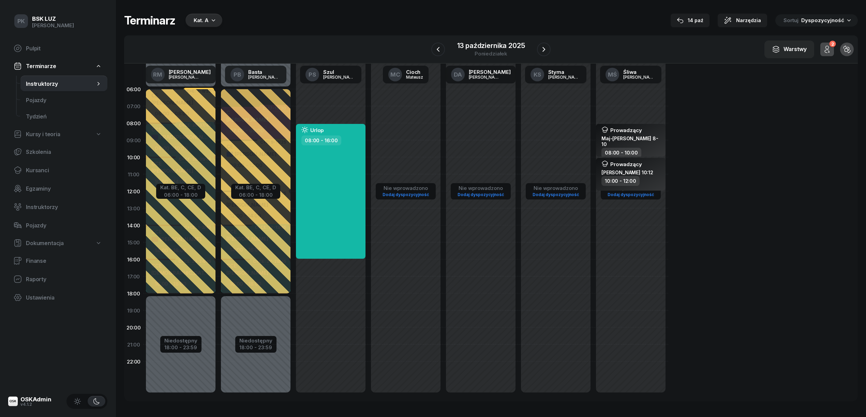
click at [202, 22] on div "Kat. A" at bounding box center [201, 20] width 15 height 8
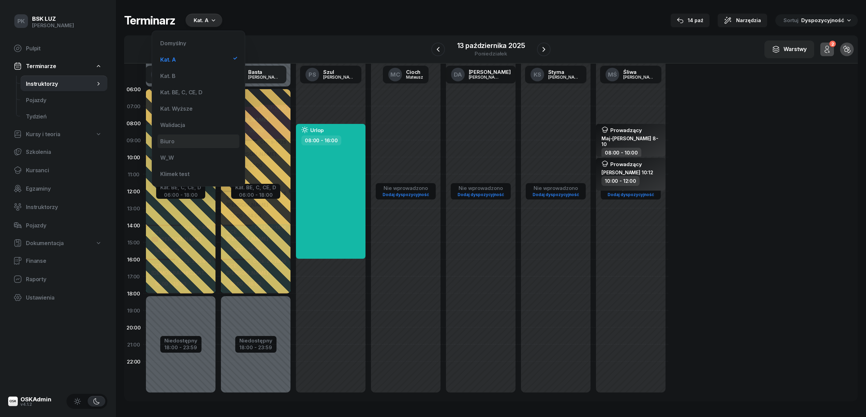
click at [187, 146] on div "Biuro" at bounding box center [198, 142] width 82 height 14
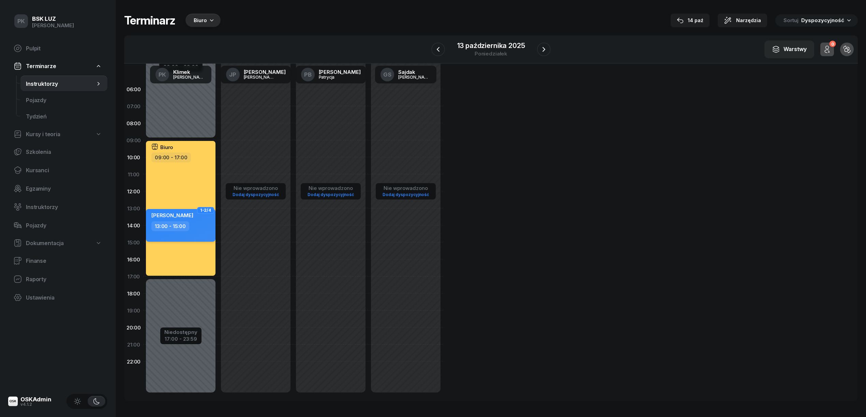
click at [199, 216] on div "[PERSON_NAME]" at bounding box center [181, 217] width 60 height 10
select select "13"
select select "15"
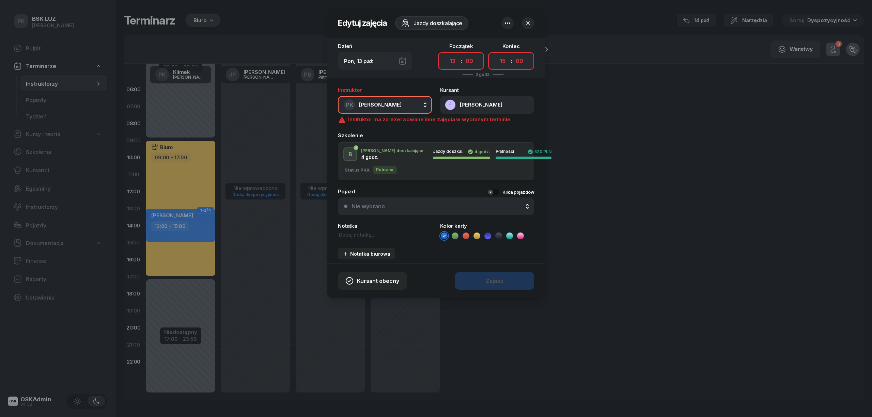
click at [511, 20] on icon "button" at bounding box center [508, 23] width 8 height 8
click at [626, 232] on div at bounding box center [436, 208] width 872 height 417
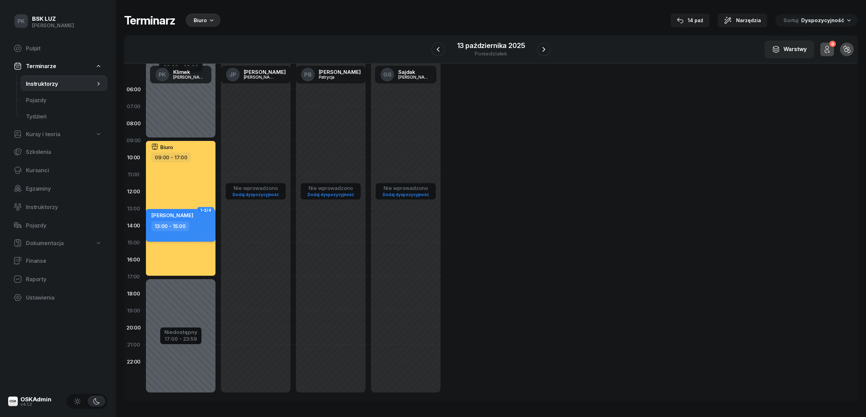
click at [208, 235] on div "[PERSON_NAME] 13:00 - 15:00" at bounding box center [181, 225] width 70 height 33
select select "13"
select select "15"
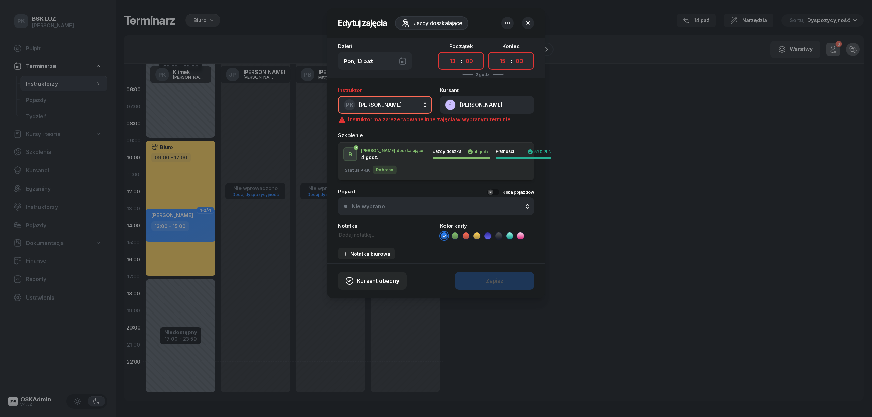
click at [362, 230] on div "Notatka" at bounding box center [385, 232] width 94 height 17
click at [356, 235] on textarea at bounding box center [385, 234] width 94 height 7
type textarea "dddd"
click at [469, 284] on div "Kursant obecny Zapisz" at bounding box center [436, 281] width 218 height 34
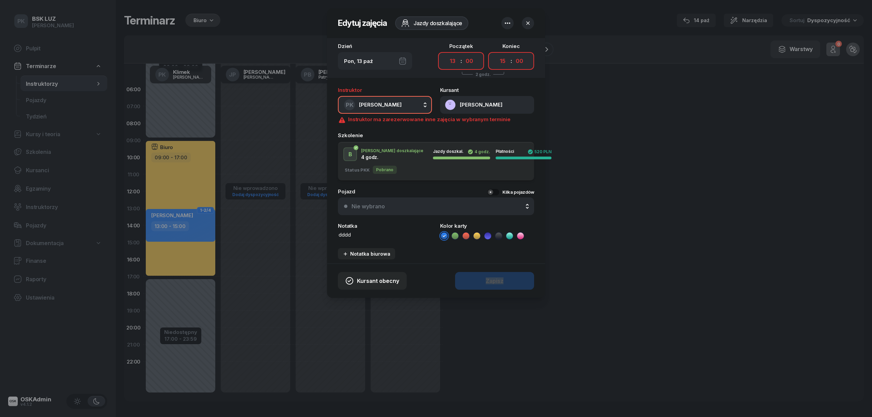
click at [469, 284] on div "Kursant obecny Zapisz" at bounding box center [436, 281] width 218 height 34
click at [527, 21] on icon "button" at bounding box center [528, 23] width 7 height 7
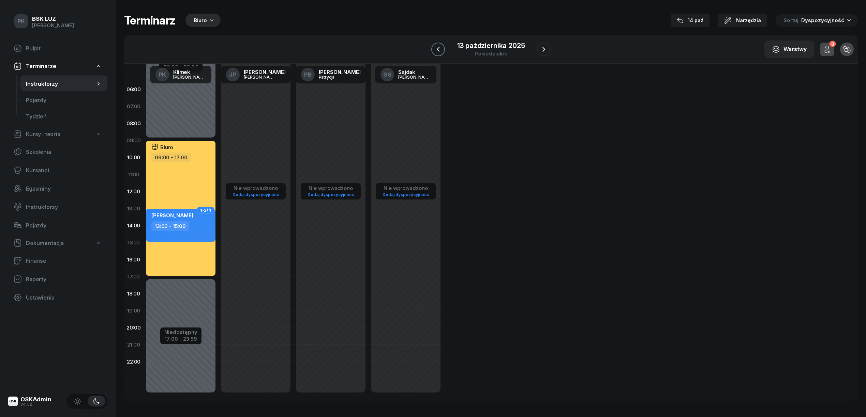
click at [436, 50] on icon "button" at bounding box center [438, 49] width 8 height 8
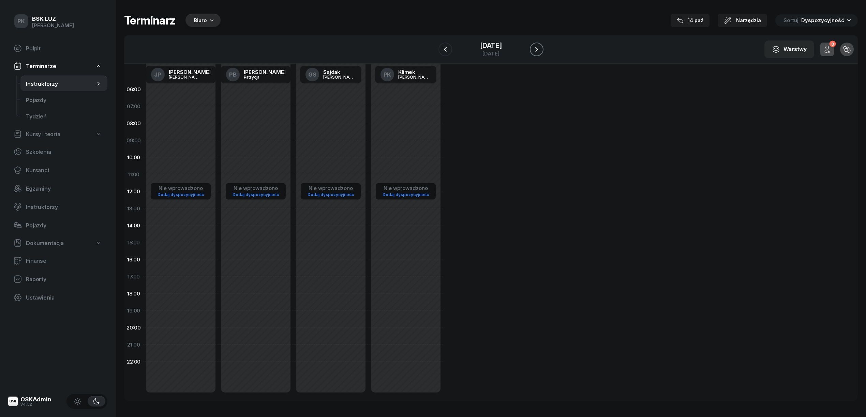
click at [540, 50] on icon "button" at bounding box center [536, 49] width 8 height 8
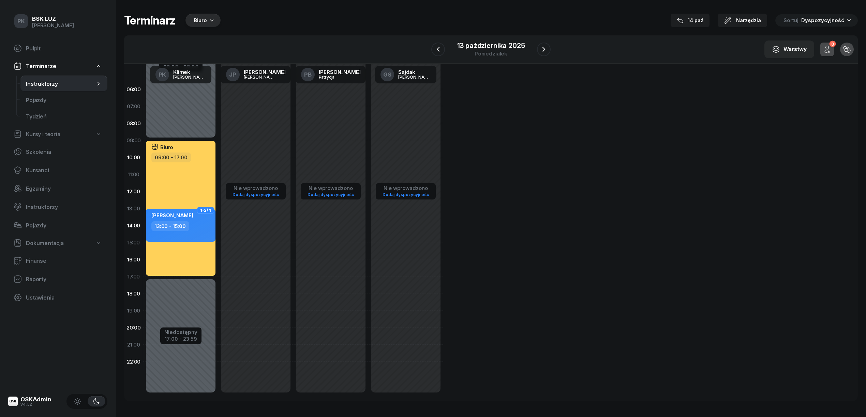
click at [209, 21] on icon "button" at bounding box center [211, 20] width 7 height 7
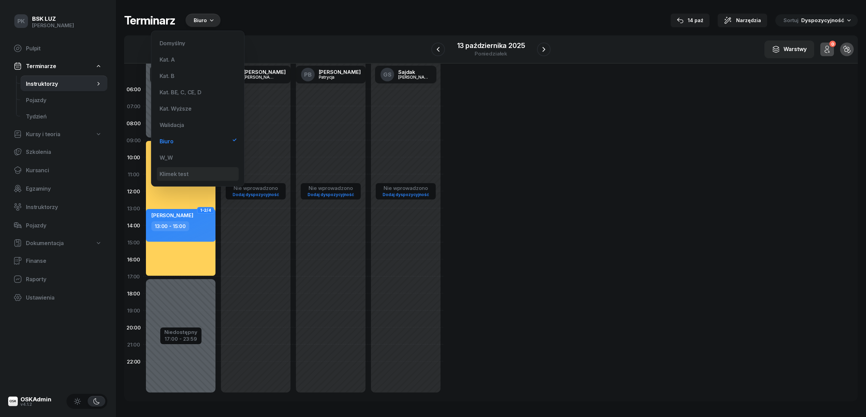
click at [193, 168] on div "Klimek test" at bounding box center [198, 174] width 82 height 14
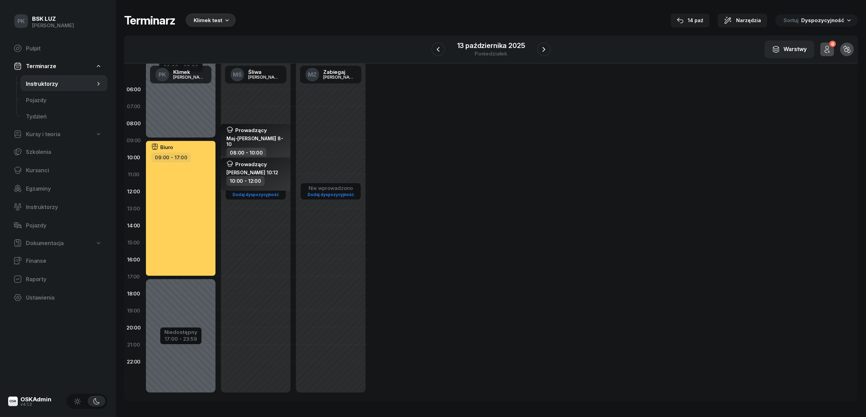
click at [166, 177] on div "Biuro 09:00 - 17:00" at bounding box center [181, 208] width 70 height 135
select select "09"
select select "17"
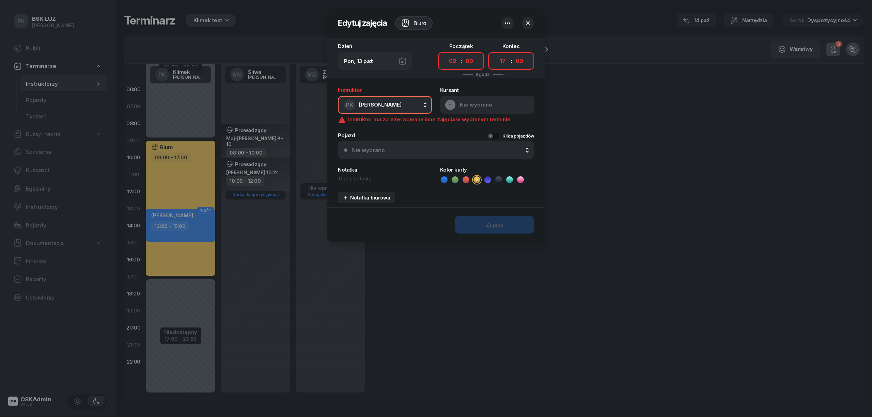
click at [166, 177] on div at bounding box center [436, 208] width 872 height 417
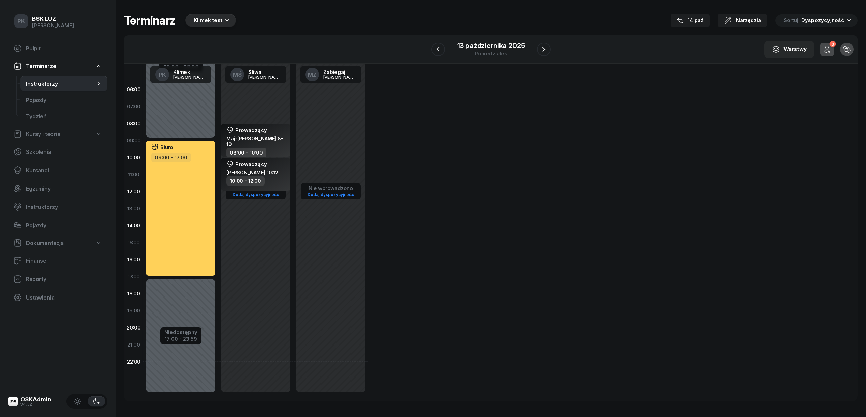
click at [209, 149] on div "Biuro" at bounding box center [181, 148] width 60 height 9
select select "09"
select select "17"
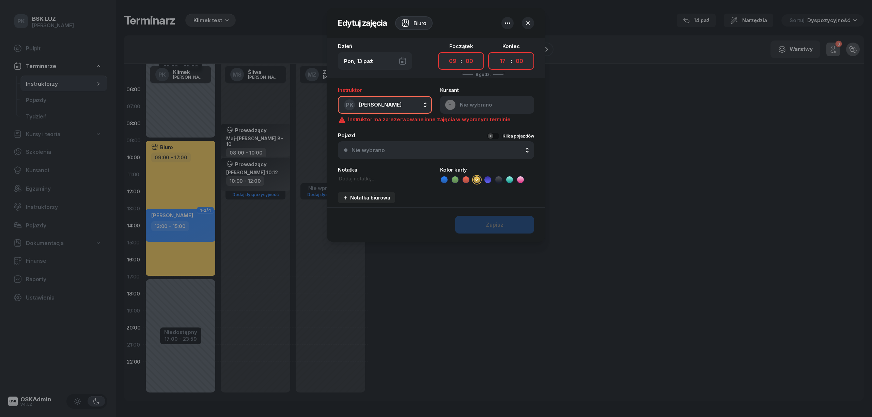
click at [502, 19] on button "button" at bounding box center [508, 23] width 12 height 12
click at [505, 20] on icon "button" at bounding box center [508, 23] width 8 height 8
click at [650, 206] on div at bounding box center [436, 208] width 872 height 417
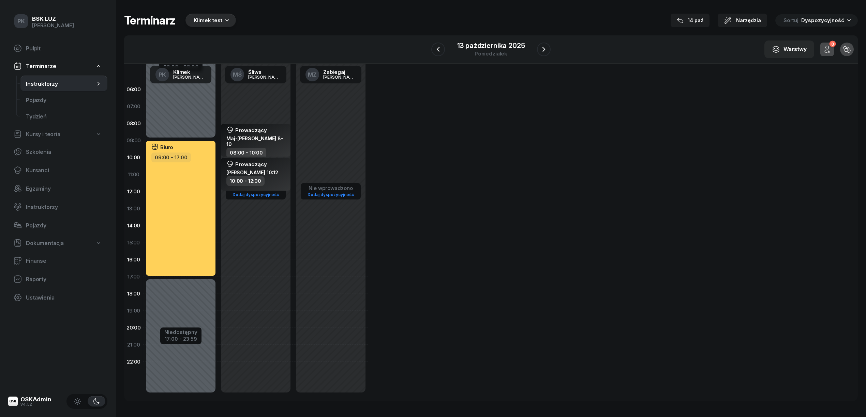
click at [204, 236] on div "Biuro 09:00 - 17:00" at bounding box center [181, 208] width 70 height 135
select select "09"
select select "17"
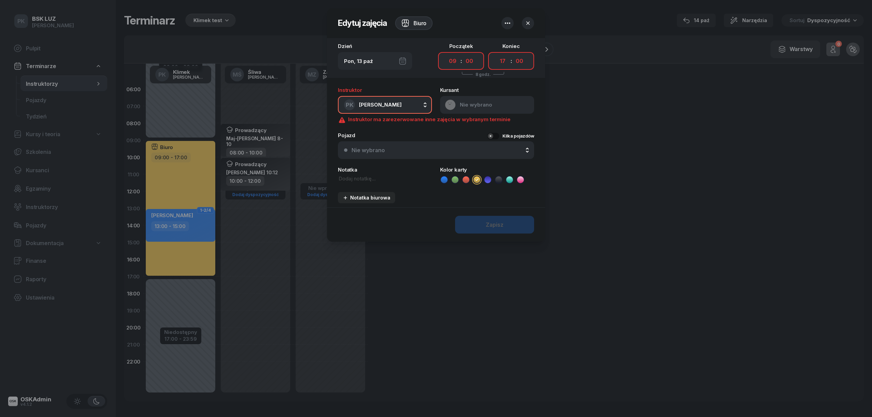
click at [204, 236] on div at bounding box center [436, 208] width 872 height 417
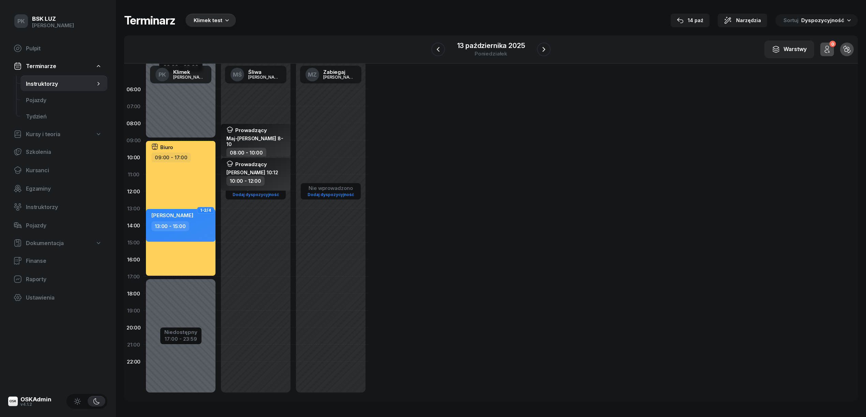
click at [204, 236] on div "[PERSON_NAME] 13:00 - 15:00" at bounding box center [181, 225] width 70 height 33
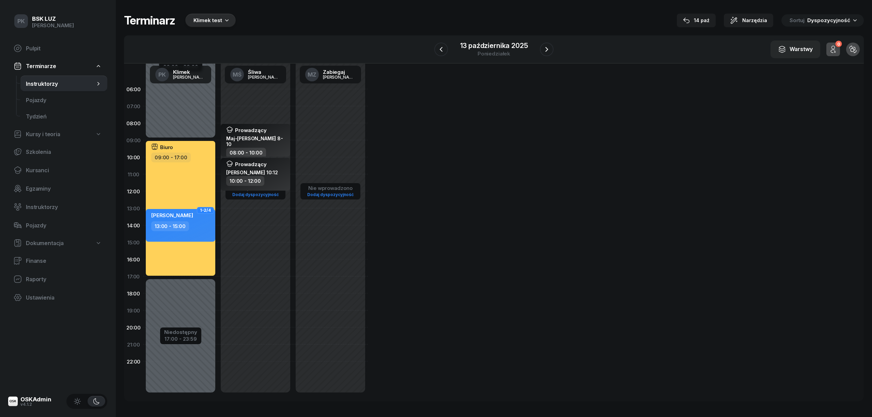
select select "13"
select select "15"
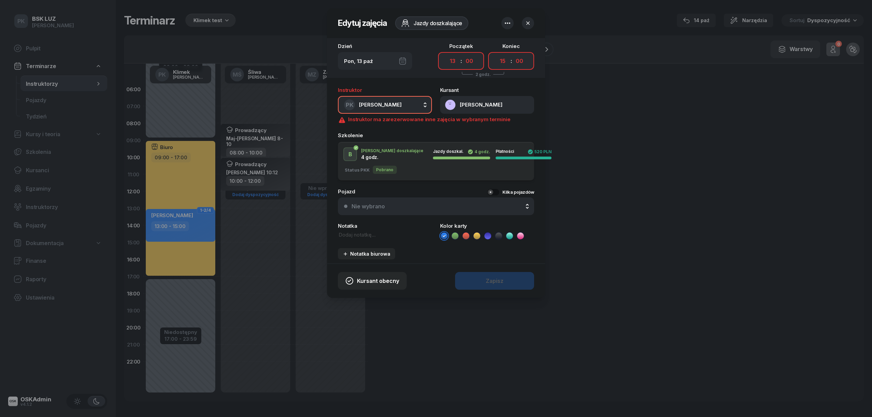
click at [352, 233] on textarea at bounding box center [385, 234] width 94 height 7
type textarea "NR MotoLUZ"
click at [478, 276] on div "Kursant obecny Zapisz" at bounding box center [436, 281] width 218 height 34
click at [510, 24] on icon "button" at bounding box center [508, 23] width 8 height 8
click at [525, 25] on icon "button" at bounding box center [528, 23] width 7 height 7
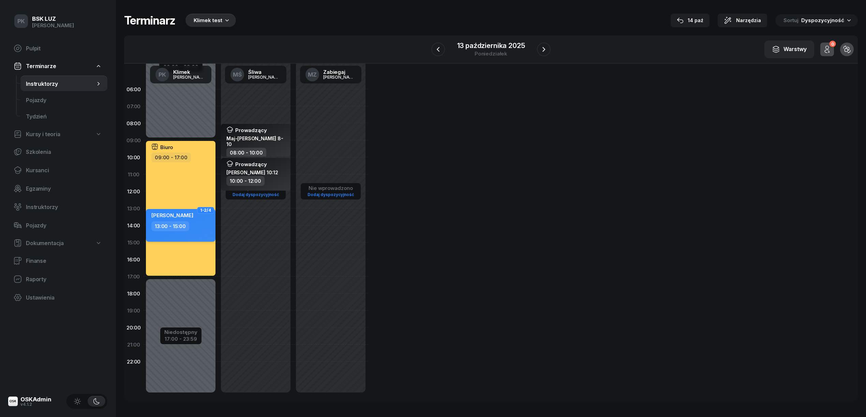
click at [168, 224] on div "13:00 - 15:00" at bounding box center [170, 227] width 38 height 10
select select "13"
select select "15"
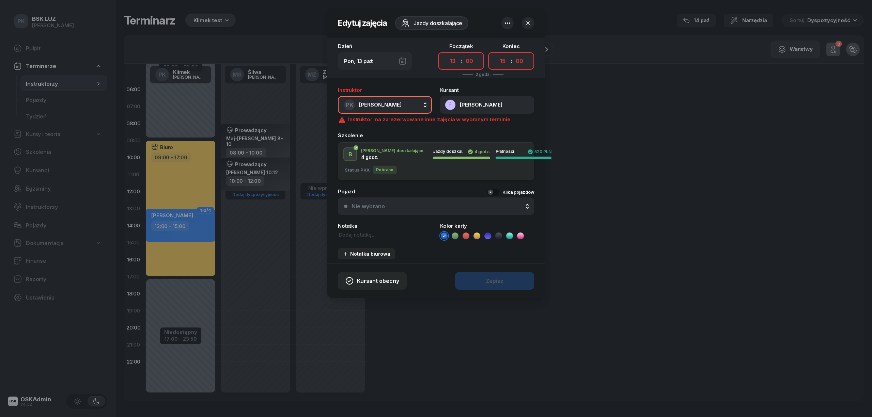
click at [354, 236] on textarea at bounding box center [385, 234] width 94 height 7
